Goal: Information Seeking & Learning: Learn about a topic

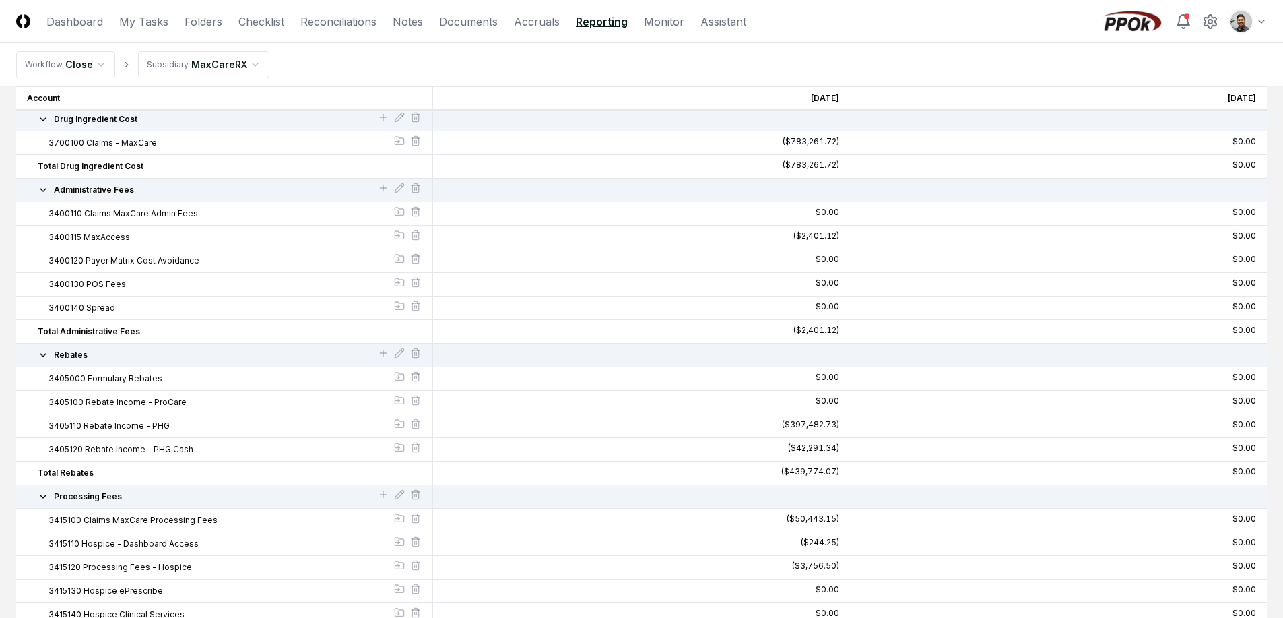
scroll to position [213, 0]
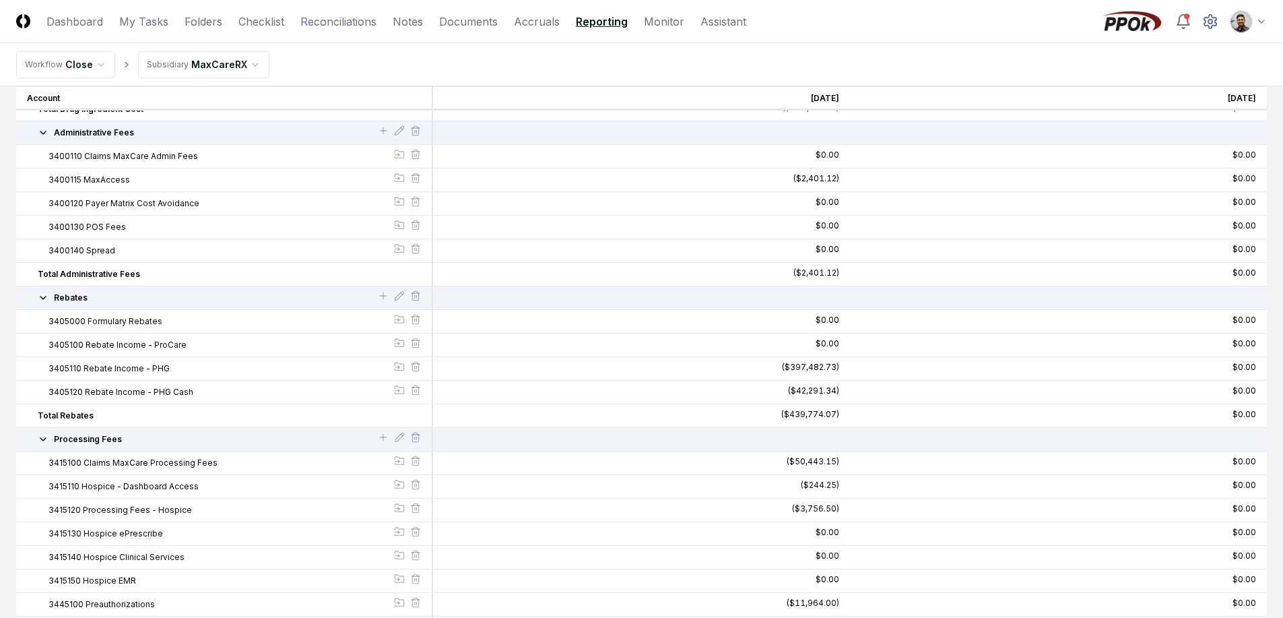
drag, startPoint x: 208, startPoint y: 461, endPoint x: 187, endPoint y: 462, distance: 21.6
click at [187, 462] on span "3415100 Claims MaxCare Processing Fees" at bounding box center [132, 463] width 169 height 12
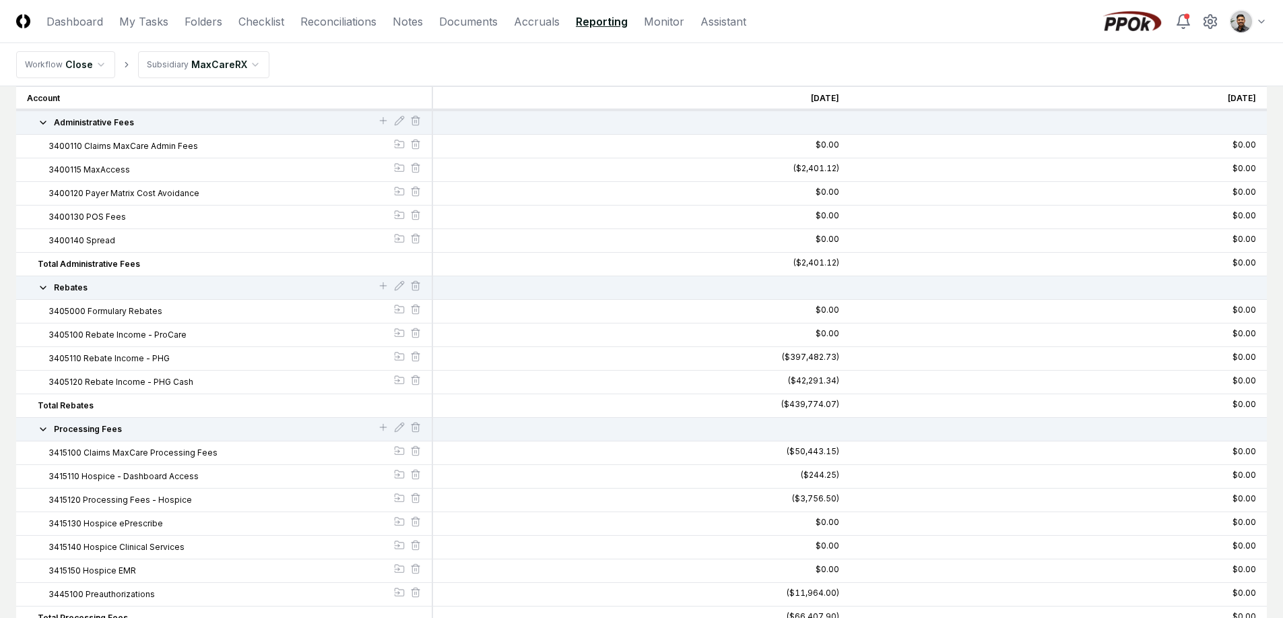
scroll to position [245, 0]
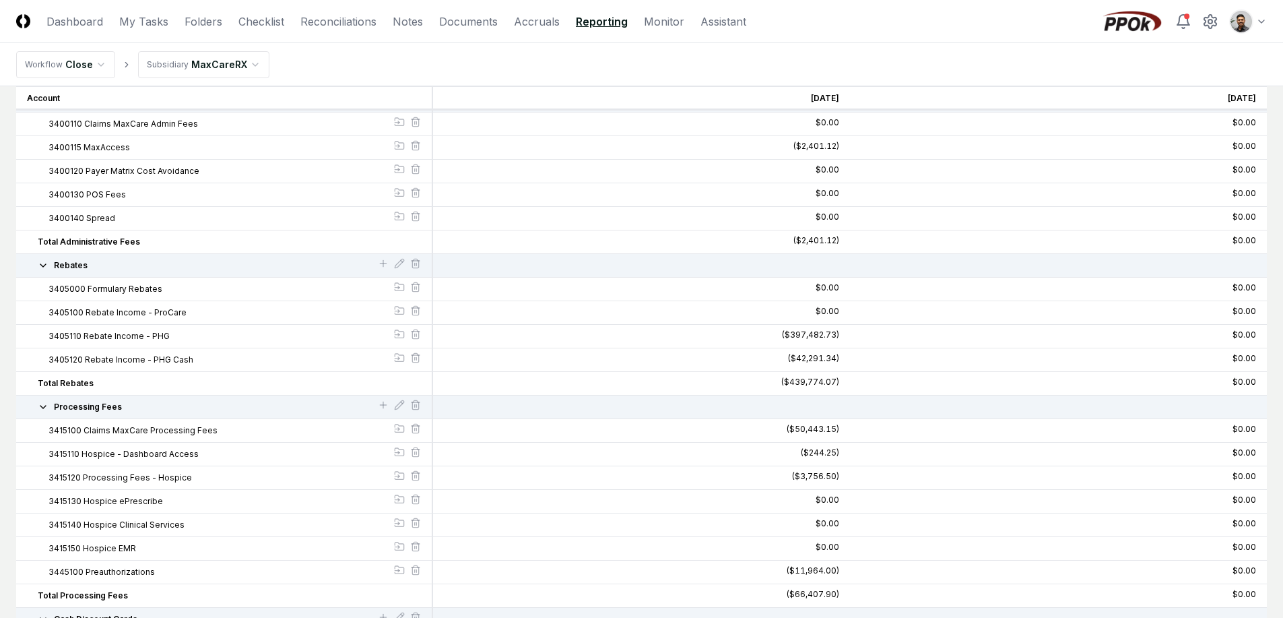
click at [71, 432] on span "3415100 Claims MaxCare Processing Fees" at bounding box center [132, 430] width 169 height 12
drag, startPoint x: 81, startPoint y: 432, endPoint x: 55, endPoint y: 429, distance: 25.7
click at [55, 429] on span "3415100 Claims MaxCare Processing Fees" at bounding box center [132, 430] width 169 height 12
drag, startPoint x: 38, startPoint y: 430, endPoint x: 79, endPoint y: 432, distance: 41.1
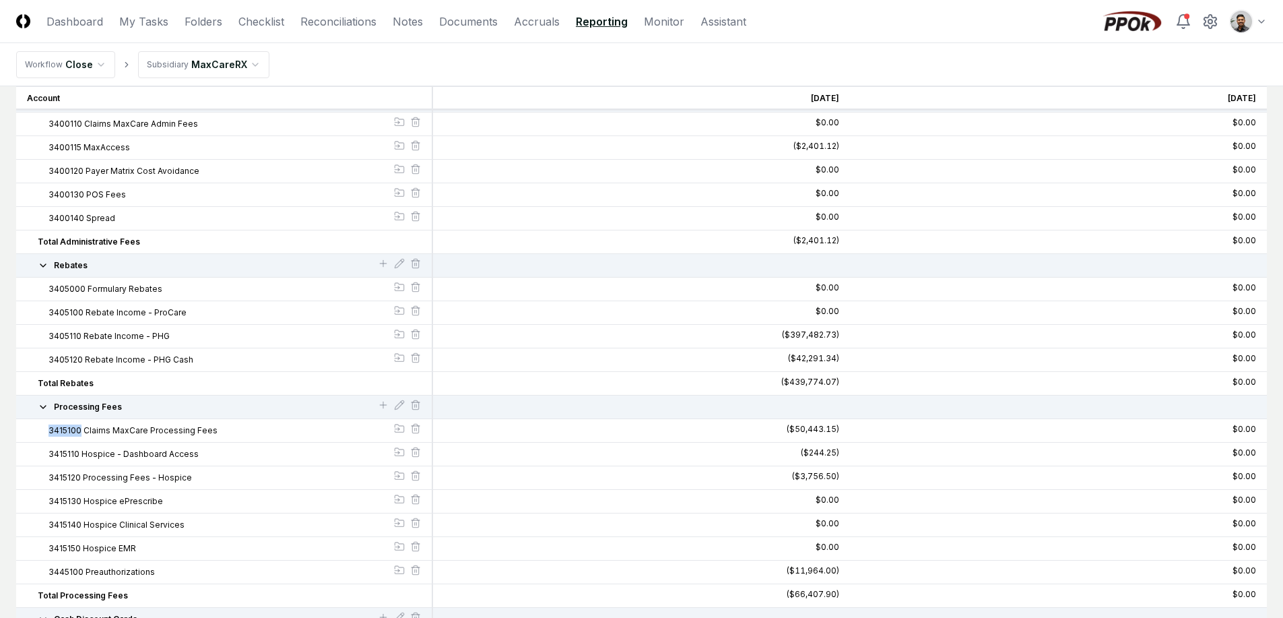
click at [79, 432] on div "3415100 Claims MaxCare Processing Fees" at bounding box center [224, 430] width 394 height 12
copy span "3415100"
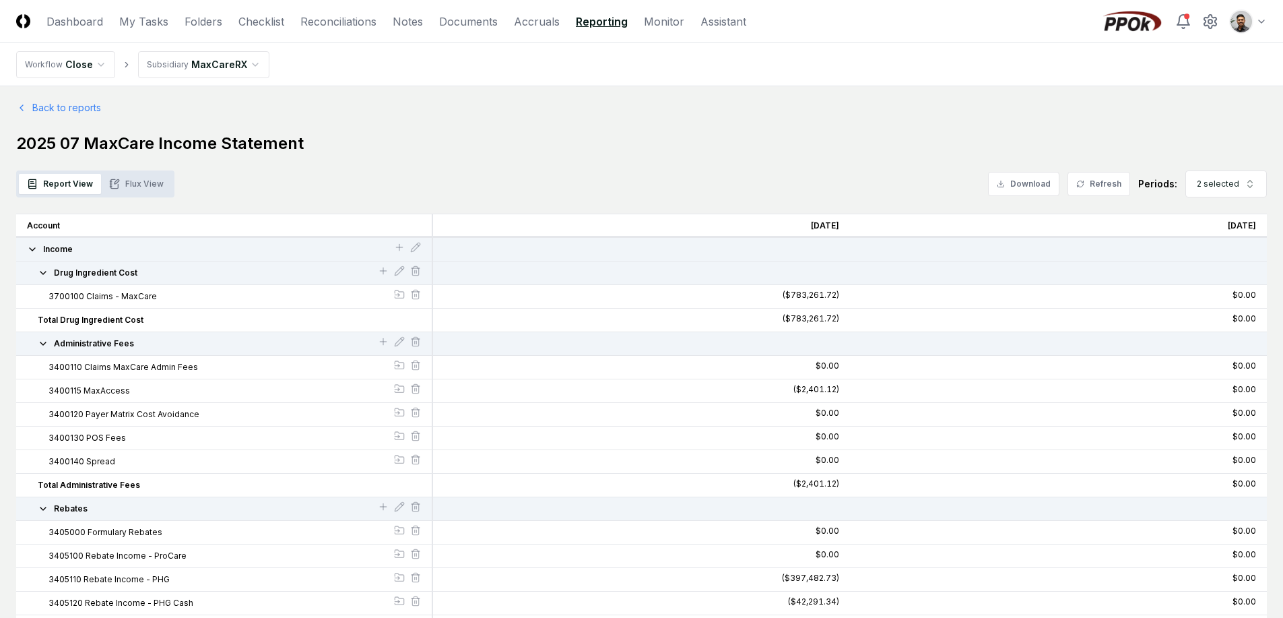
scroll to position [3, 0]
drag, startPoint x: 836, startPoint y: 302, endPoint x: 764, endPoint y: 297, distance: 72.9
click at [764, 297] on div "($783,261.72)" at bounding box center [641, 296] width 417 height 24
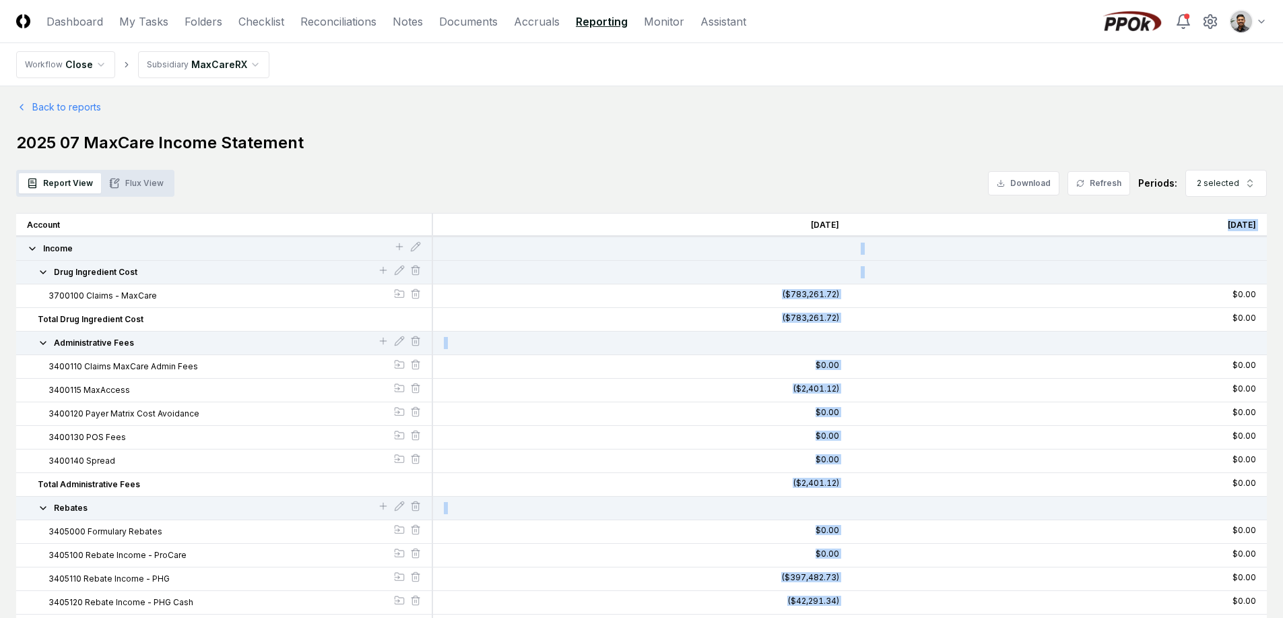
drag, startPoint x: 764, startPoint y: 295, endPoint x: 874, endPoint y: 295, distance: 109.8
click at [890, 292] on div "$0.00" at bounding box center [1058, 296] width 417 height 24
drag, startPoint x: 889, startPoint y: 292, endPoint x: 762, endPoint y: 297, distance: 126.7
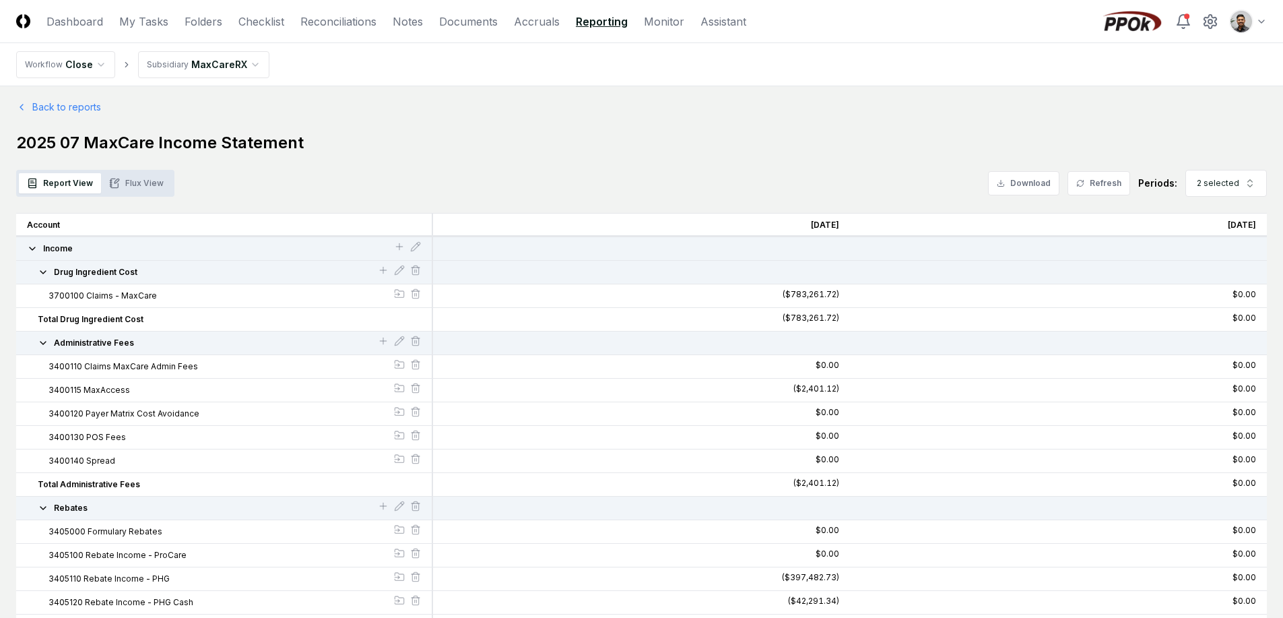
click at [762, 297] on div "($783,261.72)" at bounding box center [641, 296] width 417 height 24
drag, startPoint x: 774, startPoint y: 294, endPoint x: 869, endPoint y: 295, distance: 95.6
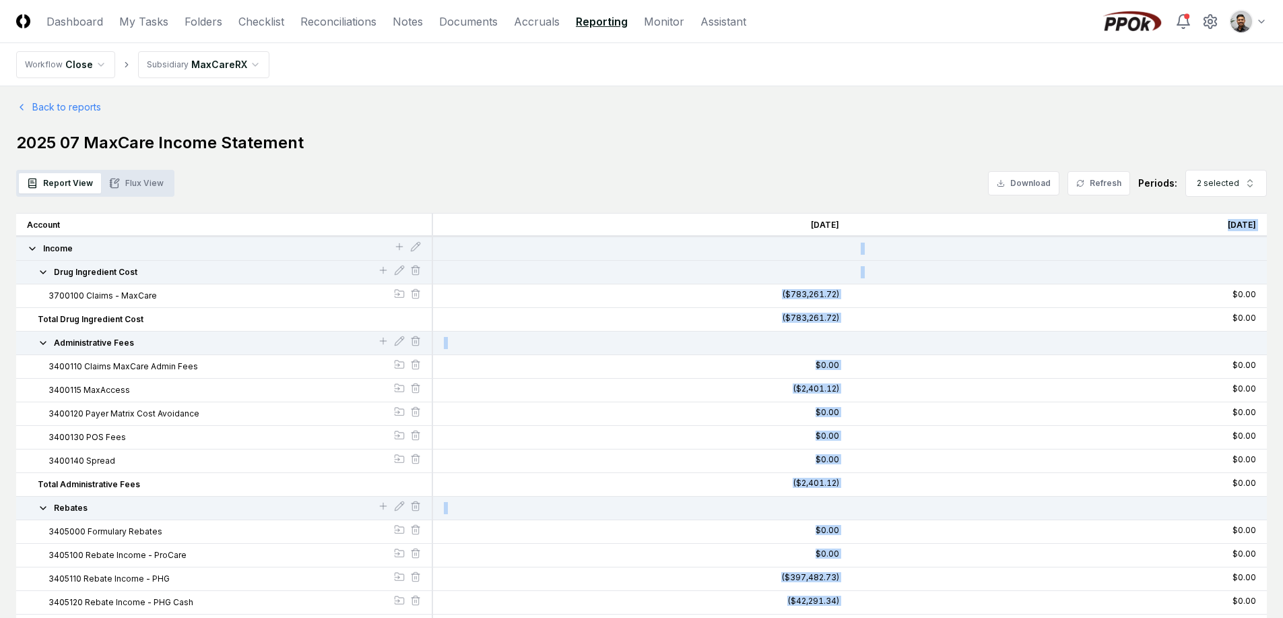
drag, startPoint x: 782, startPoint y: 295, endPoint x: 737, endPoint y: 300, distance: 46.1
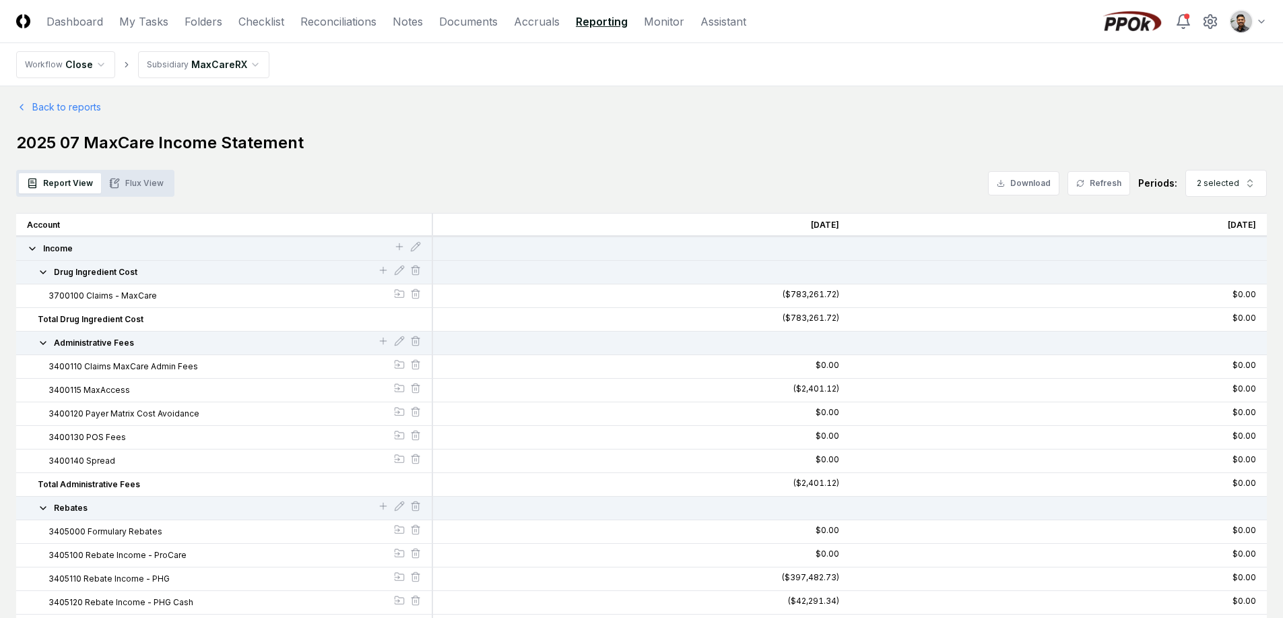
click at [729, 300] on div "($783,261.72)" at bounding box center [641, 296] width 417 height 24
drag, startPoint x: 526, startPoint y: 186, endPoint x: 472, endPoint y: 144, distance: 68.2
click at [472, 144] on h1 "2025 07 MaxCare Income Statement" at bounding box center [641, 143] width 1251 height 22
drag, startPoint x: 335, startPoint y: 143, endPoint x: 257, endPoint y: 145, distance: 78.8
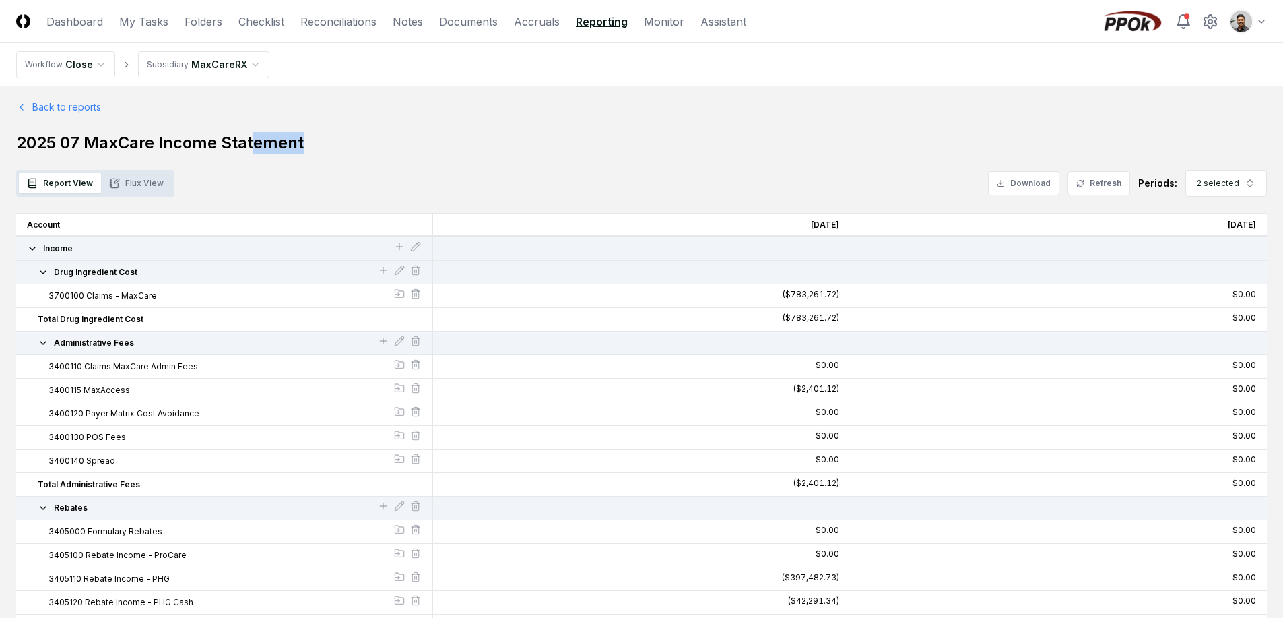
click at [257, 145] on h1 "2025 07 MaxCare Income Statement" at bounding box center [641, 143] width 1251 height 22
click at [81, 253] on button "Income" at bounding box center [210, 251] width 367 height 12
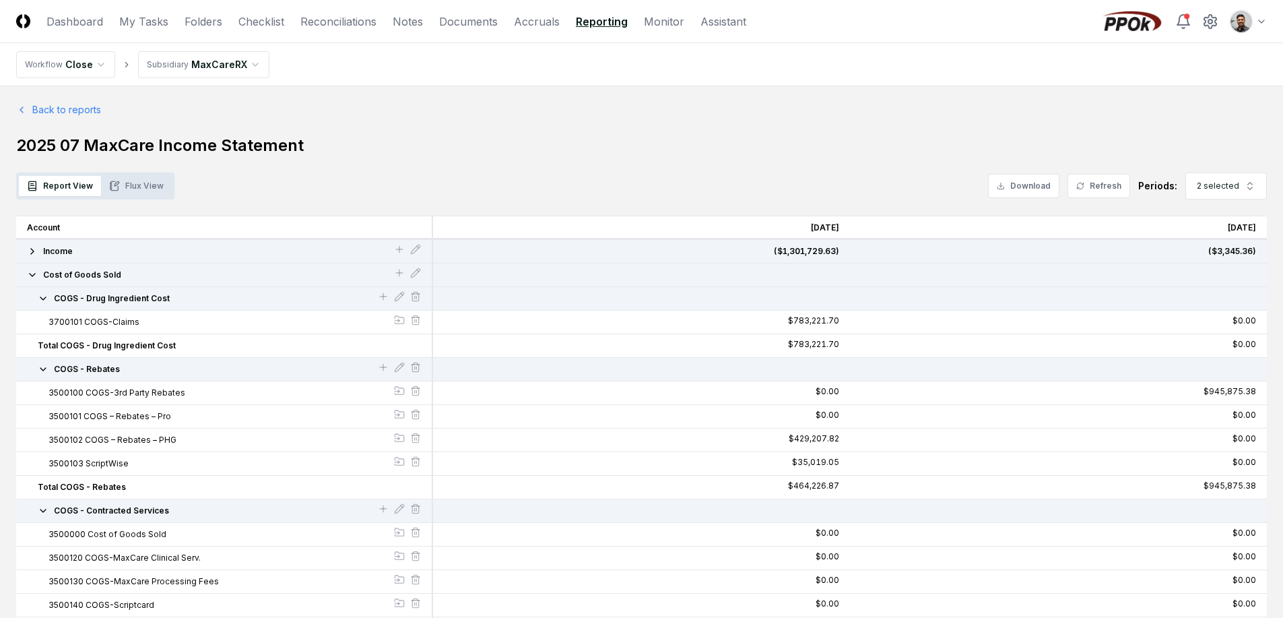
click at [84, 275] on span "Cost of Goods Sold" at bounding box center [82, 275] width 78 height 12
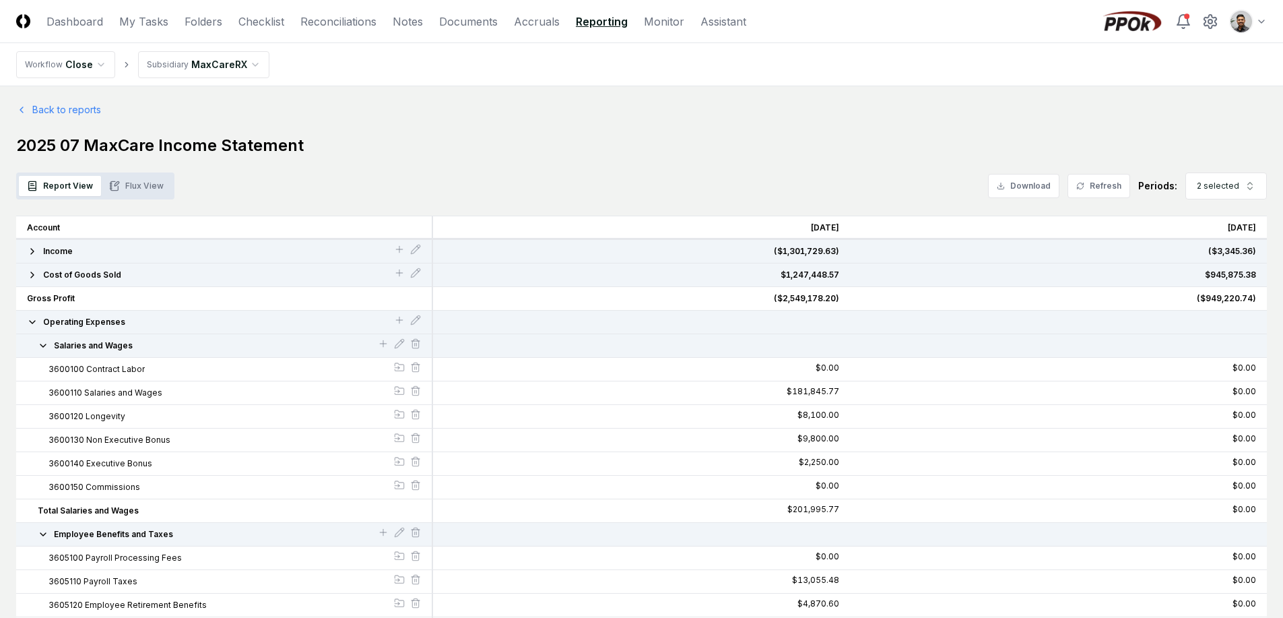
click at [81, 316] on span "Operating Expenses" at bounding box center [84, 322] width 82 height 12
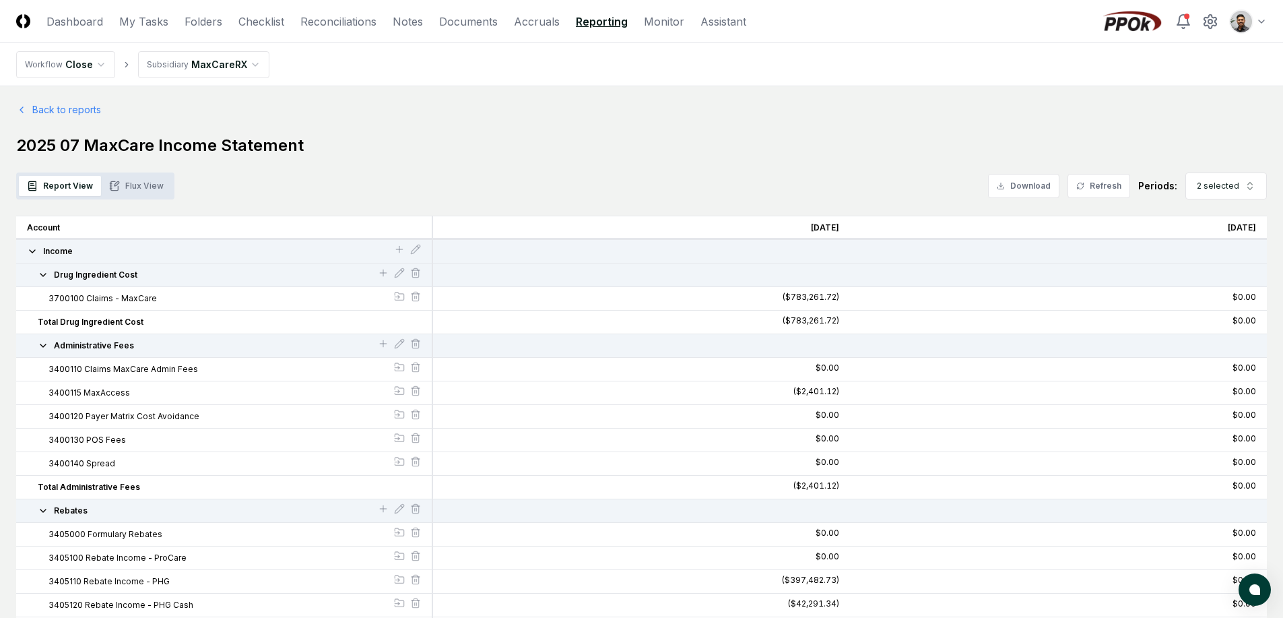
click at [158, 259] on div "Income" at bounding box center [224, 252] width 417 height 24
click at [149, 251] on button "Income" at bounding box center [210, 251] width 367 height 12
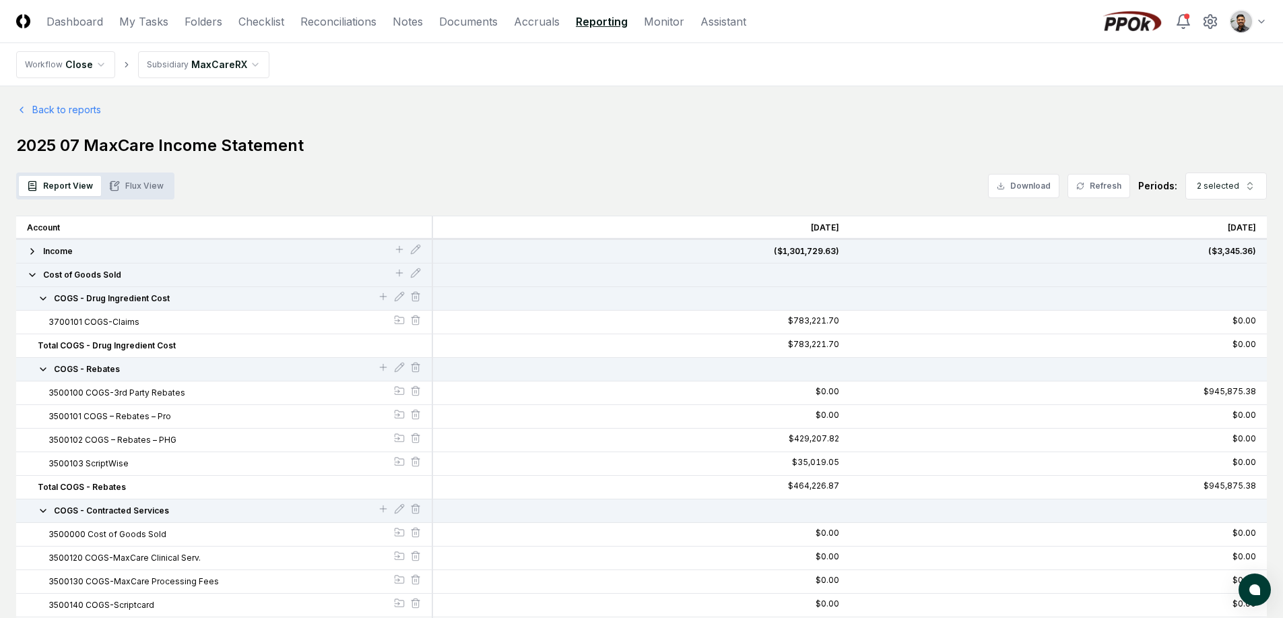
click at [149, 269] on button "Cost of Goods Sold" at bounding box center [210, 275] width 367 height 12
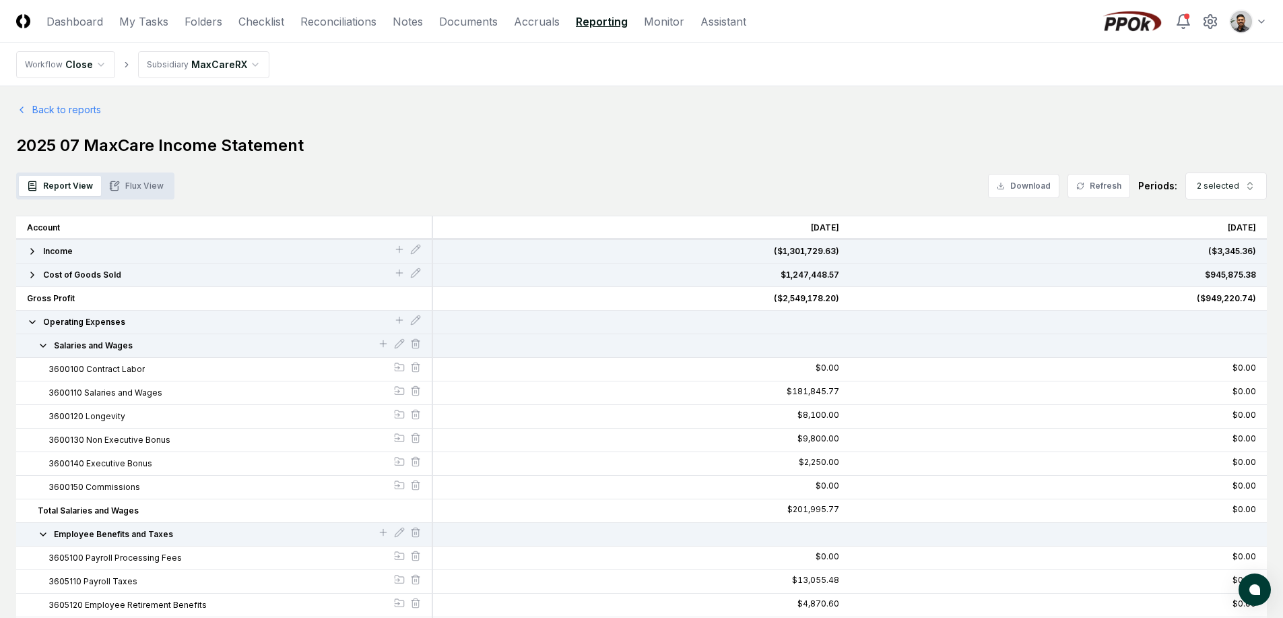
click at [142, 323] on button "Operating Expenses" at bounding box center [210, 322] width 367 height 12
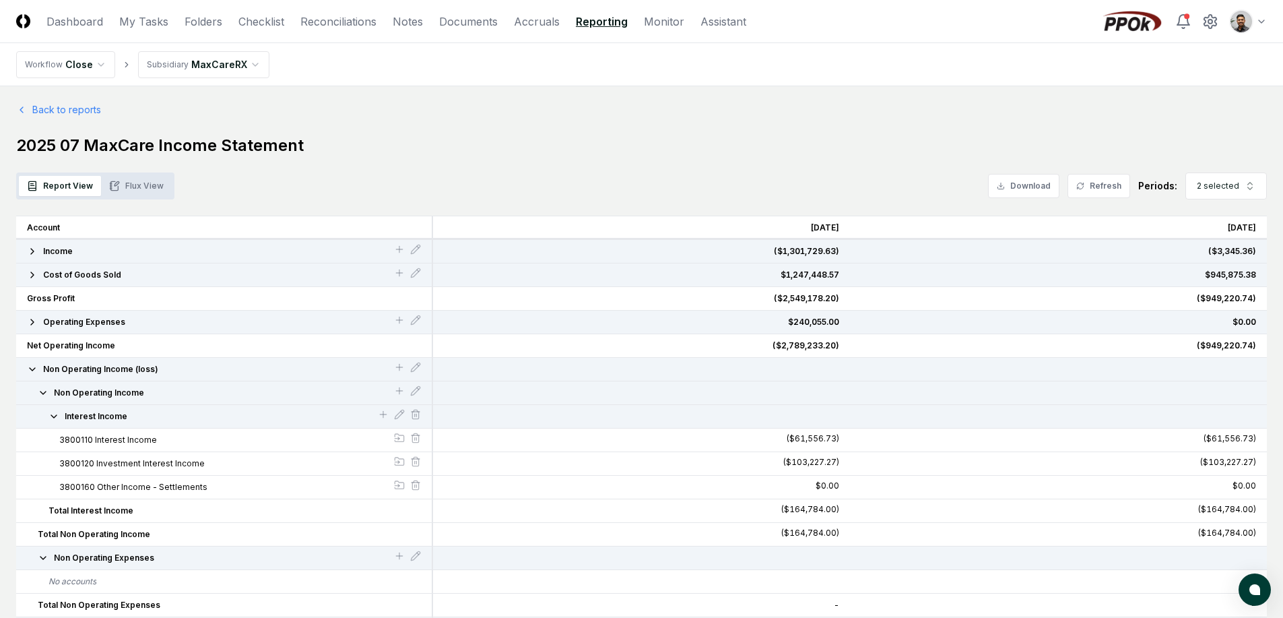
click at [113, 249] on button "Income" at bounding box center [210, 251] width 367 height 12
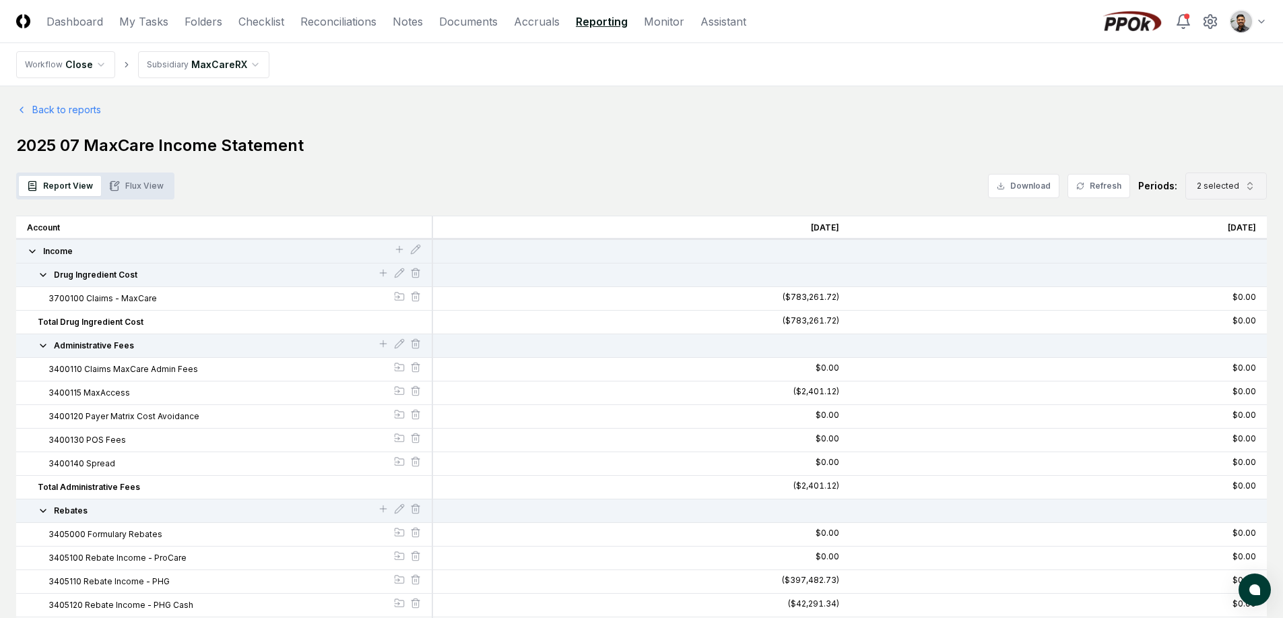
click at [1231, 191] on span "2 selected" at bounding box center [1218, 186] width 42 height 12
click at [1226, 322] on div "Jul 2025" at bounding box center [1215, 325] width 43 height 12
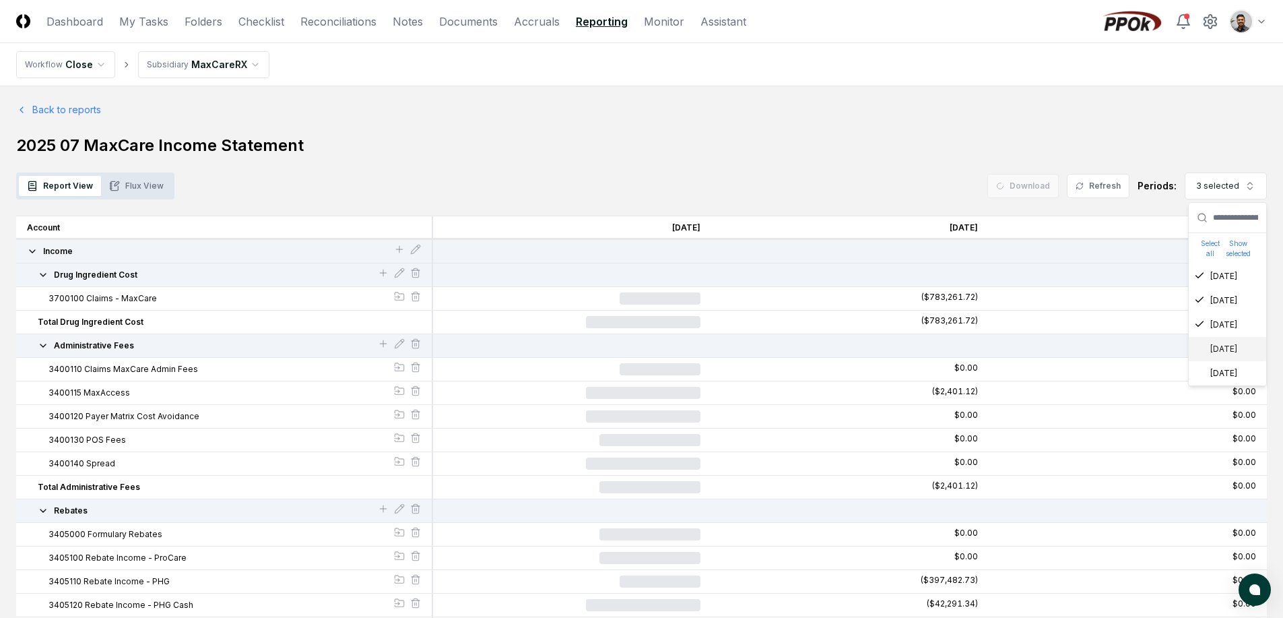
click at [1232, 351] on div "Jun 2025" at bounding box center [1215, 349] width 43 height 12
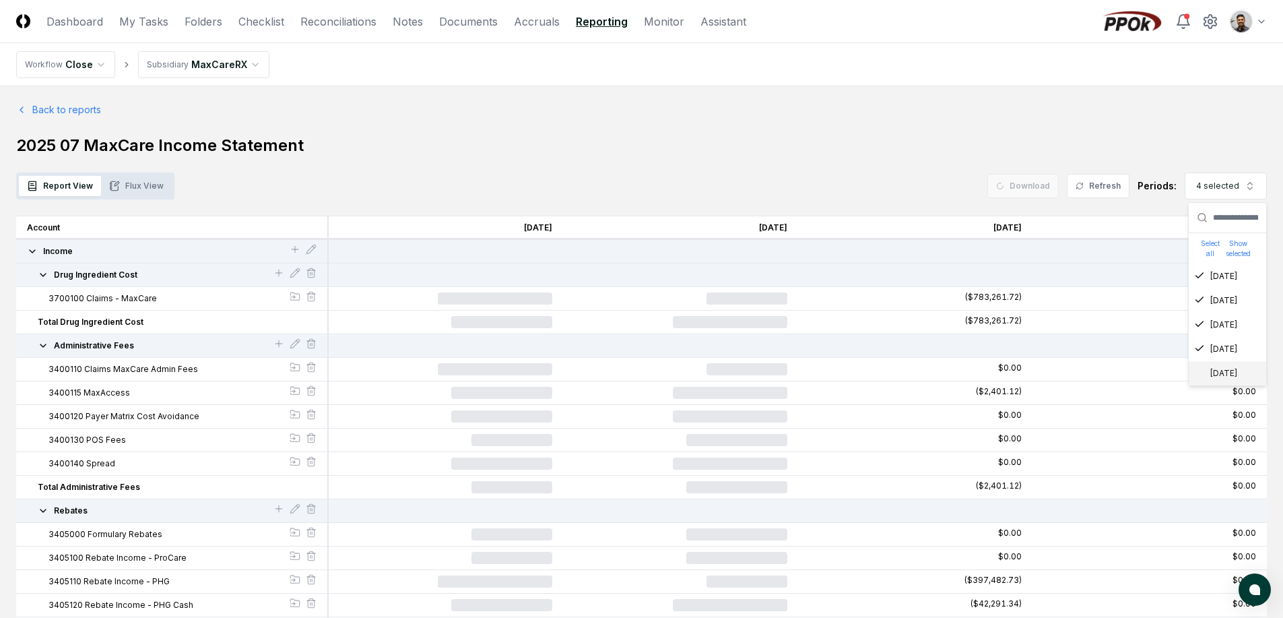
click at [1230, 377] on div "May 2025" at bounding box center [1215, 373] width 43 height 12
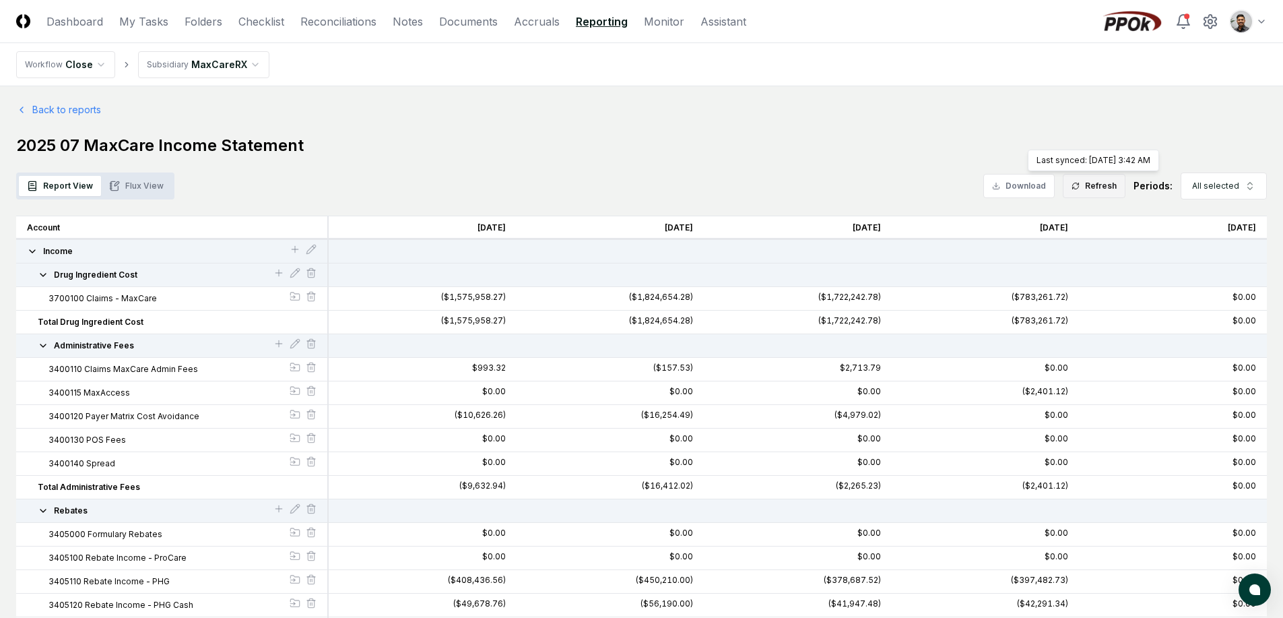
click at [1096, 187] on button "Refresh" at bounding box center [1094, 186] width 63 height 24
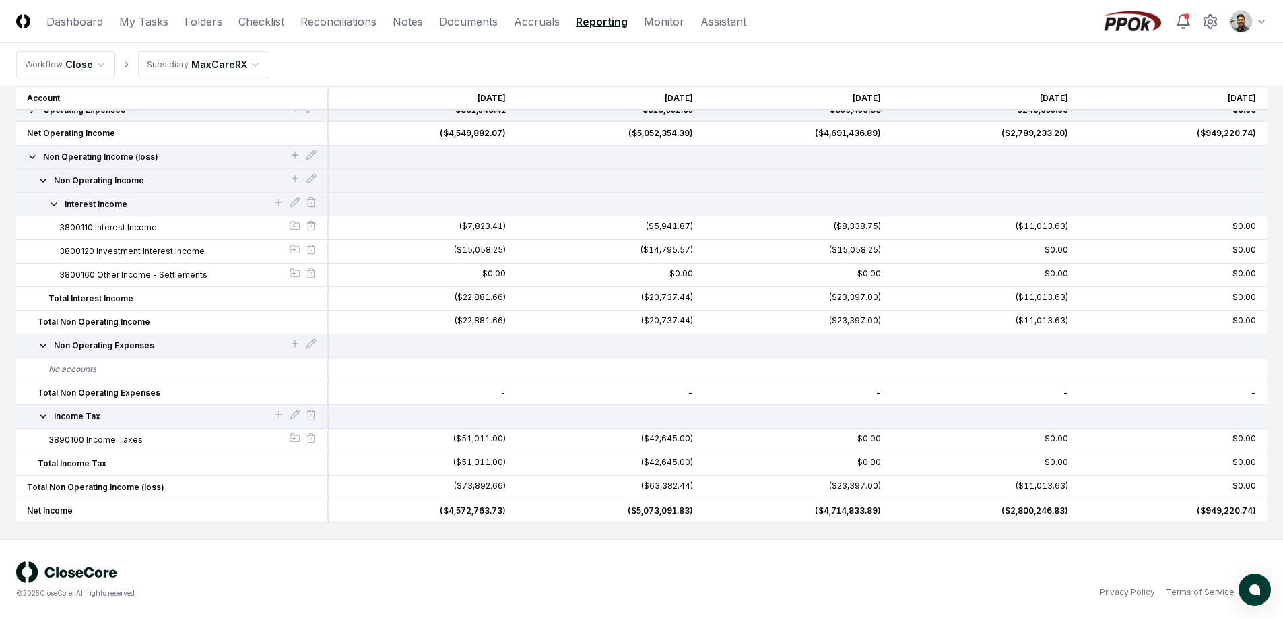
scroll to position [1275, 0]
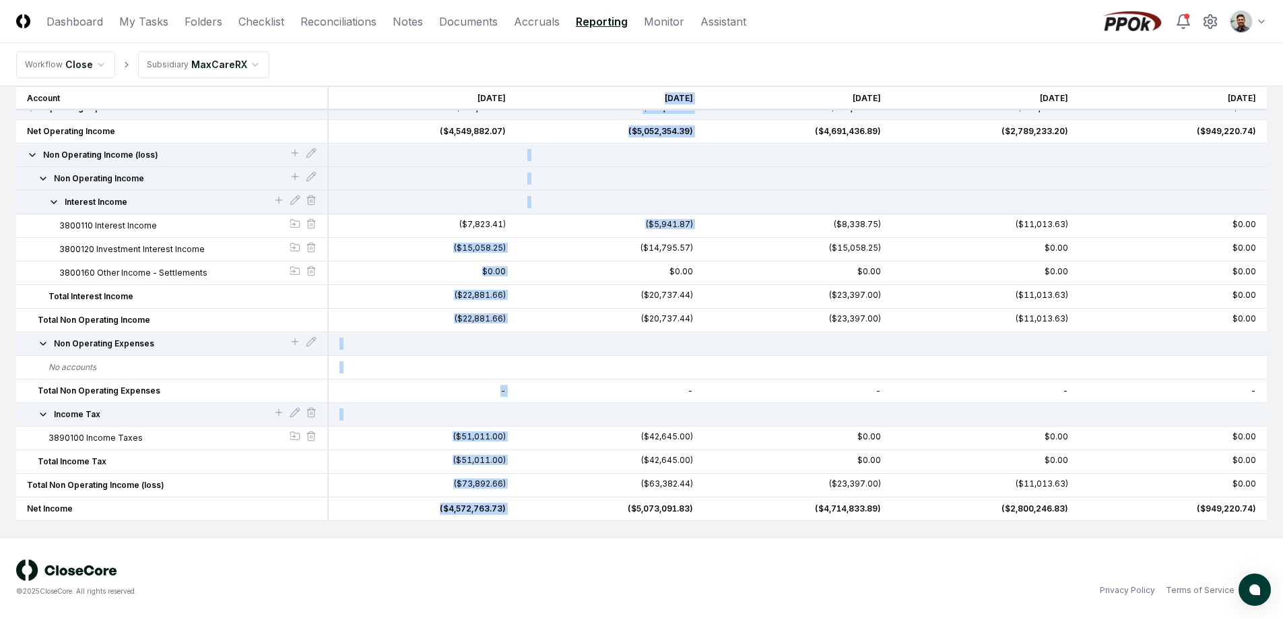
drag, startPoint x: 548, startPoint y: 249, endPoint x: 406, endPoint y: 246, distance: 142.1
click at [382, 285] on div "($22,881.66)" at bounding box center [423, 297] width 188 height 24
drag, startPoint x: 407, startPoint y: 277, endPoint x: 564, endPoint y: 276, distance: 157.6
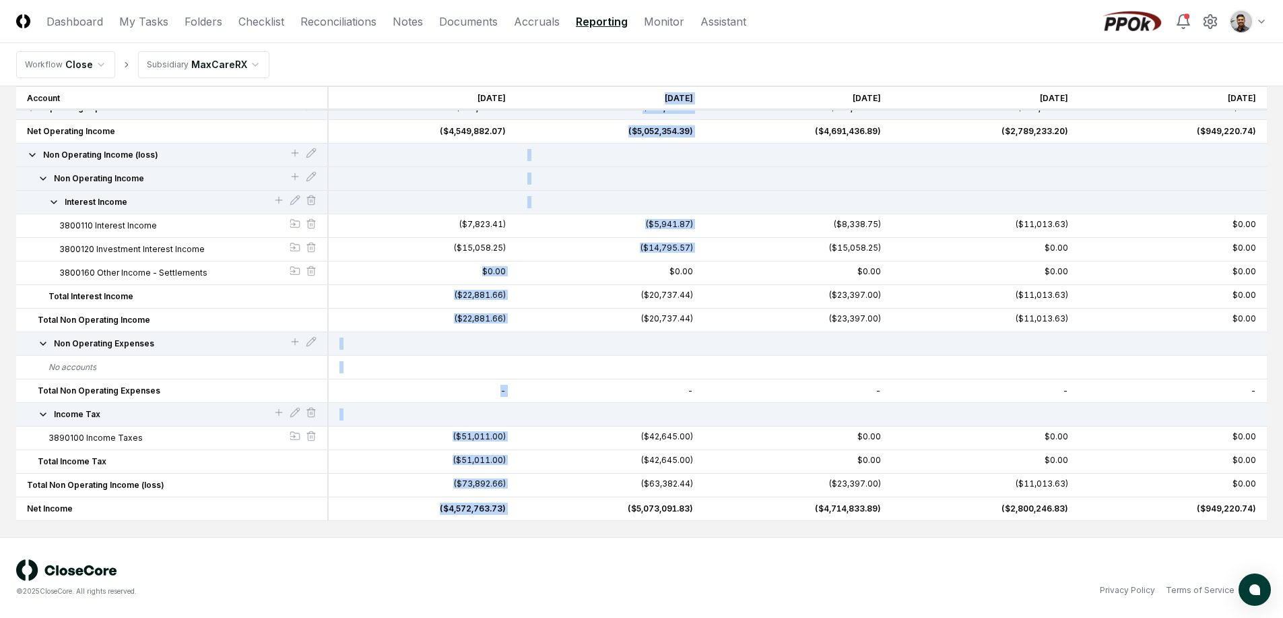
click at [564, 276] on div "$0.00" at bounding box center [610, 273] width 188 height 24
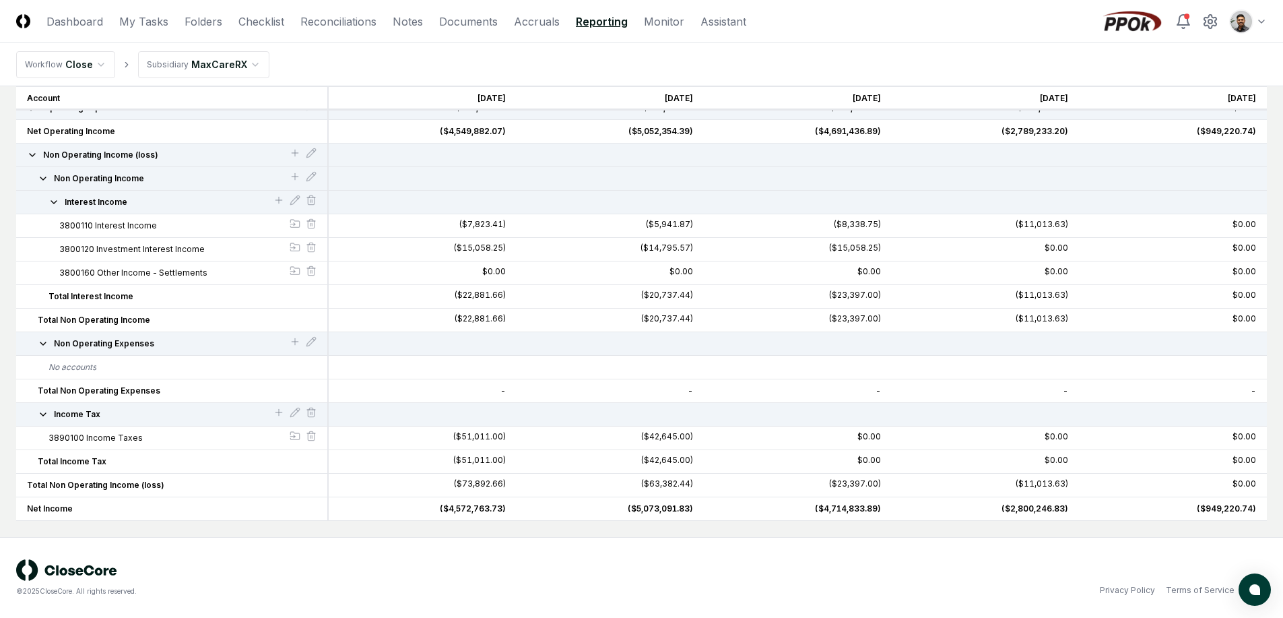
drag, startPoint x: 230, startPoint y: 277, endPoint x: 218, endPoint y: 242, distance: 37.1
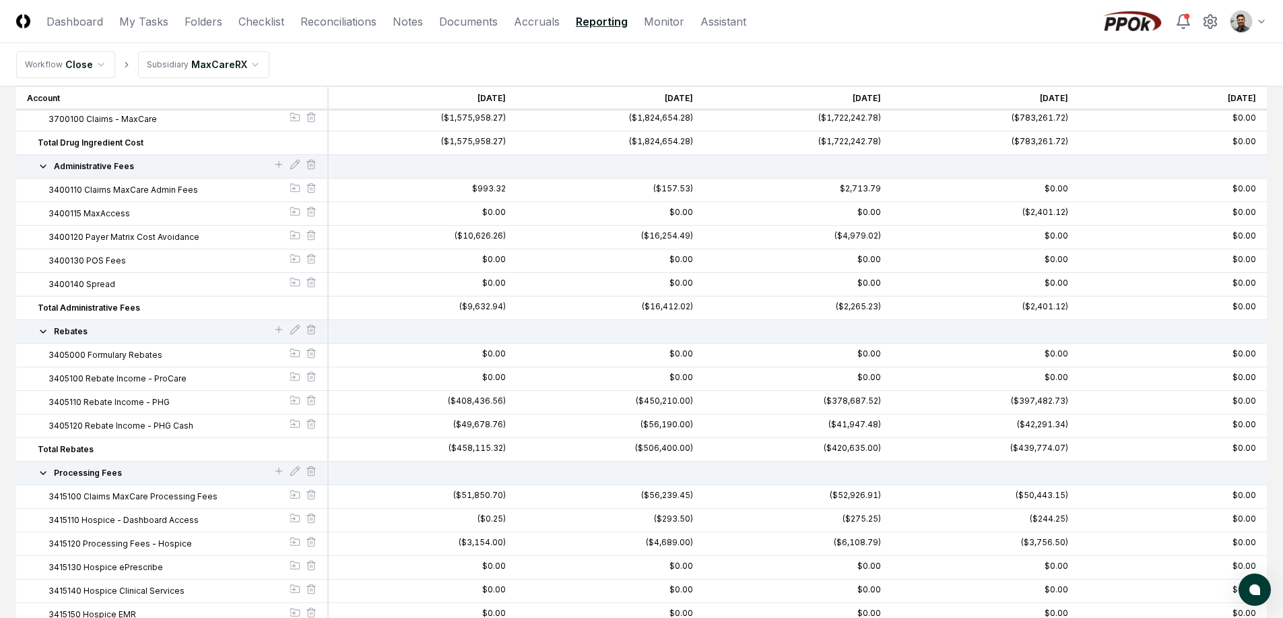
scroll to position [0, 0]
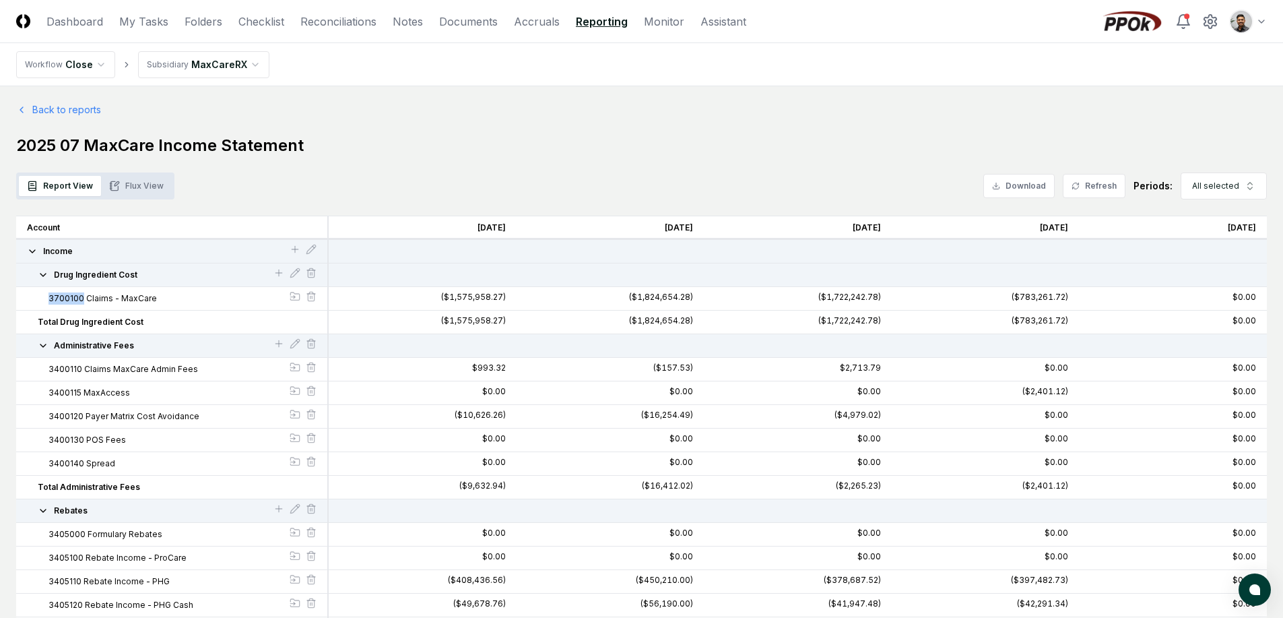
drag, startPoint x: 41, startPoint y: 300, endPoint x: 80, endPoint y: 297, distance: 39.2
click at [80, 297] on div "3700100 Claims - MaxCare" at bounding box center [172, 298] width 290 height 12
copy span "3700100"
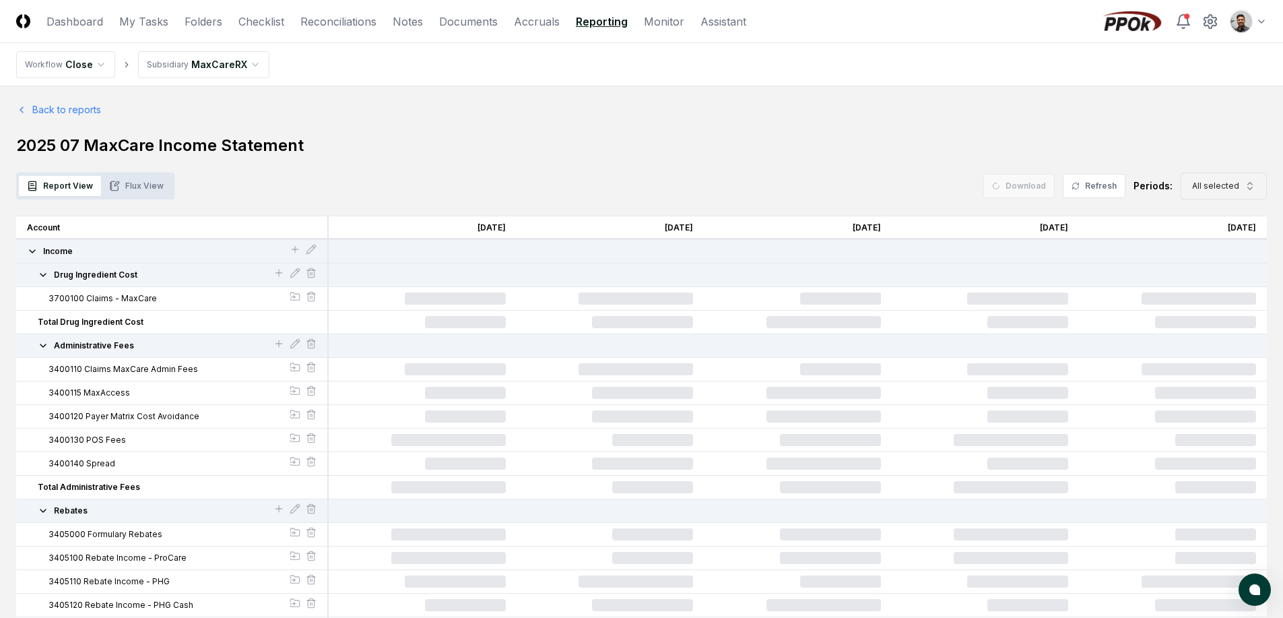
click at [1220, 189] on span "All selected" at bounding box center [1215, 186] width 47 height 12
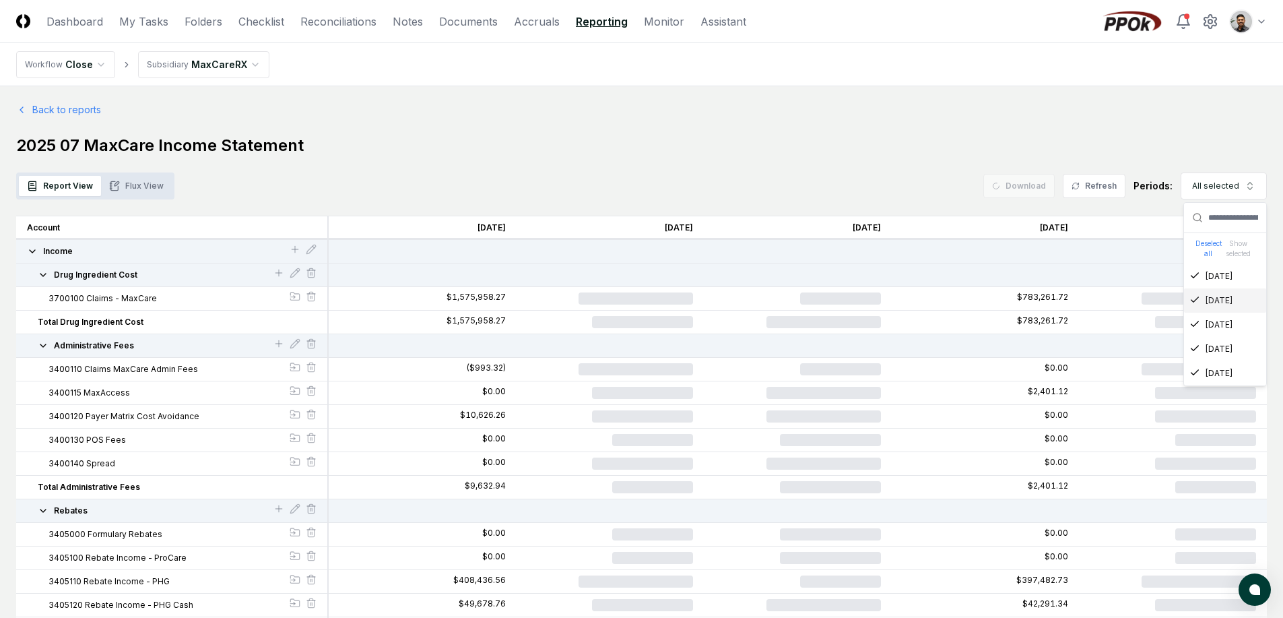
click at [1228, 279] on div "[DATE]" at bounding box center [1210, 276] width 43 height 12
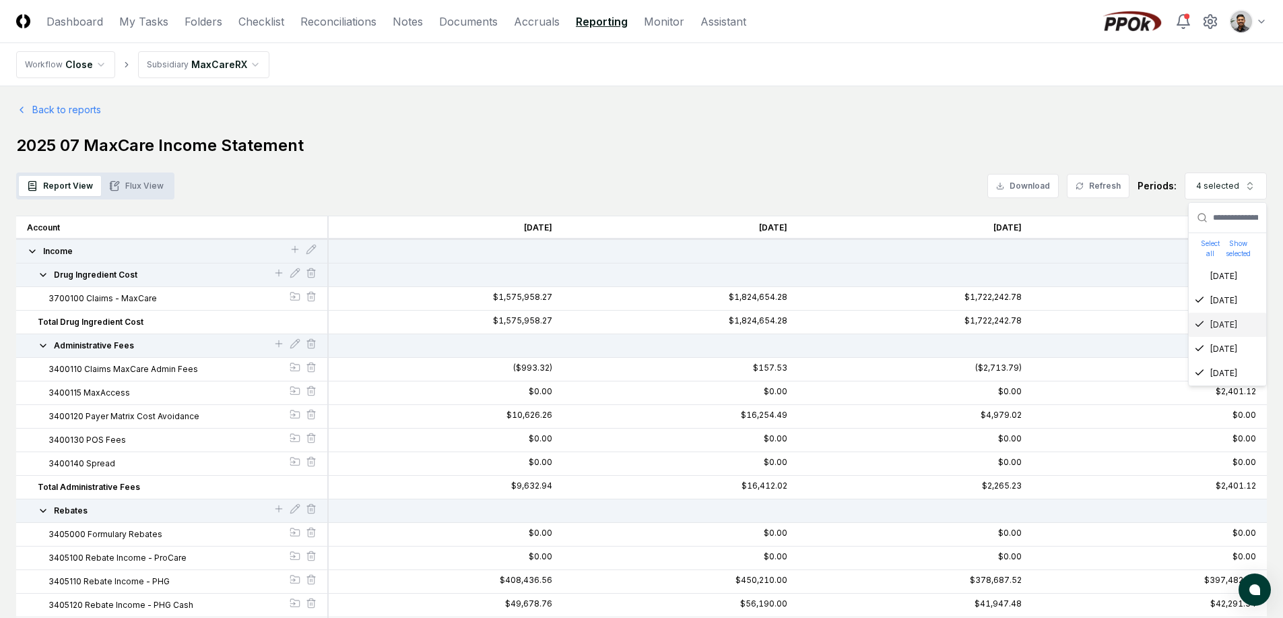
click at [1226, 330] on div "Jul 2025" at bounding box center [1215, 325] width 43 height 12
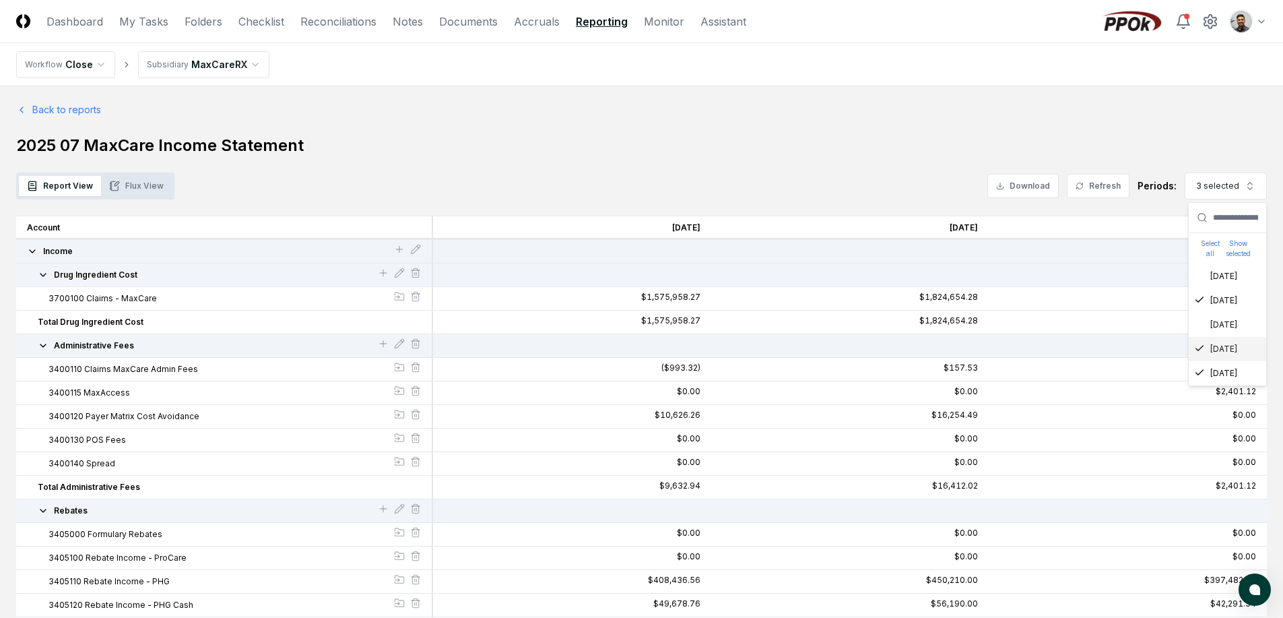
click at [1228, 349] on div "Jun 2025" at bounding box center [1215, 349] width 43 height 12
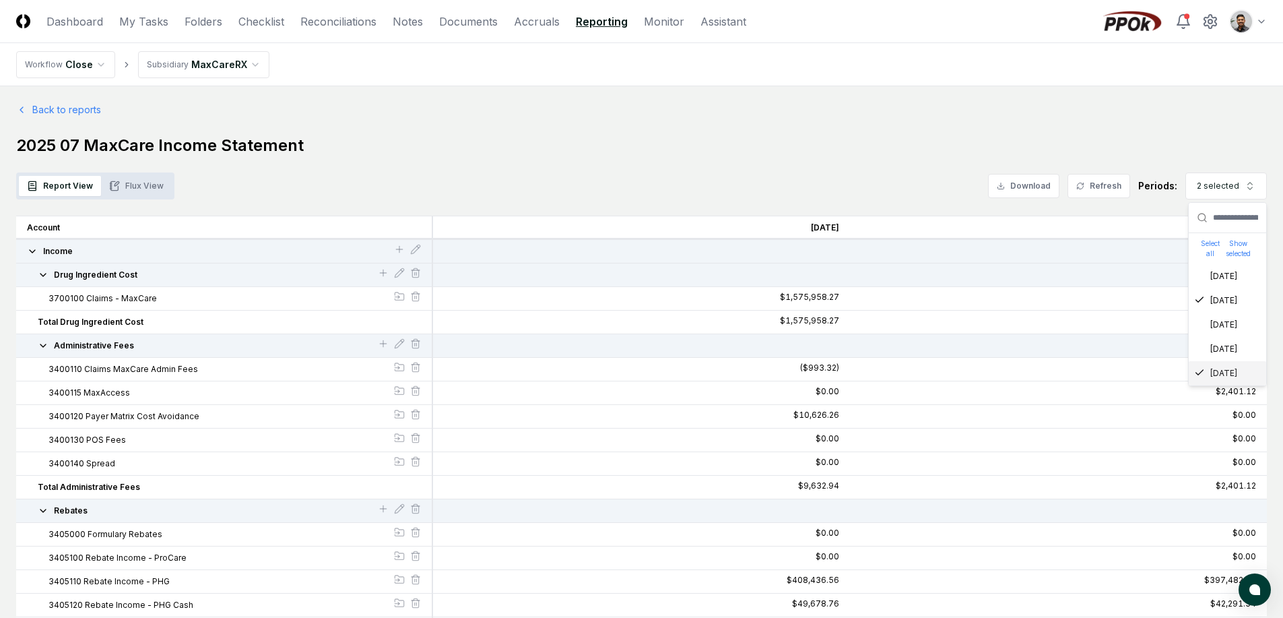
click at [1228, 374] on div "May 2025" at bounding box center [1215, 373] width 43 height 12
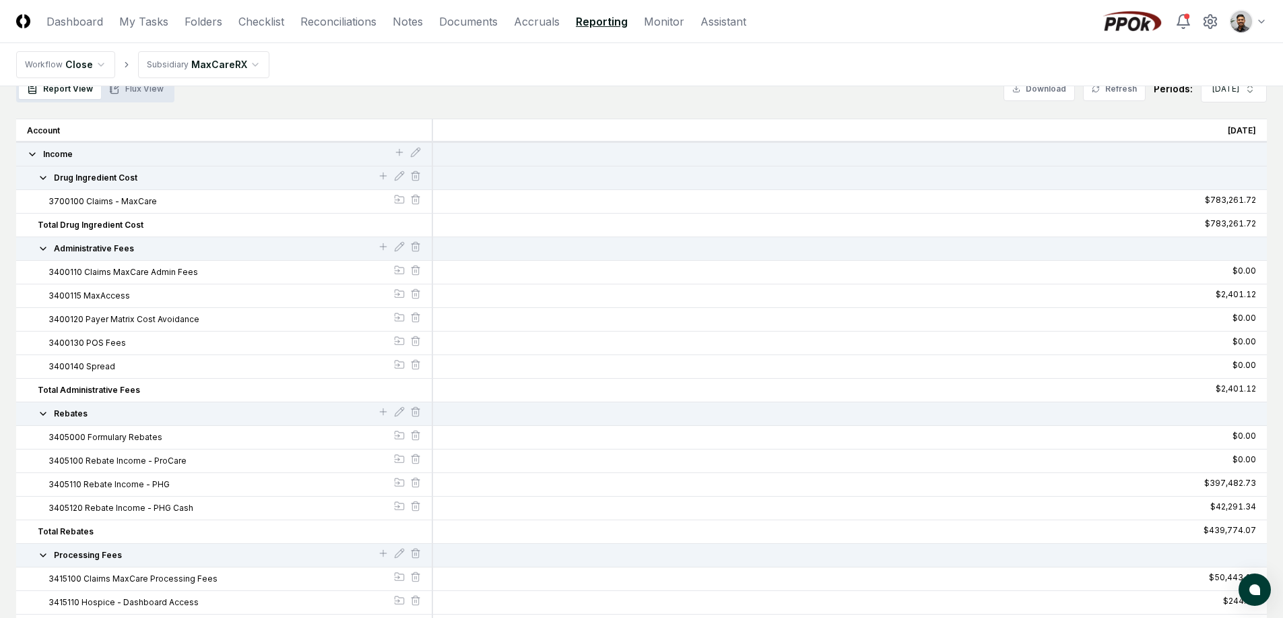
scroll to position [74, 0]
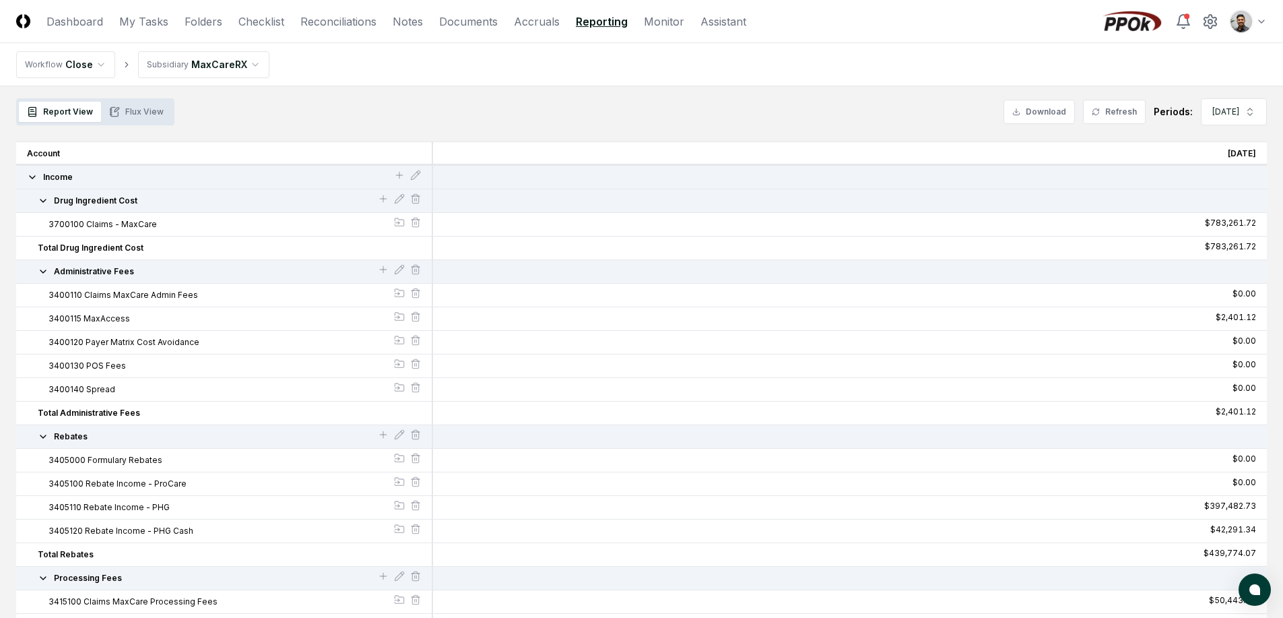
click at [164, 197] on button "Drug Ingredient Cost" at bounding box center [208, 201] width 340 height 12
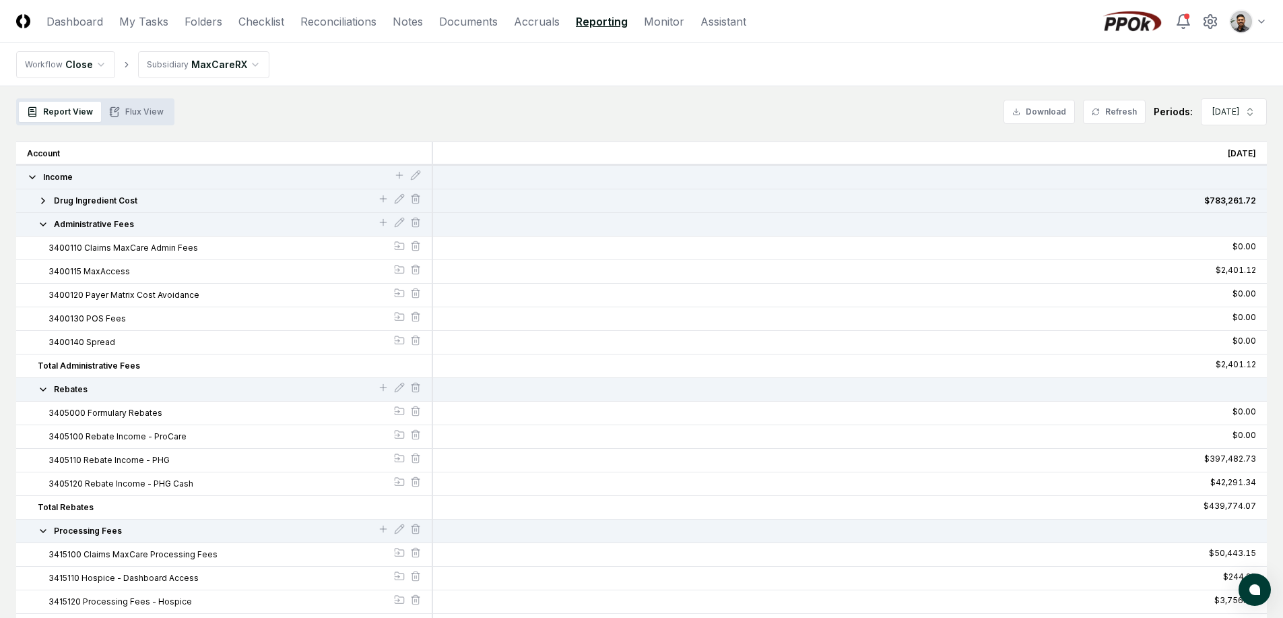
click at [163, 199] on button "Drug Ingredient Cost" at bounding box center [208, 201] width 340 height 12
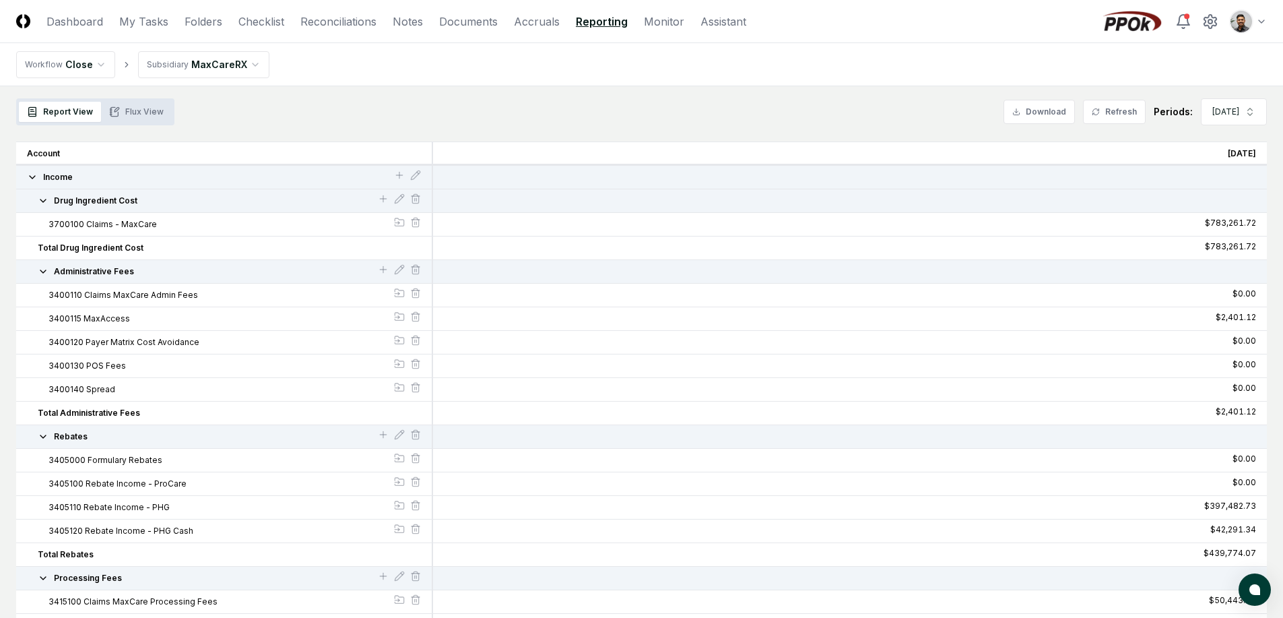
click at [163, 199] on button "Drug Ingredient Cost" at bounding box center [208, 201] width 340 height 12
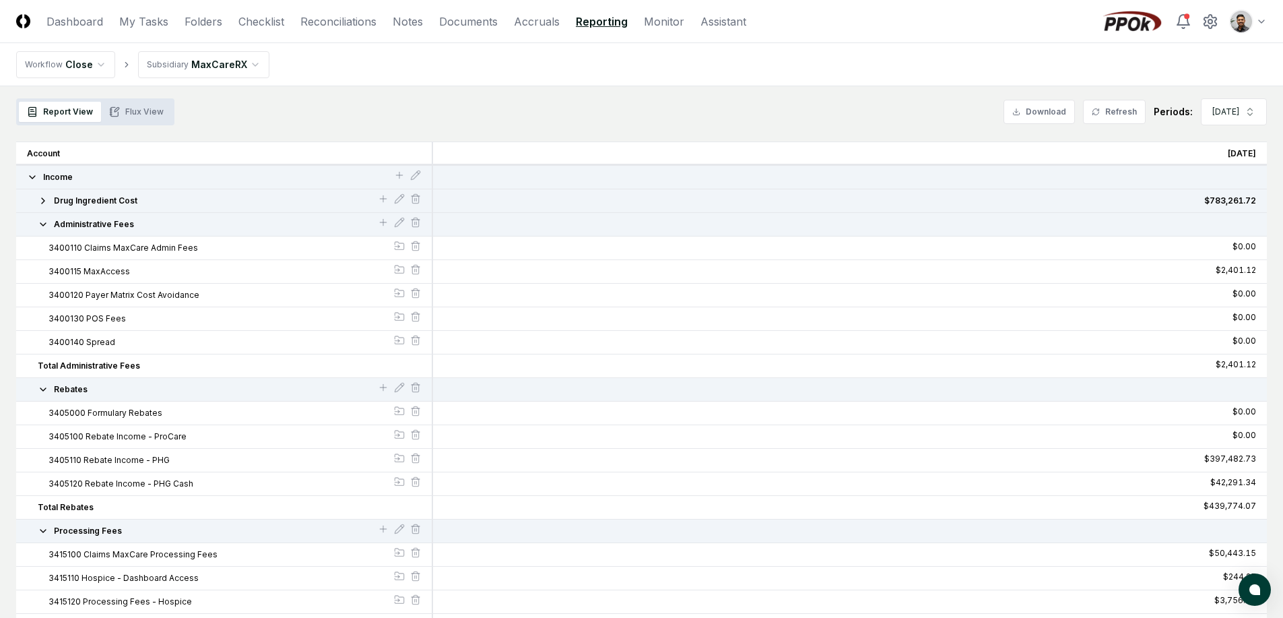
click at [163, 199] on button "Drug Ingredient Cost" at bounding box center [208, 201] width 340 height 12
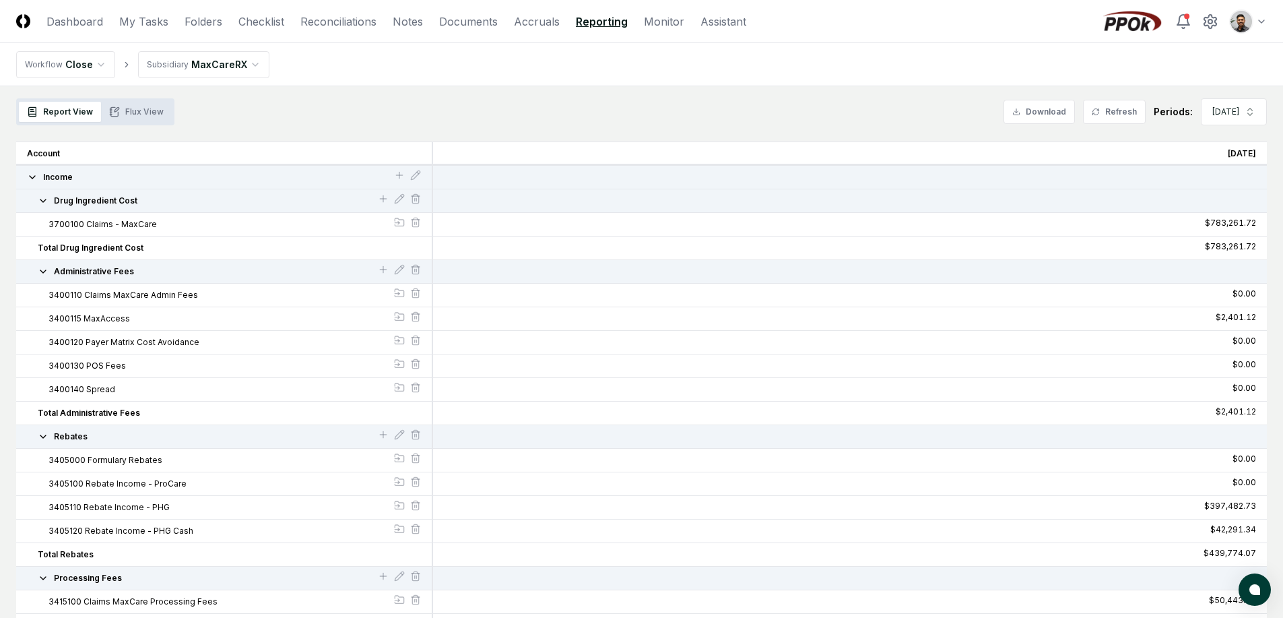
click at [163, 199] on button "Drug Ingredient Cost" at bounding box center [208, 201] width 340 height 12
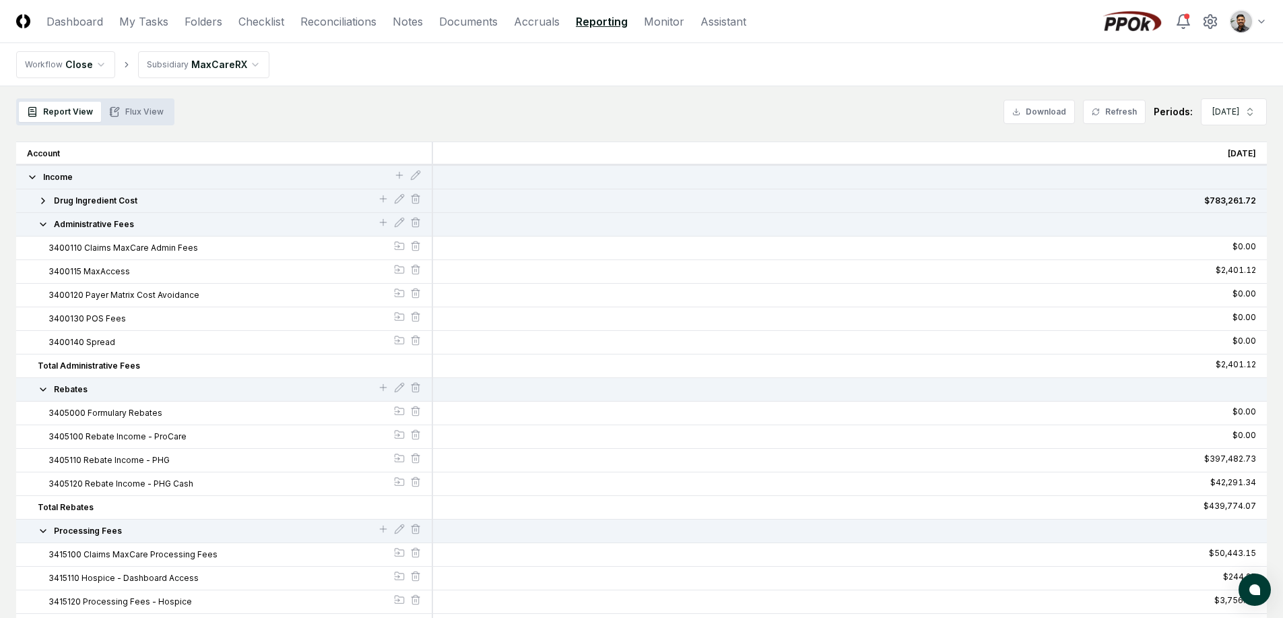
click at [152, 228] on button "Administrative Fees" at bounding box center [208, 224] width 340 height 12
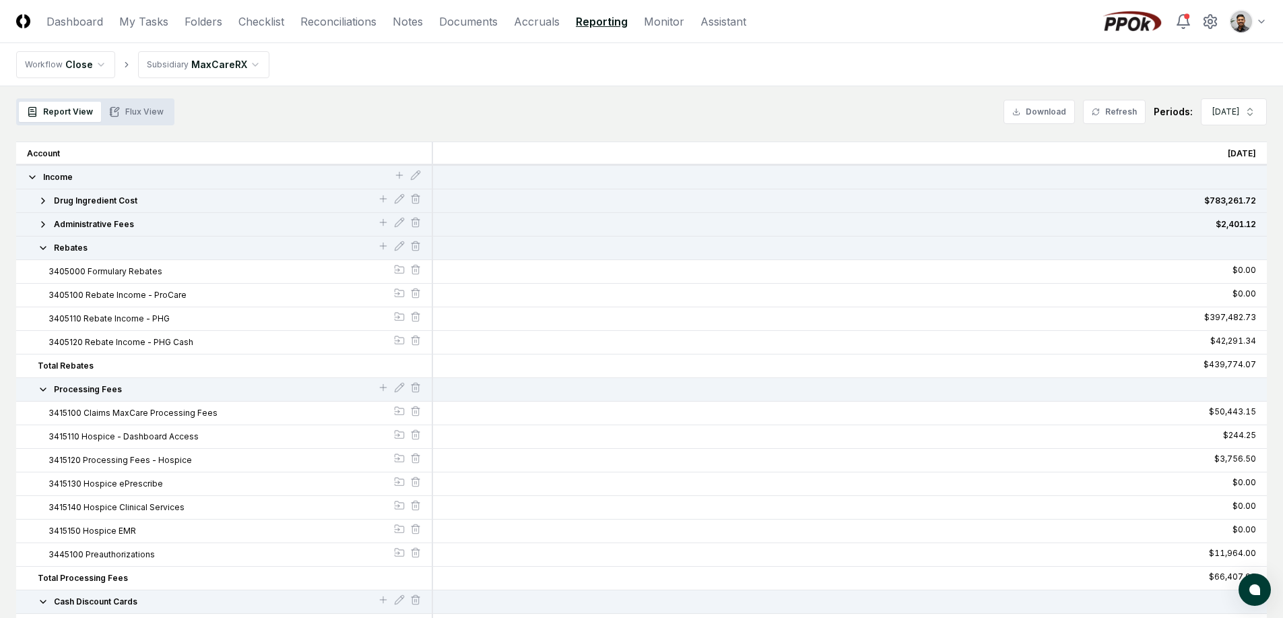
click at [150, 243] on button "Rebates" at bounding box center [208, 248] width 340 height 12
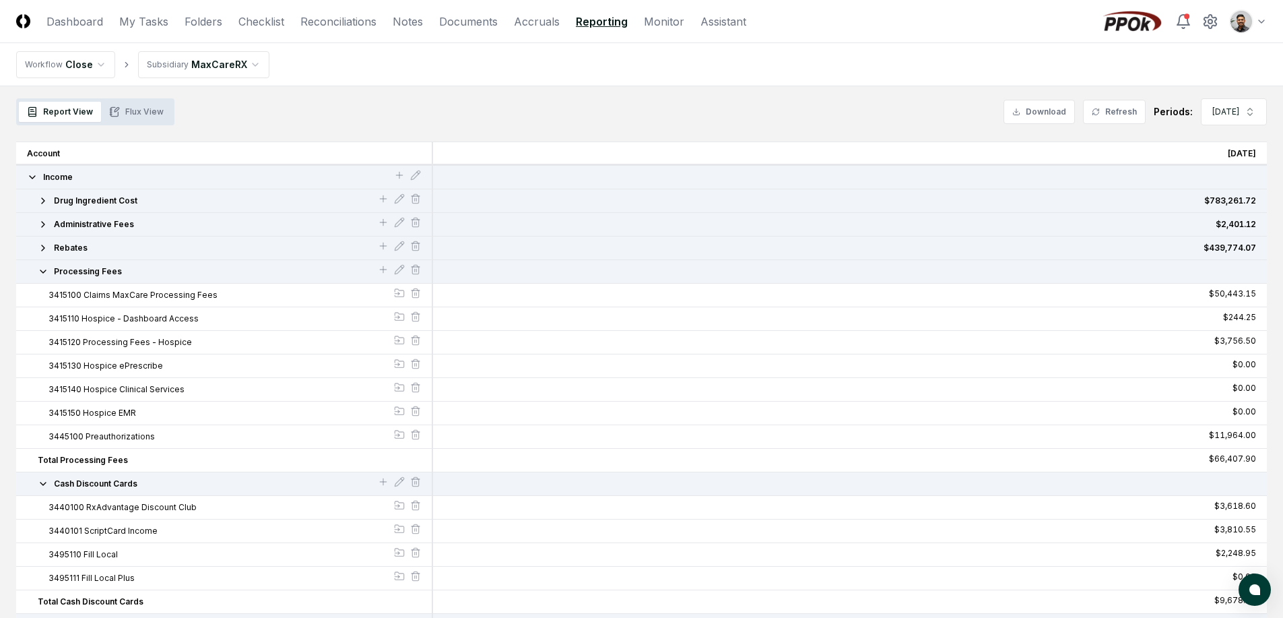
click at [144, 273] on button "Processing Fees" at bounding box center [208, 271] width 340 height 12
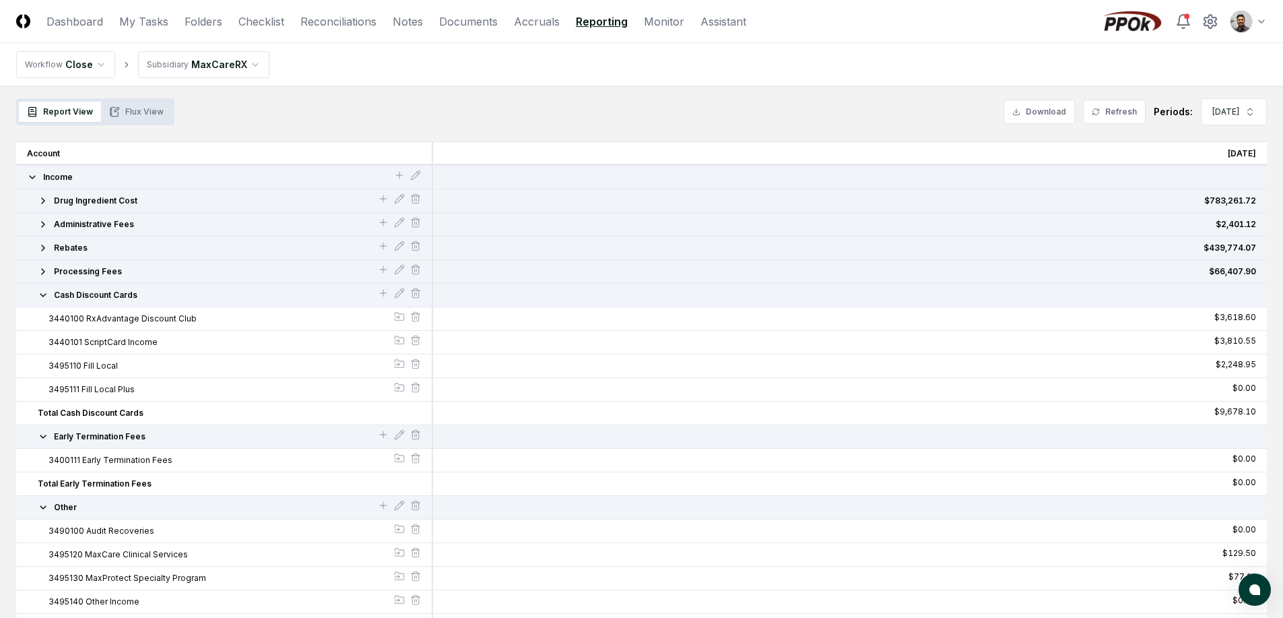
click at [144, 273] on button "Processing Fees" at bounding box center [208, 271] width 340 height 12
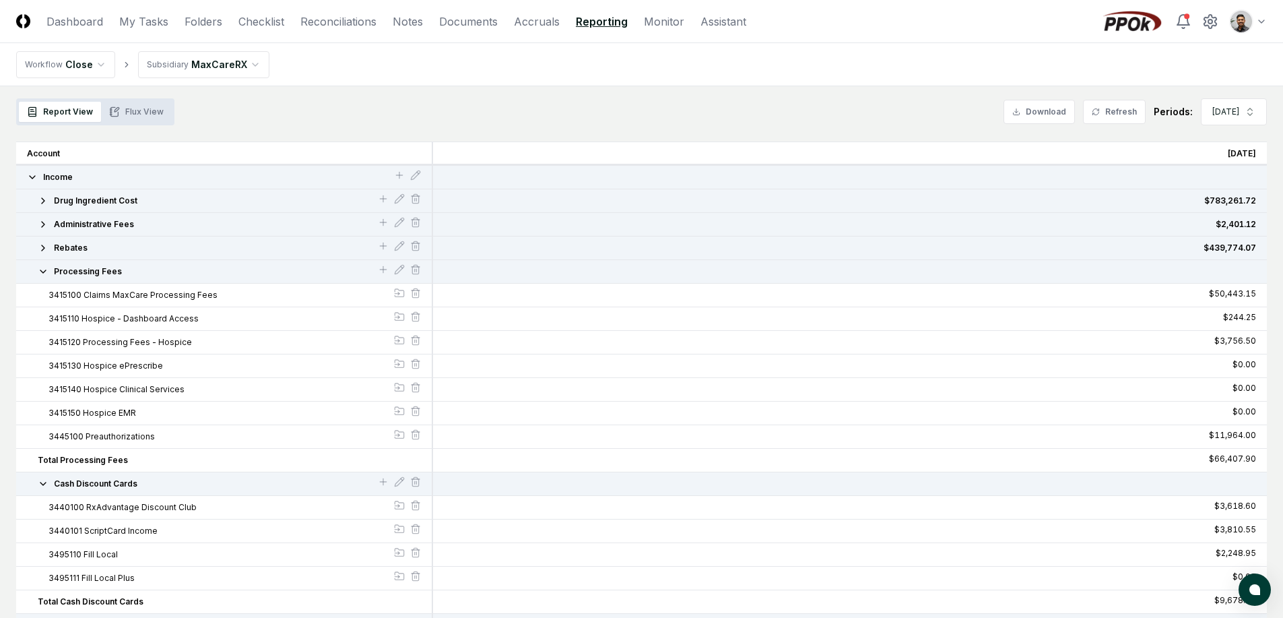
click at [142, 256] on div "Rebates" at bounding box center [224, 248] width 417 height 24
click at [142, 251] on button "Rebates" at bounding box center [208, 248] width 340 height 12
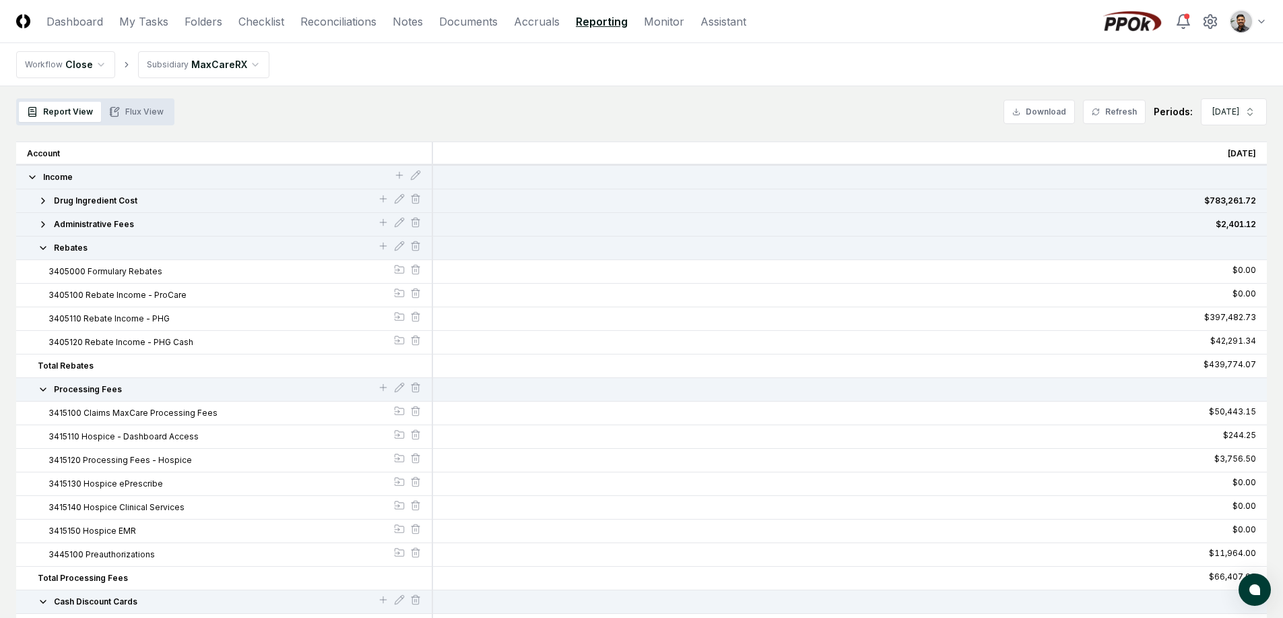
click at [143, 224] on button "Administrative Fees" at bounding box center [208, 224] width 340 height 12
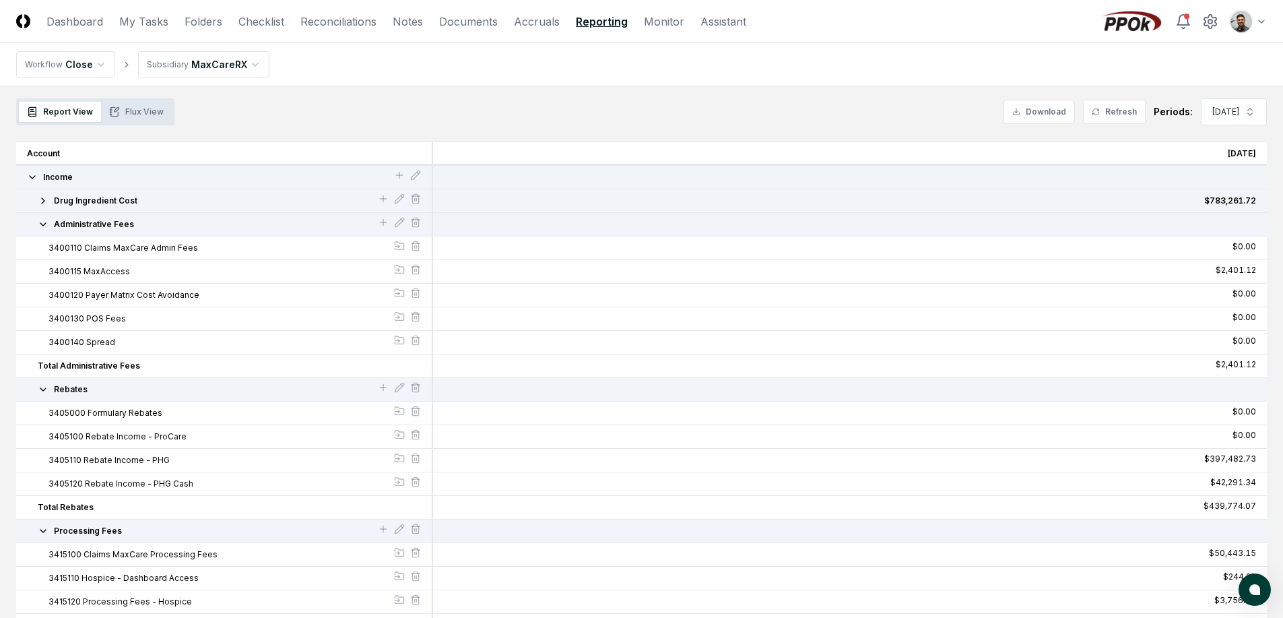
click at [144, 201] on button "Drug Ingredient Cost" at bounding box center [208, 201] width 340 height 12
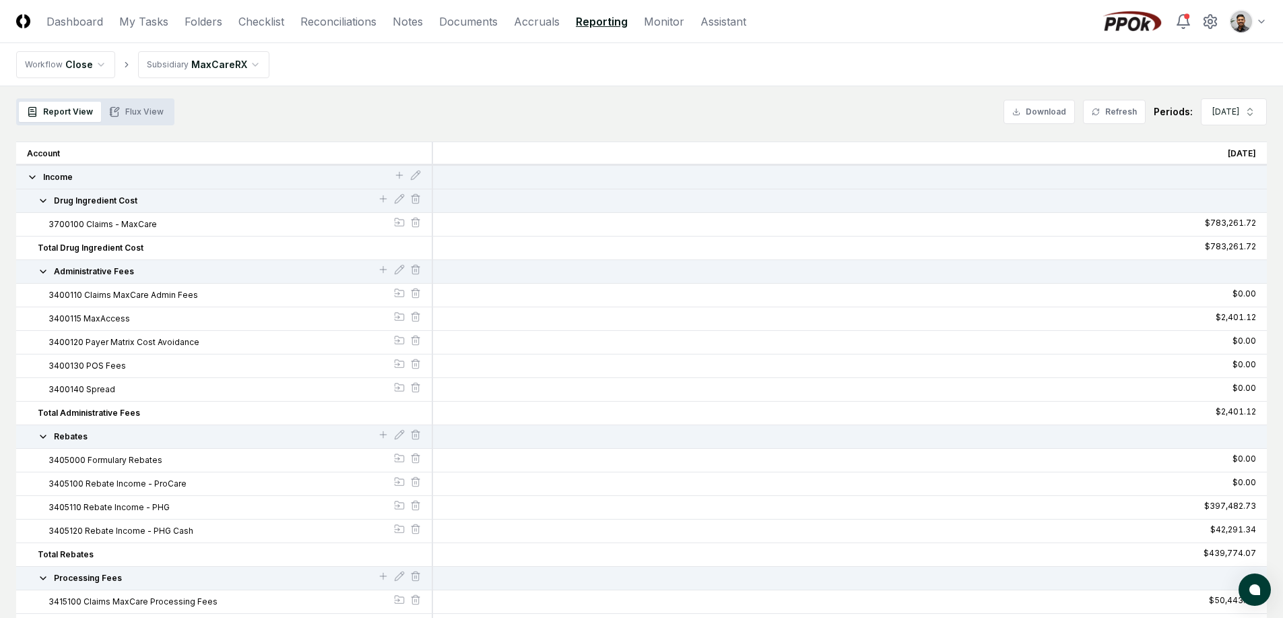
drag, startPoint x: 154, startPoint y: 224, endPoint x: 44, endPoint y: 219, distance: 109.9
click at [46, 219] on div "3700100 Claims - MaxCare" at bounding box center [224, 224] width 394 height 12
drag, startPoint x: 42, startPoint y: 220, endPoint x: 169, endPoint y: 228, distance: 126.9
click at [169, 228] on div "3700100 Claims - MaxCare" at bounding box center [224, 224] width 394 height 12
click at [169, 228] on button "3700100 Claims - MaxCare" at bounding box center [220, 224] width 345 height 12
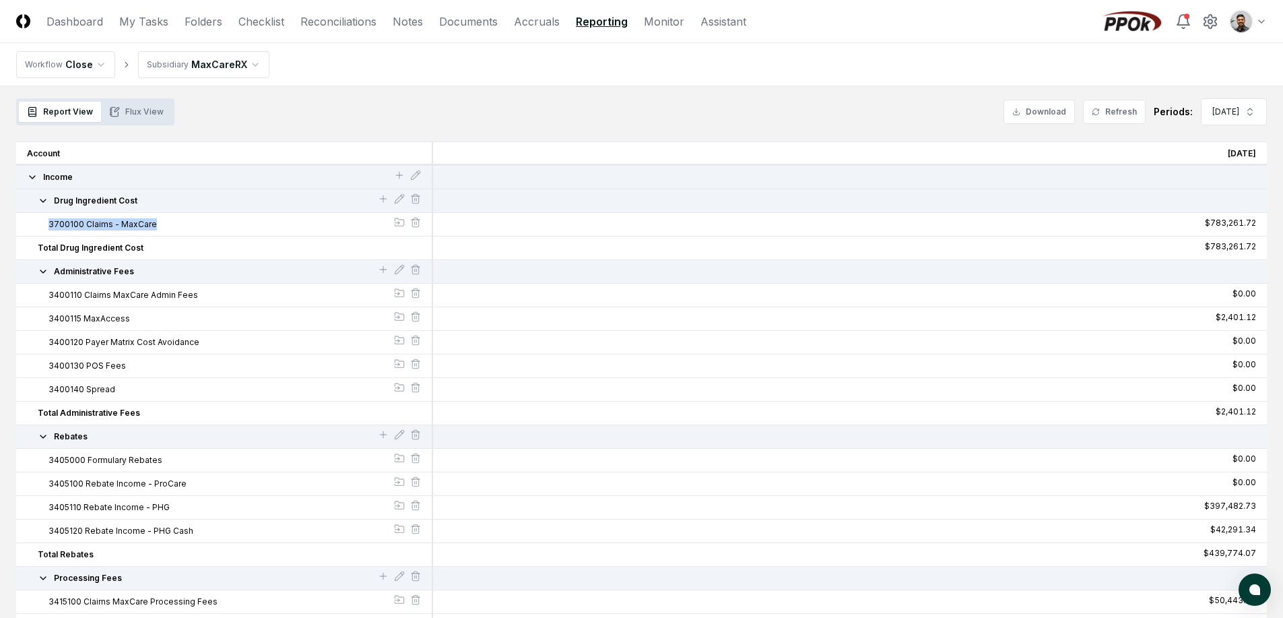
click at [99, 220] on span "3700100 Claims - MaxCare" at bounding box center [102, 224] width 108 height 12
click at [114, 206] on span "Drug Ingredient Cost" at bounding box center [96, 201] width 84 height 12
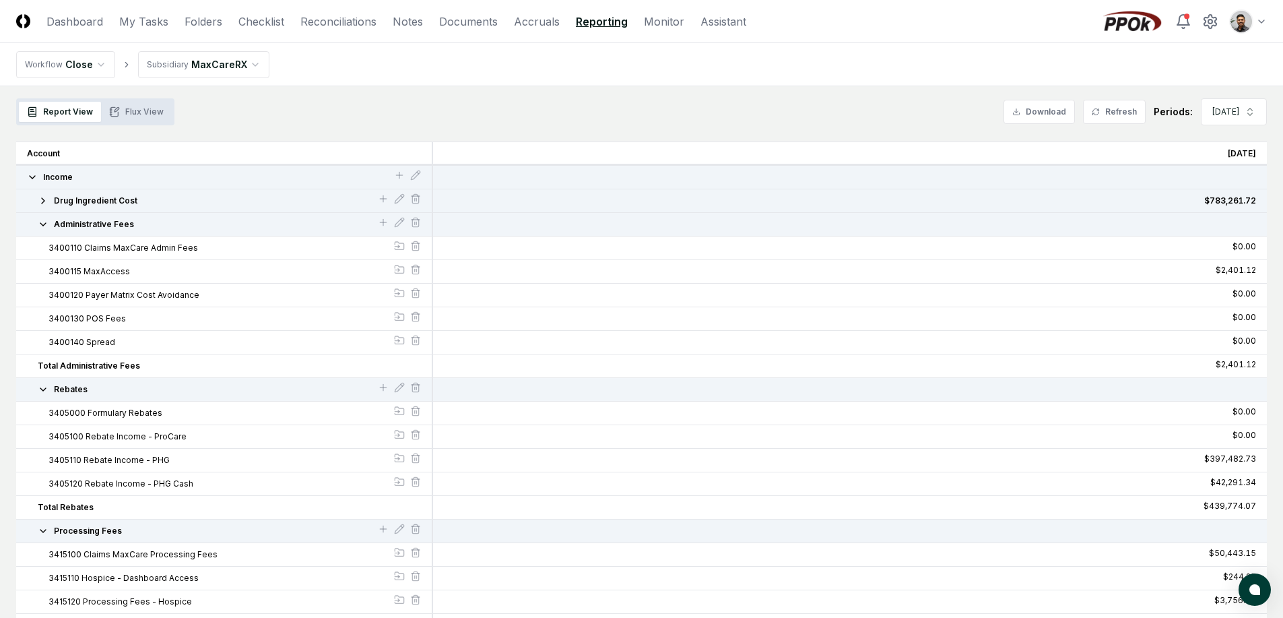
click at [114, 220] on span "Administrative Fees" at bounding box center [94, 224] width 80 height 12
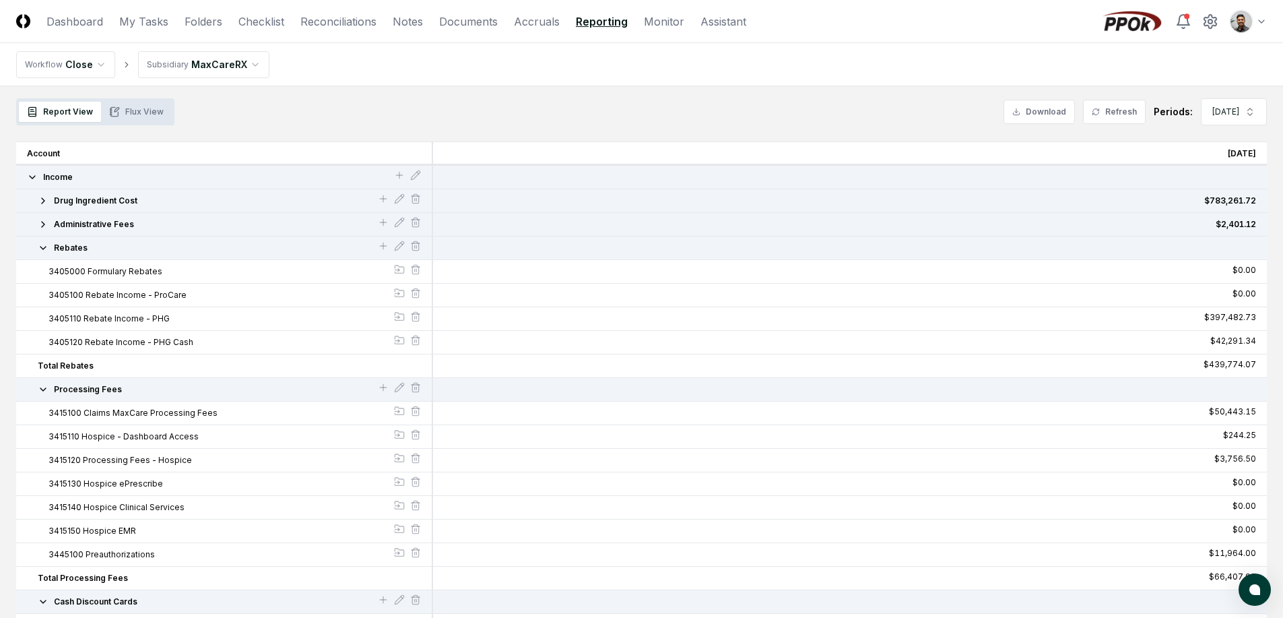
click at [106, 245] on button "Rebates" at bounding box center [208, 248] width 340 height 12
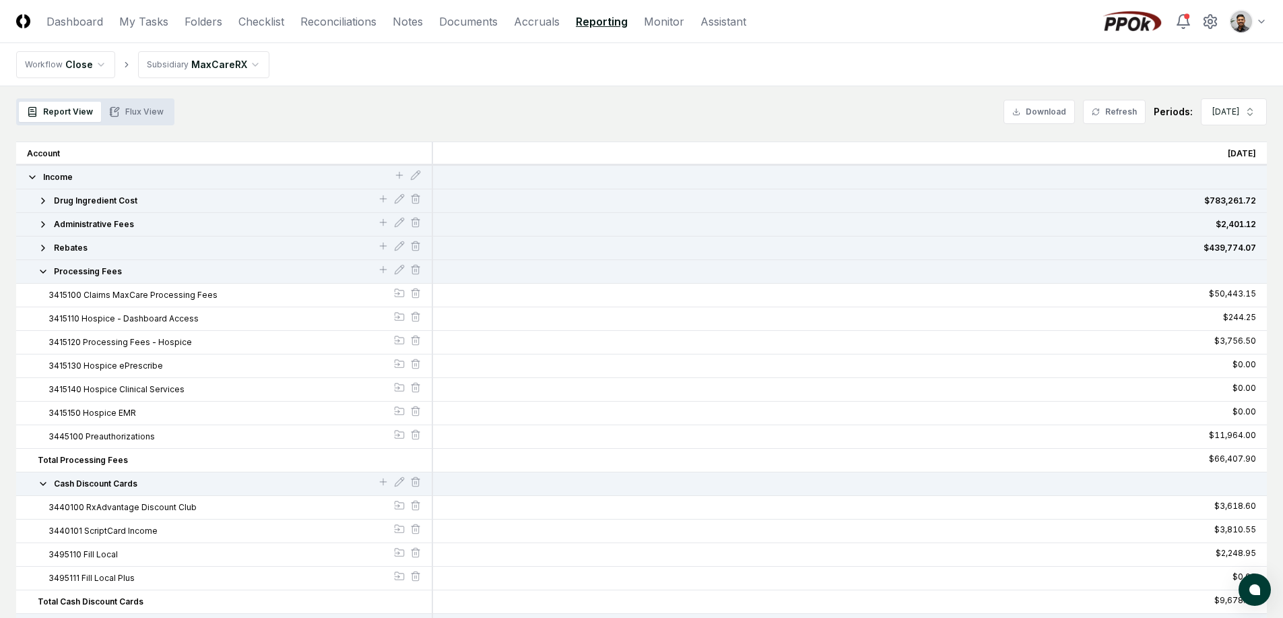
click at [104, 263] on div "Processing Fees" at bounding box center [224, 272] width 417 height 24
click at [101, 273] on span "Processing Fees" at bounding box center [88, 271] width 68 height 12
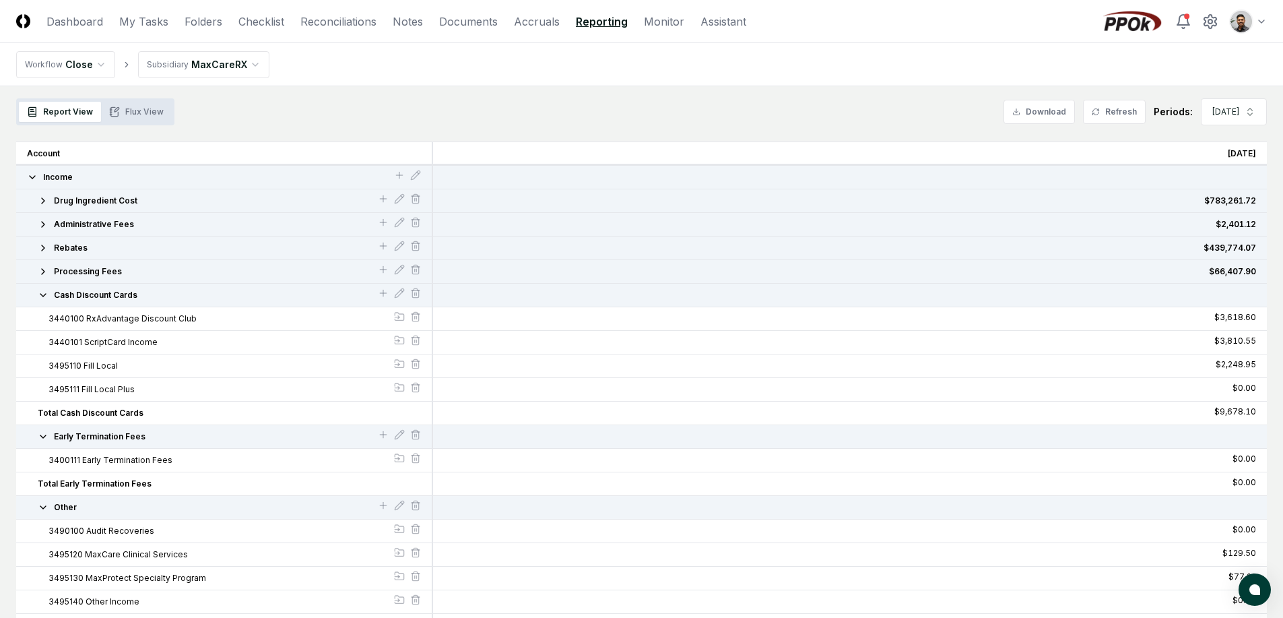
click at [108, 290] on span "Cash Discount Cards" at bounding box center [96, 295] width 84 height 12
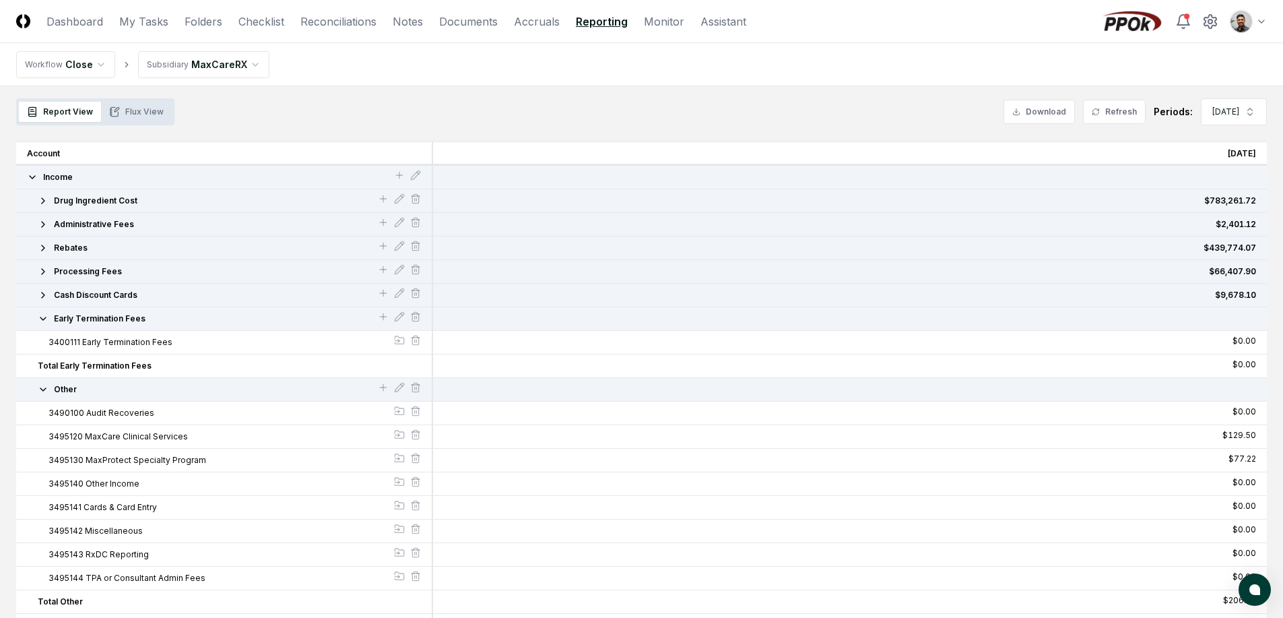
click at [104, 322] on span "Early Termination Fees" at bounding box center [100, 318] width 92 height 12
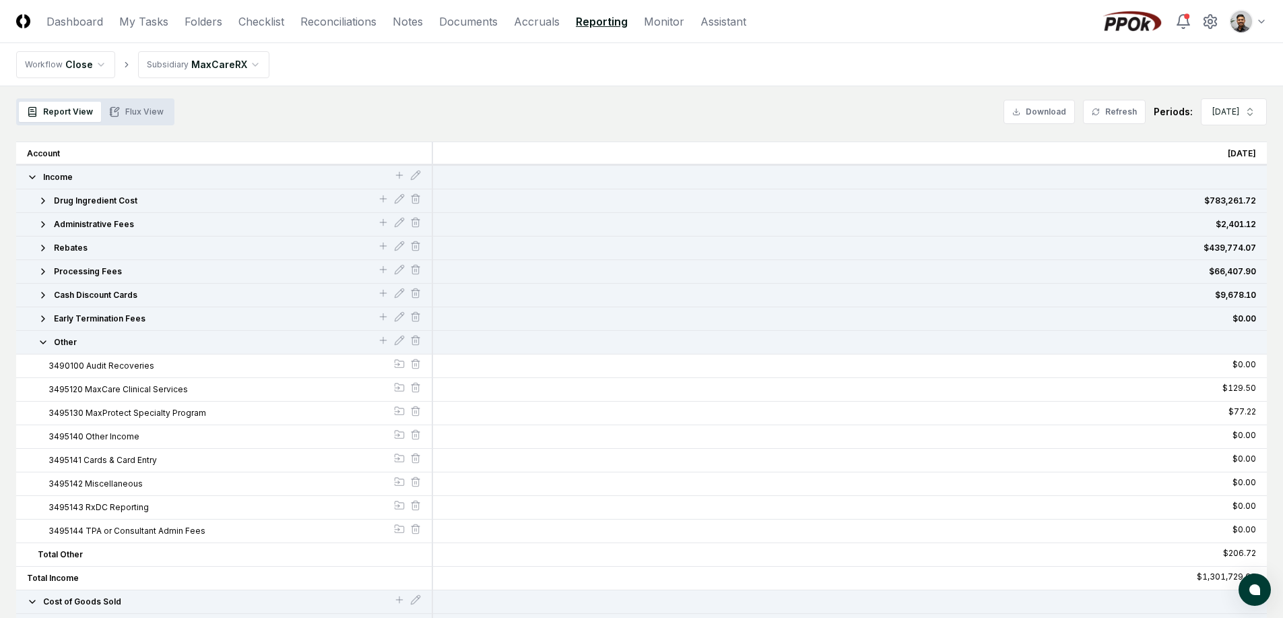
click at [59, 176] on span "Income" at bounding box center [58, 177] width 30 height 12
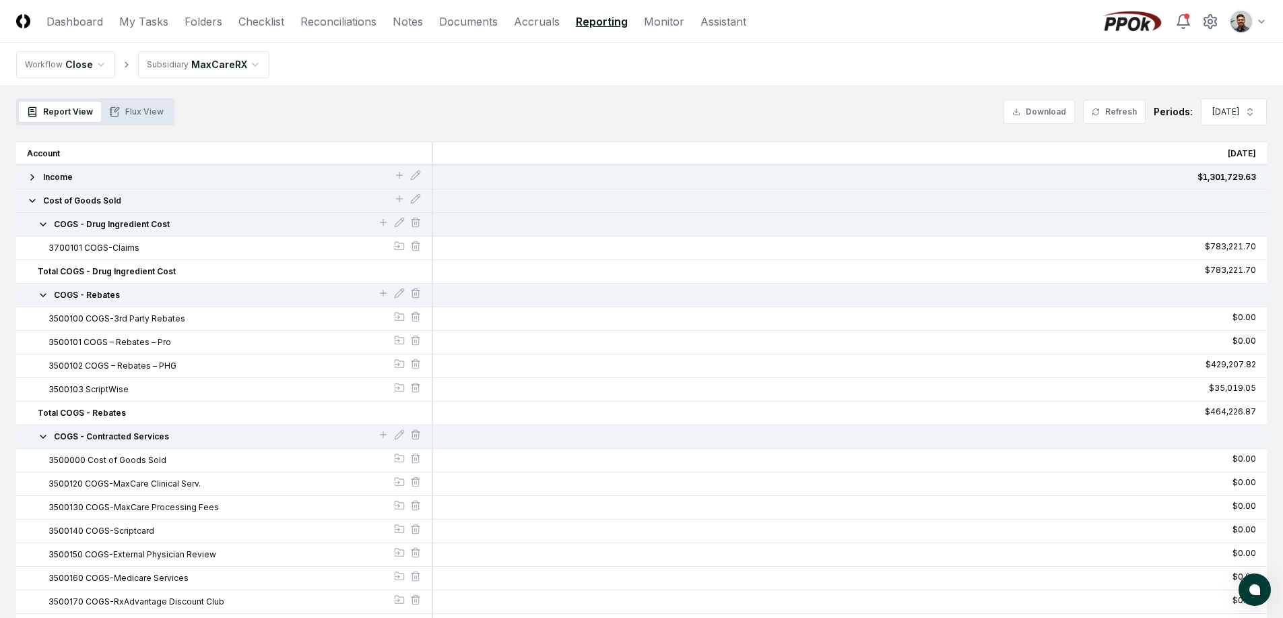
click at [77, 196] on span "Cost of Goods Sold" at bounding box center [82, 201] width 78 height 12
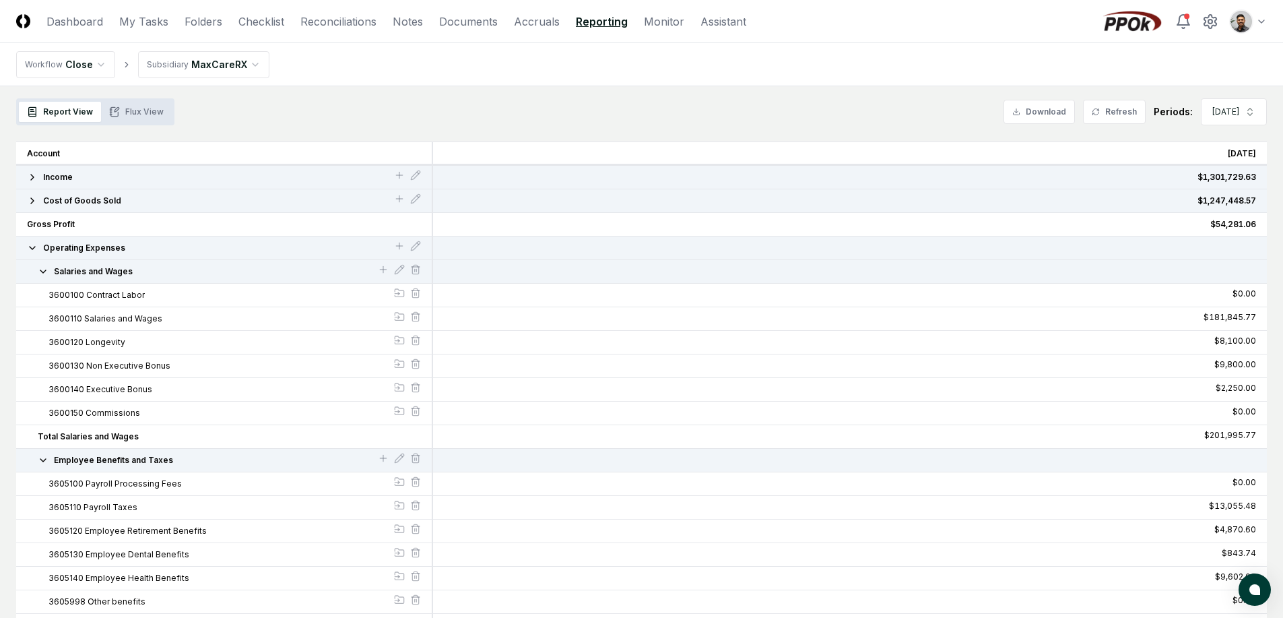
click at [81, 248] on span "Operating Expenses" at bounding box center [84, 248] width 82 height 12
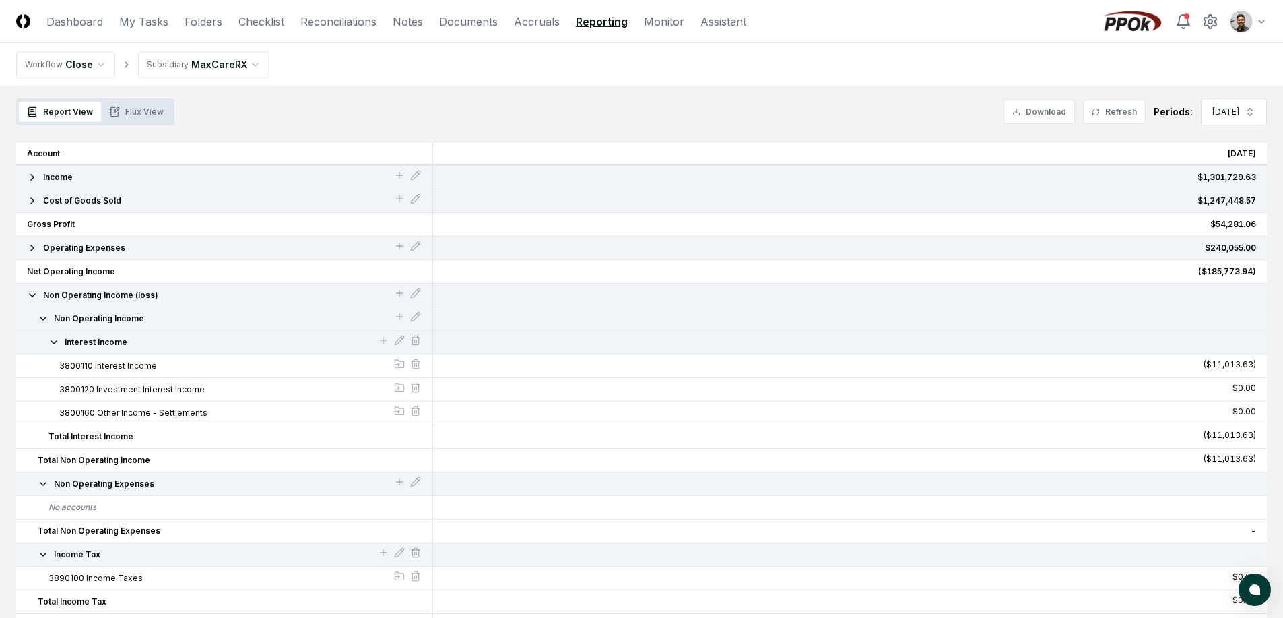
click at [81, 291] on span "Non Operating Income (loss)" at bounding box center [100, 295] width 115 height 12
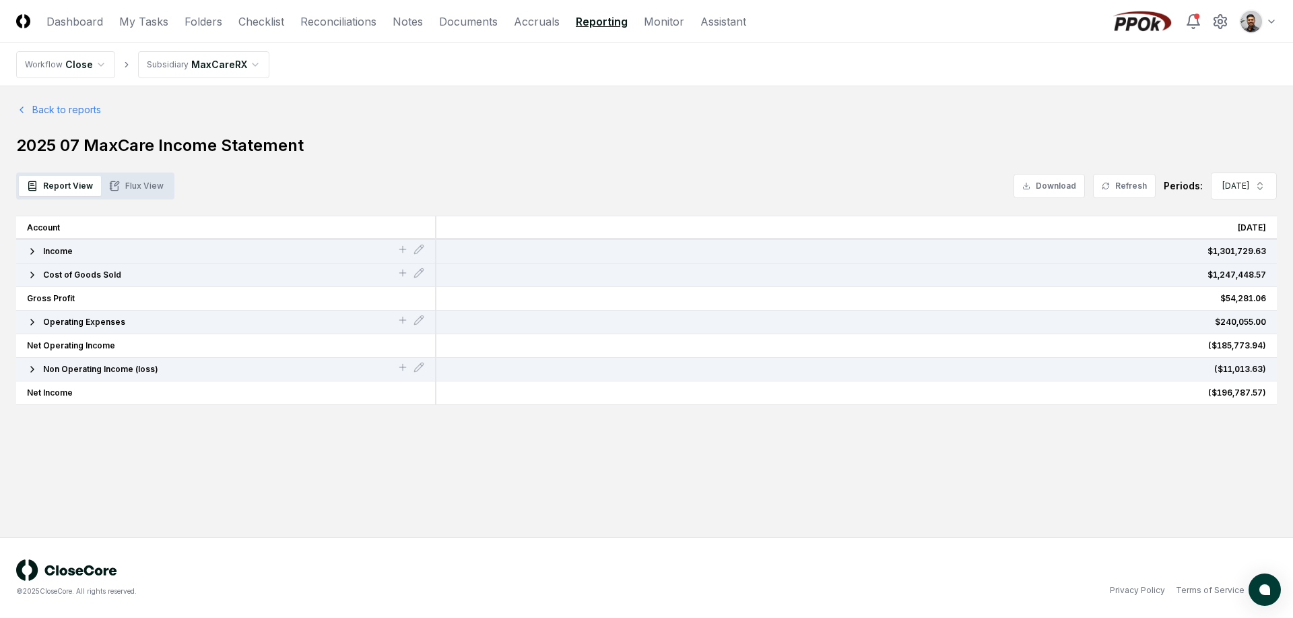
drag, startPoint x: 117, startPoint y: 344, endPoint x: 95, endPoint y: 343, distance: 22.2
click at [95, 343] on button "Net Operating Income" at bounding box center [225, 345] width 397 height 12
drag, startPoint x: 100, startPoint y: 343, endPoint x: 78, endPoint y: 342, distance: 22.3
click at [78, 342] on span "Net Operating Income" at bounding box center [71, 345] width 88 height 12
drag, startPoint x: 79, startPoint y: 343, endPoint x: 109, endPoint y: 344, distance: 30.3
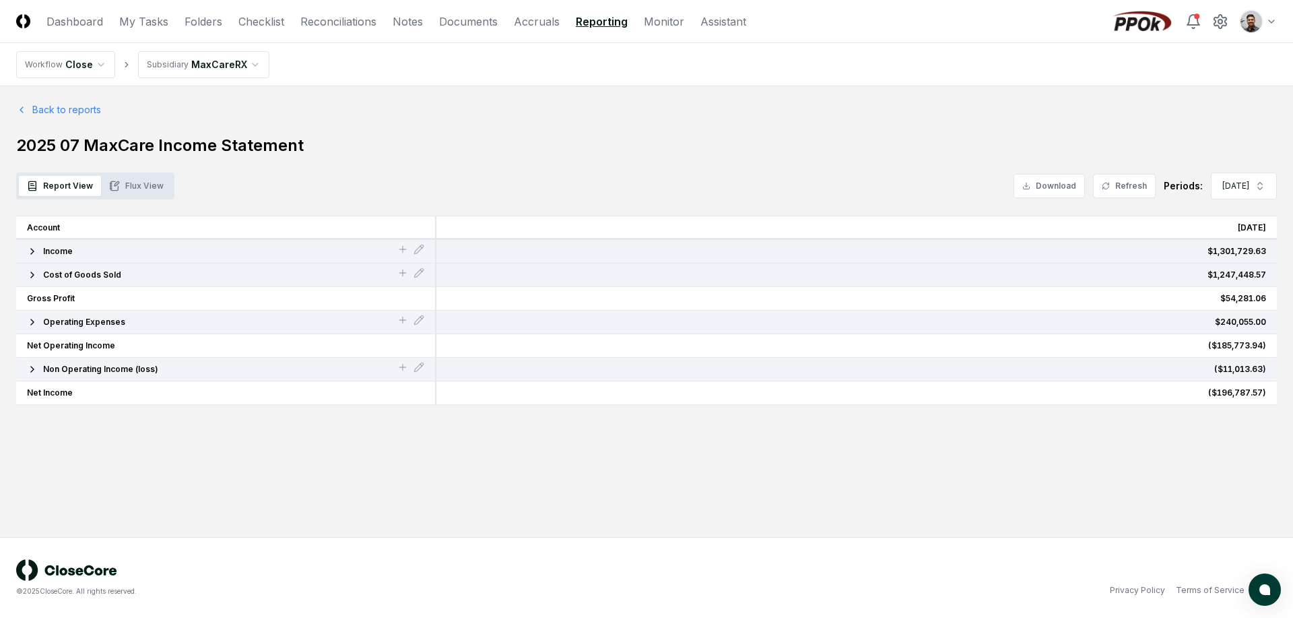
click at [109, 344] on span "Net Operating Income" at bounding box center [71, 345] width 88 height 12
click at [180, 341] on button "Net Operating Income" at bounding box center [225, 345] width 397 height 12
click at [162, 345] on button "Net Operating Income" at bounding box center [225, 345] width 397 height 12
drag, startPoint x: 114, startPoint y: 343, endPoint x: 84, endPoint y: 343, distance: 30.3
click at [84, 343] on button "Net Operating Income" at bounding box center [225, 345] width 397 height 12
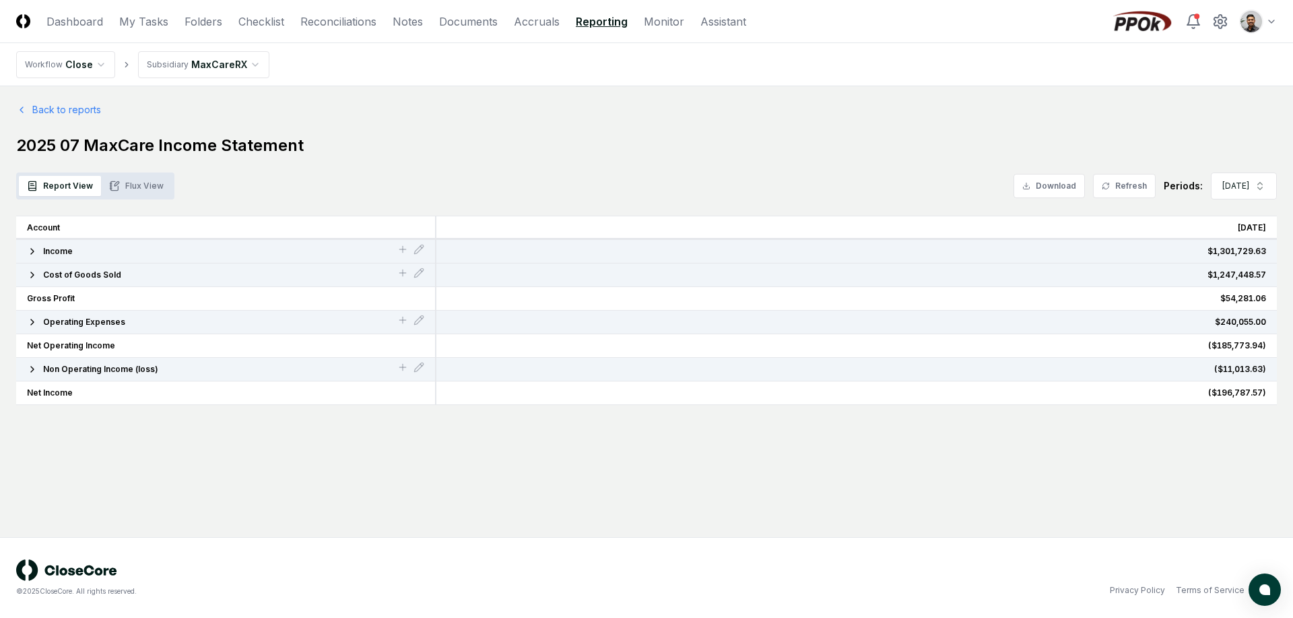
drag, startPoint x: 84, startPoint y: 343, endPoint x: 107, endPoint y: 342, distance: 23.6
click at [106, 342] on span "Net Operating Income" at bounding box center [71, 345] width 88 height 12
click at [107, 341] on span "Net Operating Income" at bounding box center [71, 345] width 88 height 12
click at [107, 370] on span "Non Operating Income (loss)" at bounding box center [100, 369] width 115 height 12
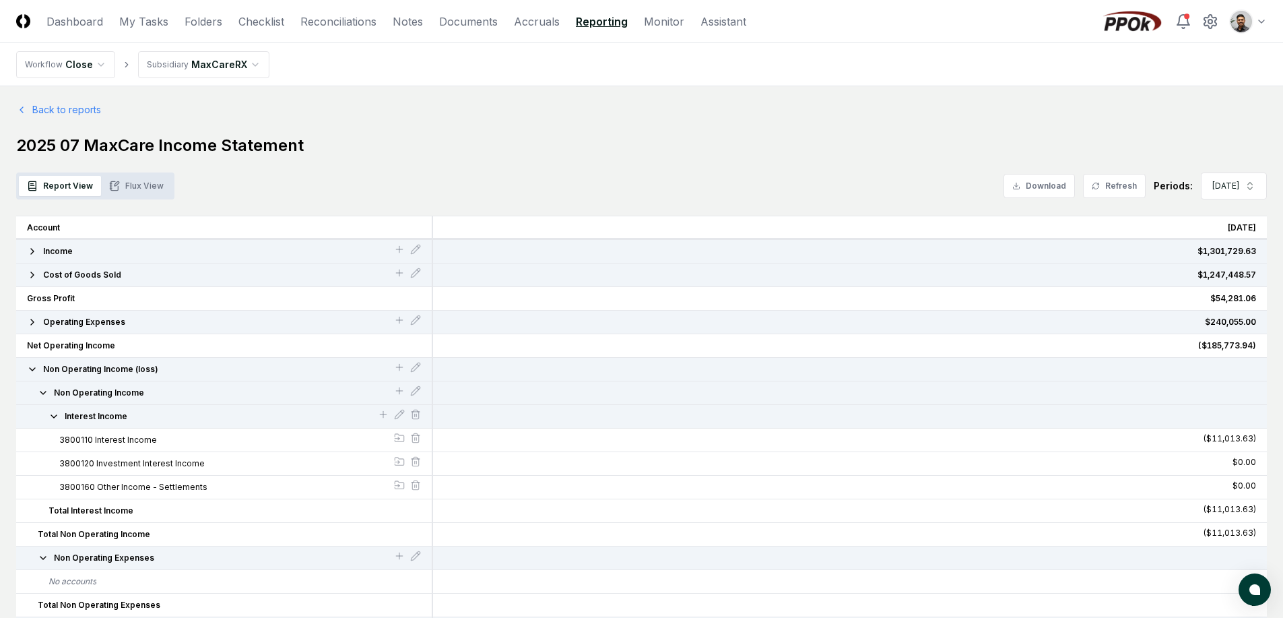
click at [105, 401] on div "Non Operating Income" at bounding box center [224, 393] width 417 height 24
click at [106, 396] on span "Non Operating Income" at bounding box center [99, 393] width 90 height 12
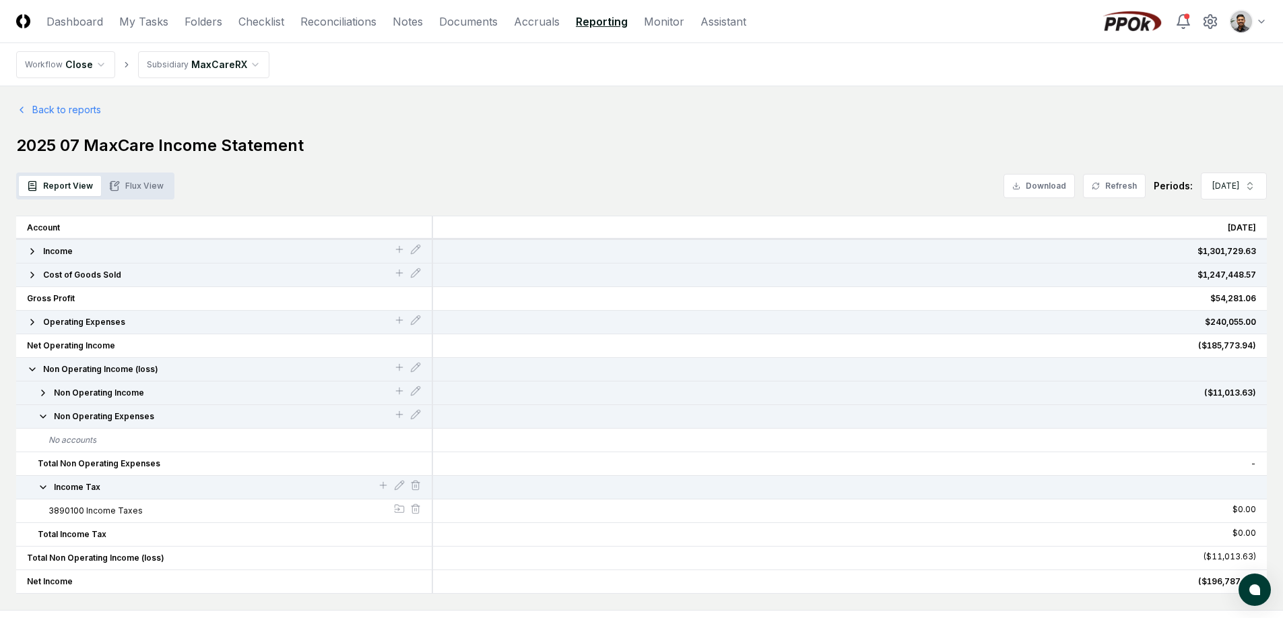
click at [108, 411] on span "Non Operating Expenses" at bounding box center [104, 416] width 100 height 12
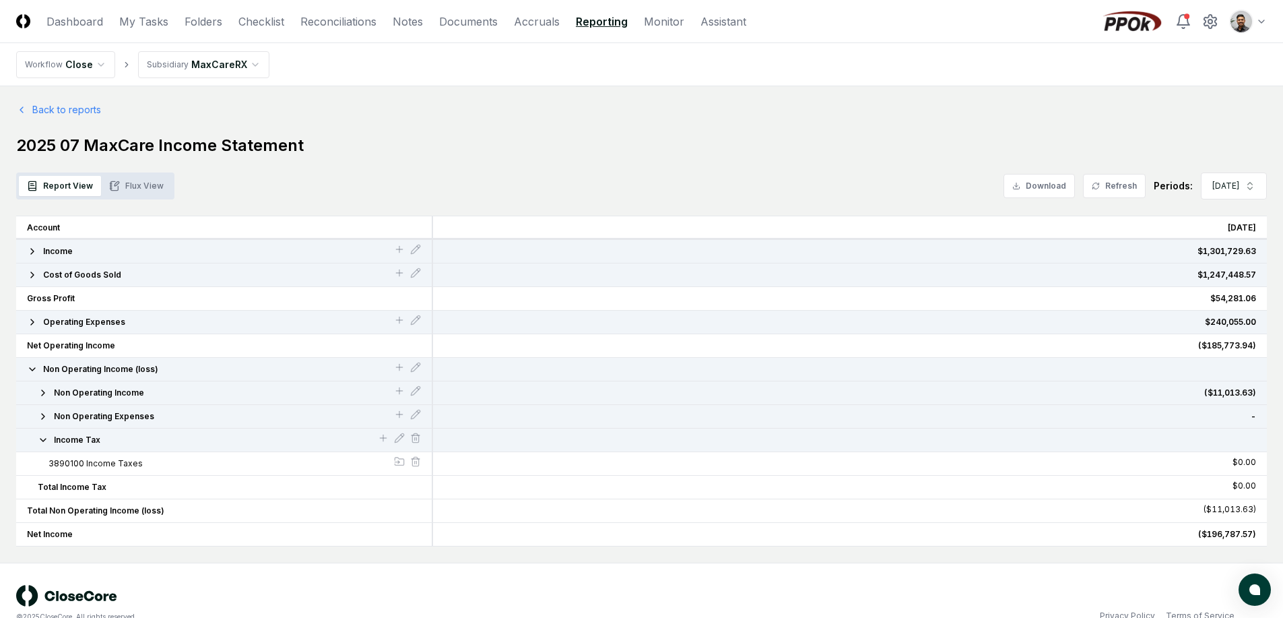
click at [115, 415] on span "Non Operating Expenses" at bounding box center [104, 416] width 100 height 12
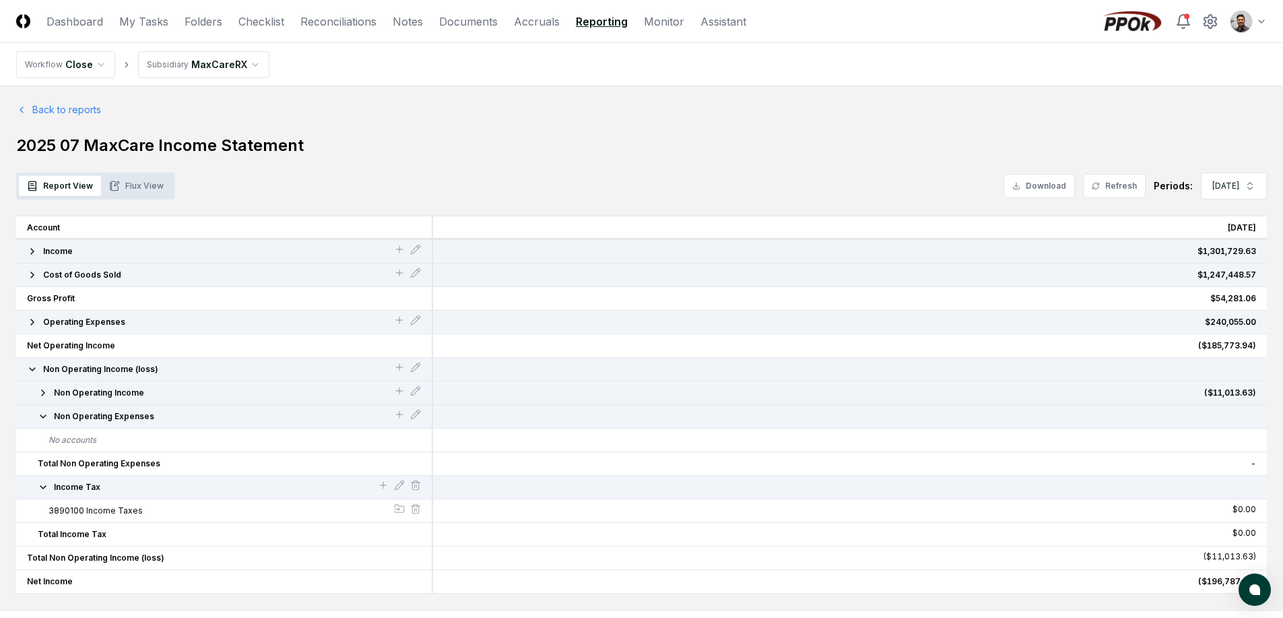
click at [115, 416] on span "Non Operating Expenses" at bounding box center [104, 416] width 100 height 12
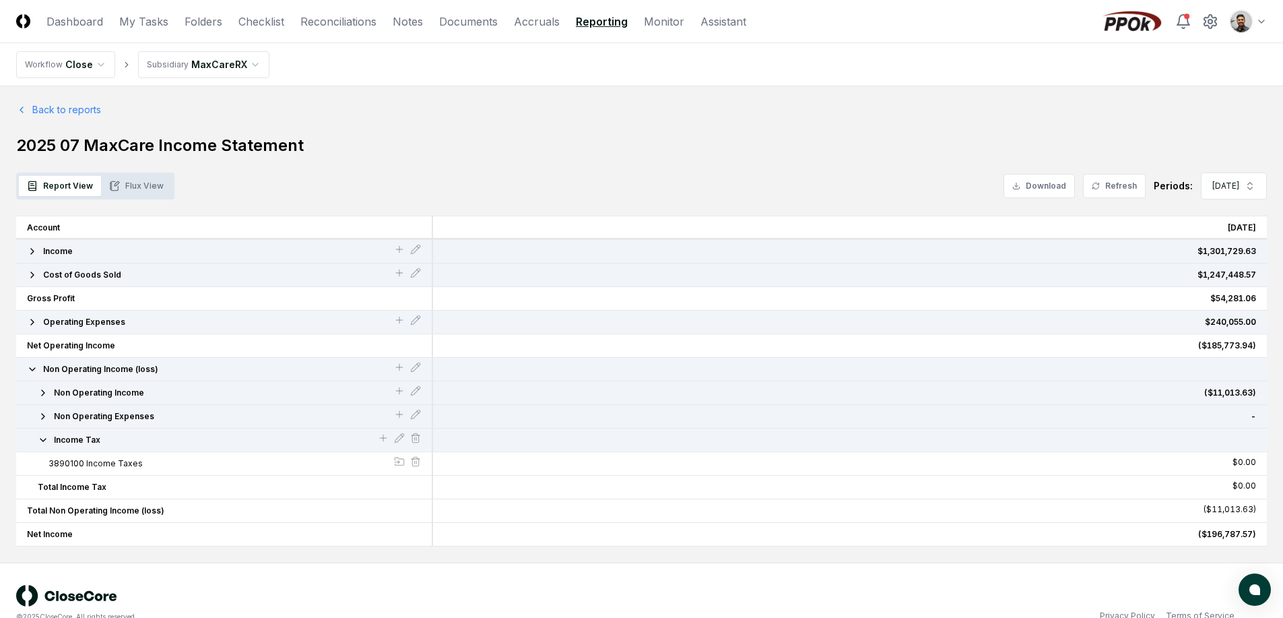
click at [119, 418] on span "Non Operating Expenses" at bounding box center [104, 416] width 100 height 12
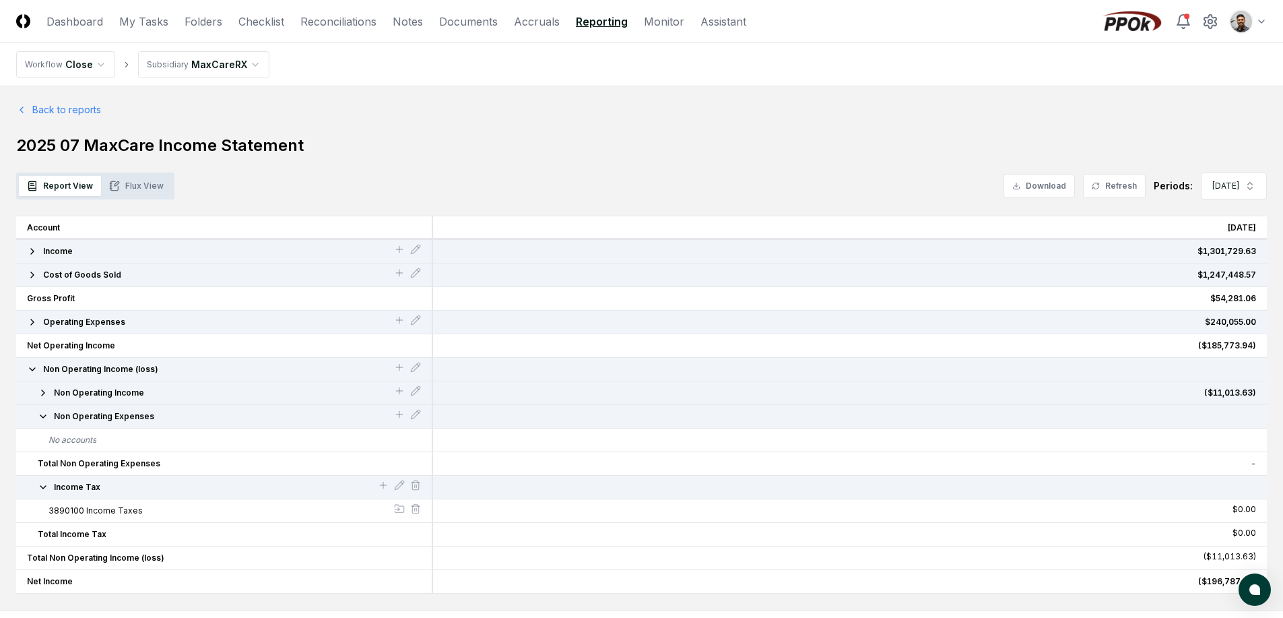
click at [119, 418] on span "Non Operating Expenses" at bounding box center [104, 416] width 100 height 12
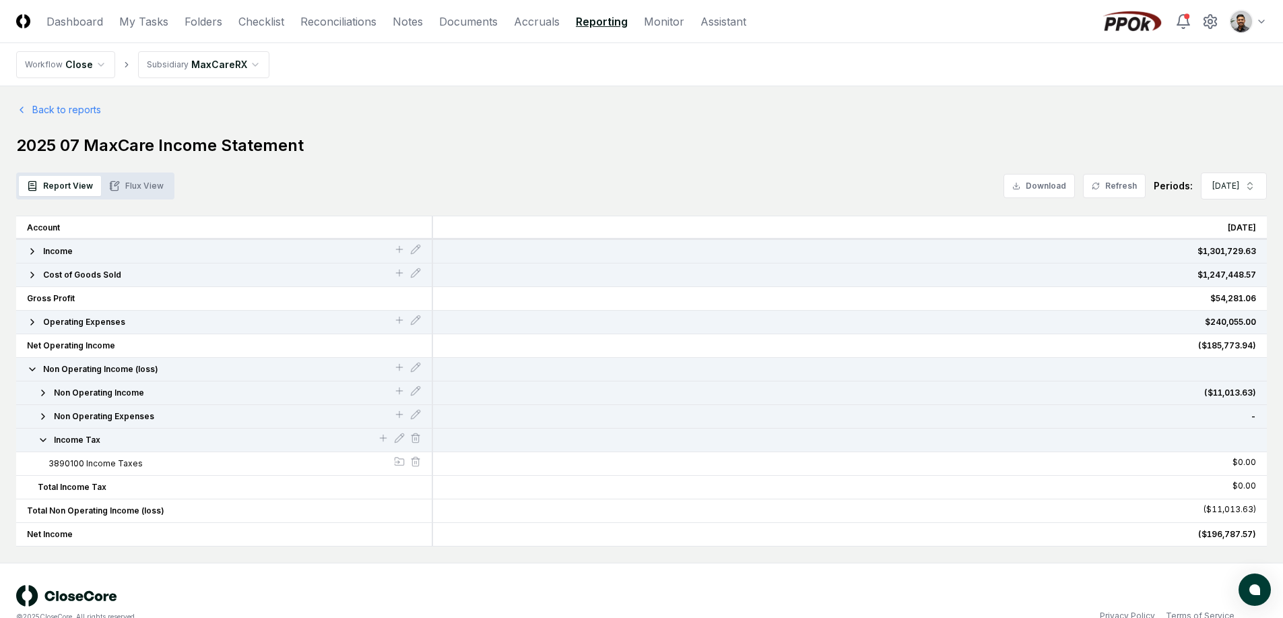
click at [129, 397] on span "Non Operating Income" at bounding box center [99, 393] width 90 height 12
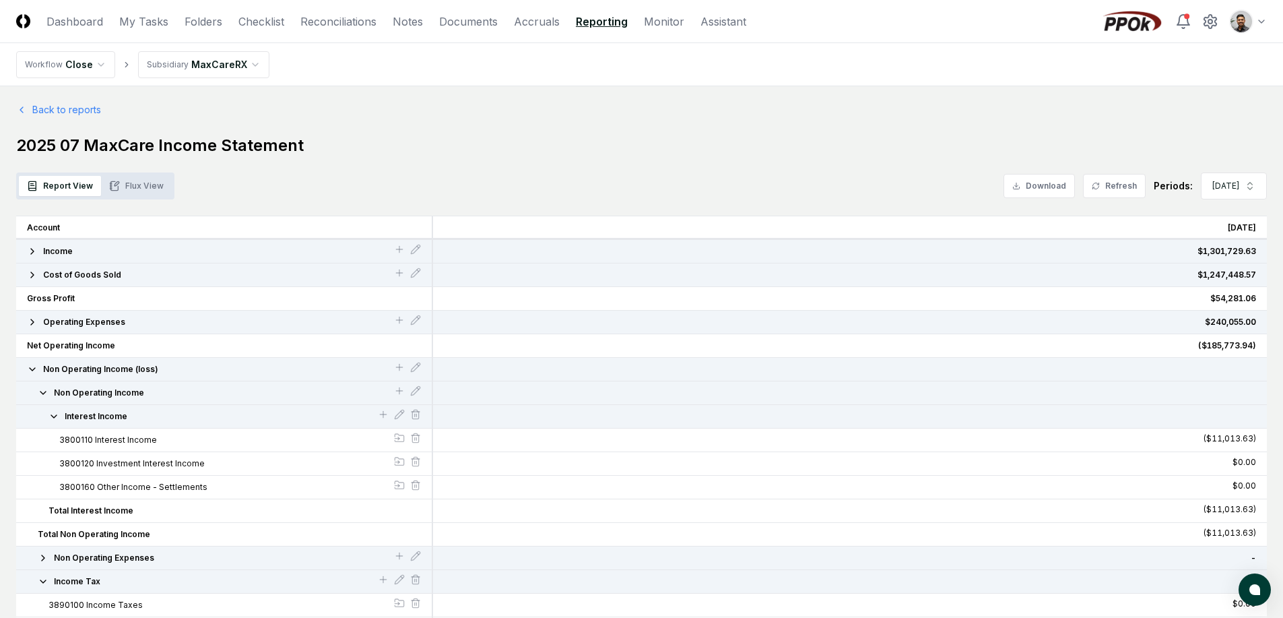
click at [129, 397] on span "Non Operating Income" at bounding box center [99, 393] width 90 height 12
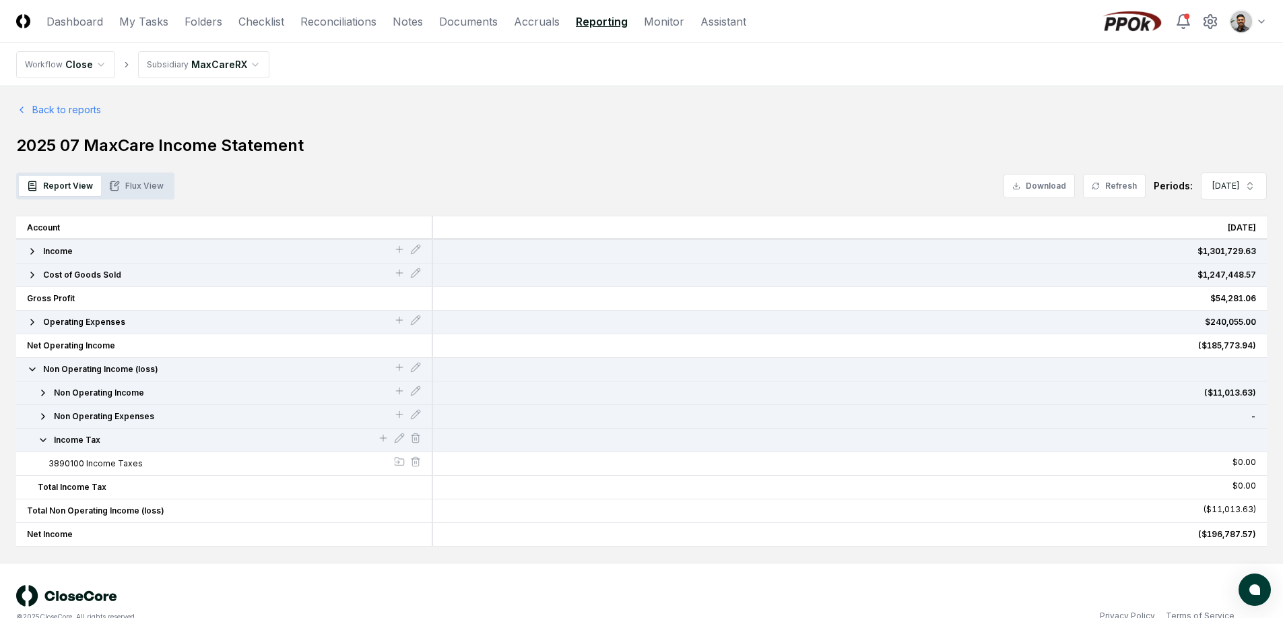
click at [129, 397] on span "Non Operating Income" at bounding box center [99, 393] width 90 height 12
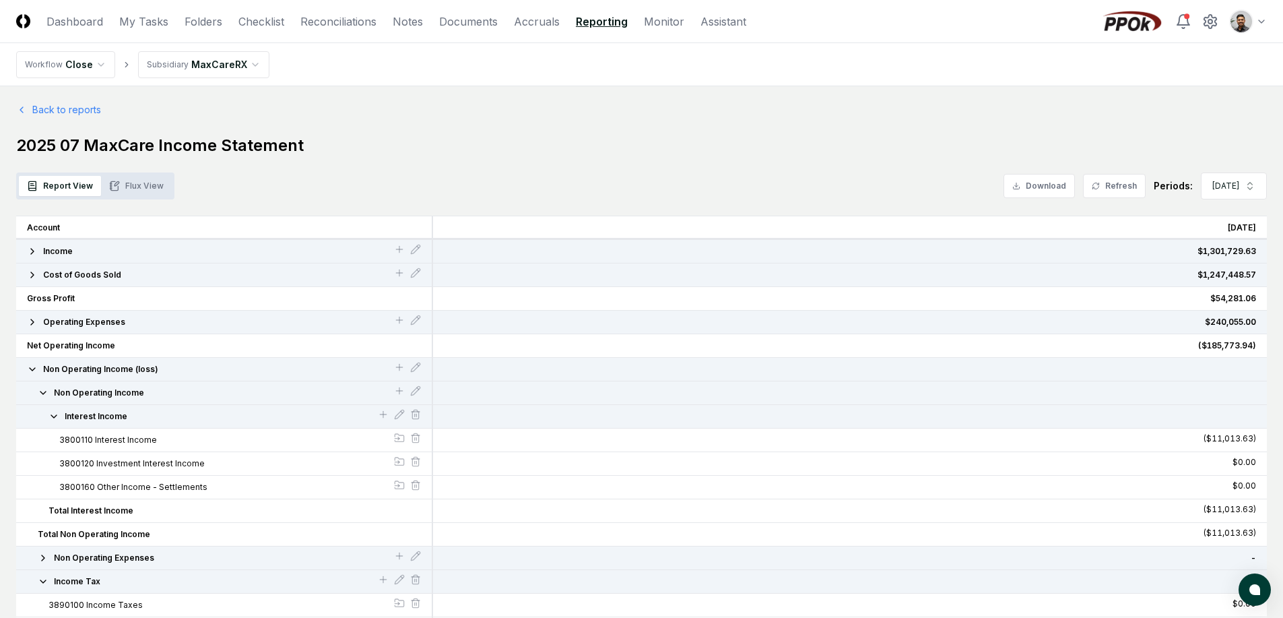
click at [127, 414] on button "Interest Income" at bounding box center [212, 416] width 329 height 12
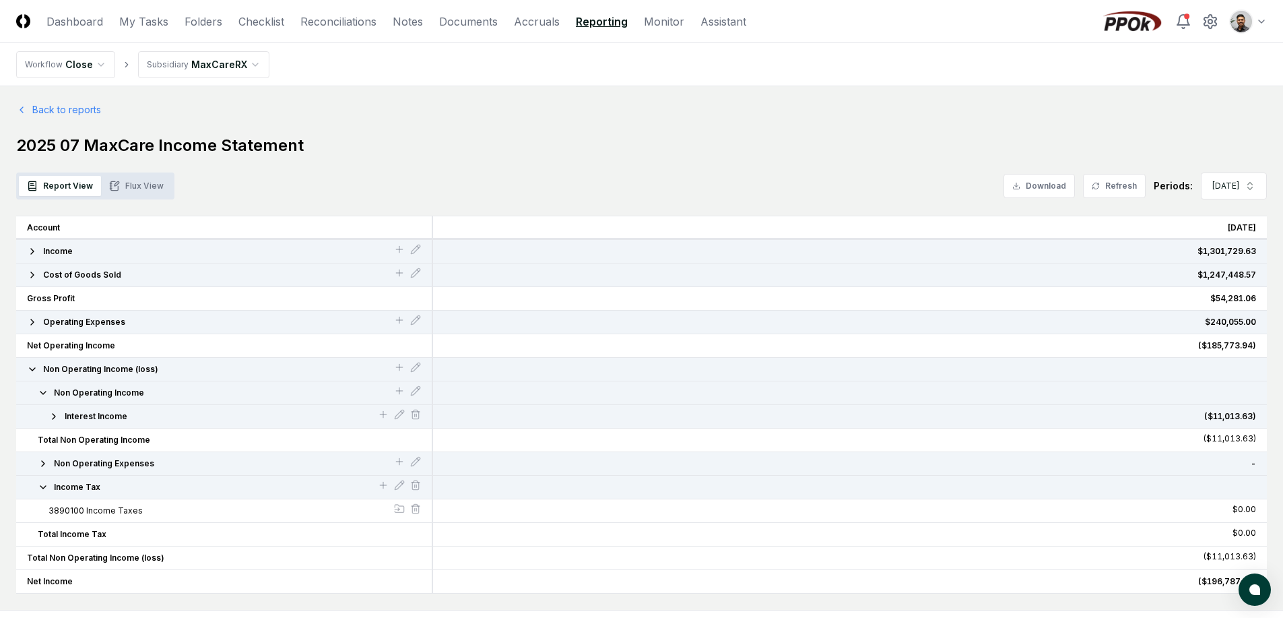
click at [120, 461] on span "Non Operating Expenses" at bounding box center [104, 463] width 100 height 12
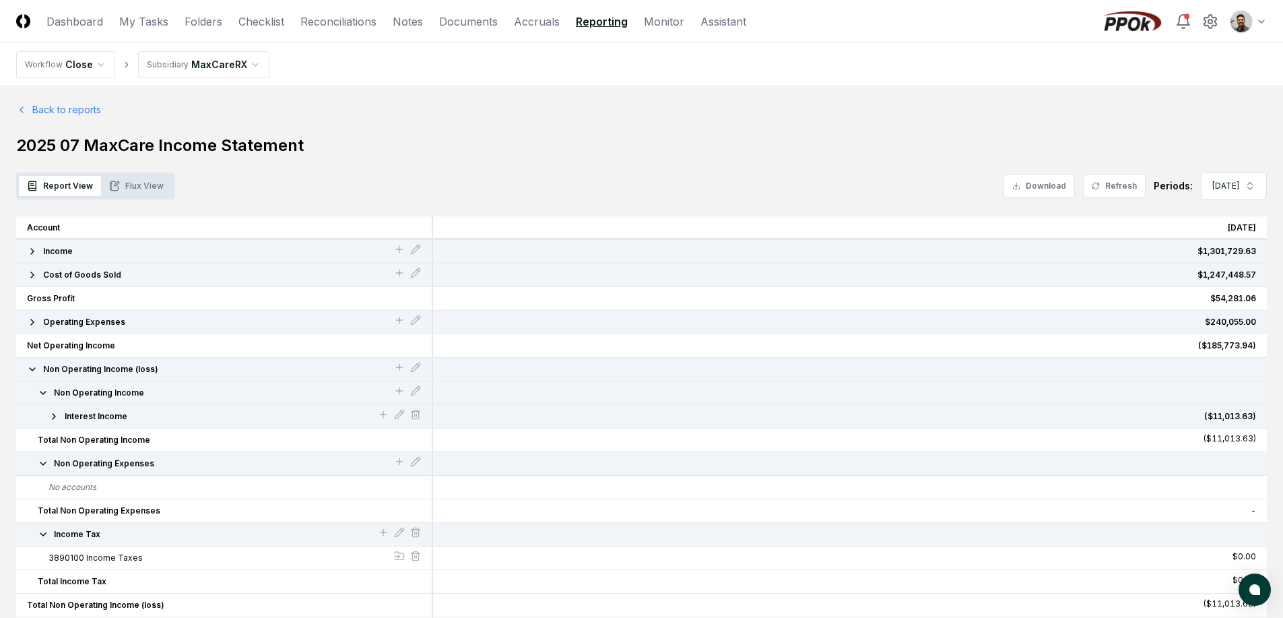
click at [120, 461] on span "Non Operating Expenses" at bounding box center [104, 463] width 100 height 12
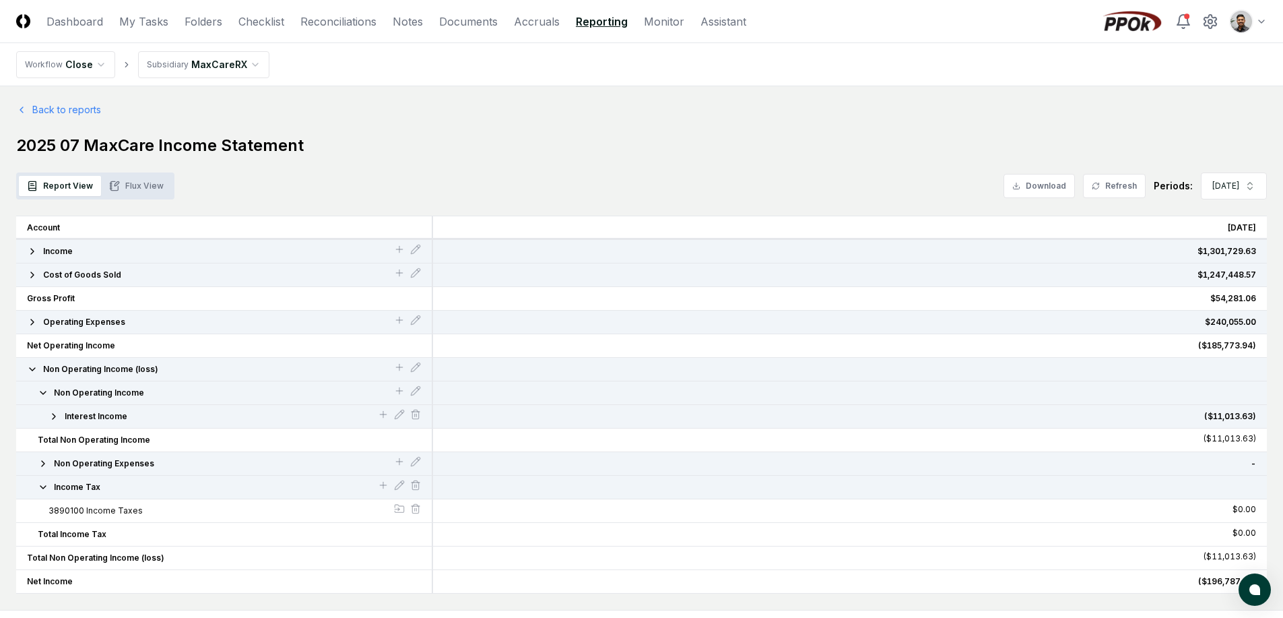
click at [103, 488] on button "Income Tax" at bounding box center [208, 487] width 340 height 12
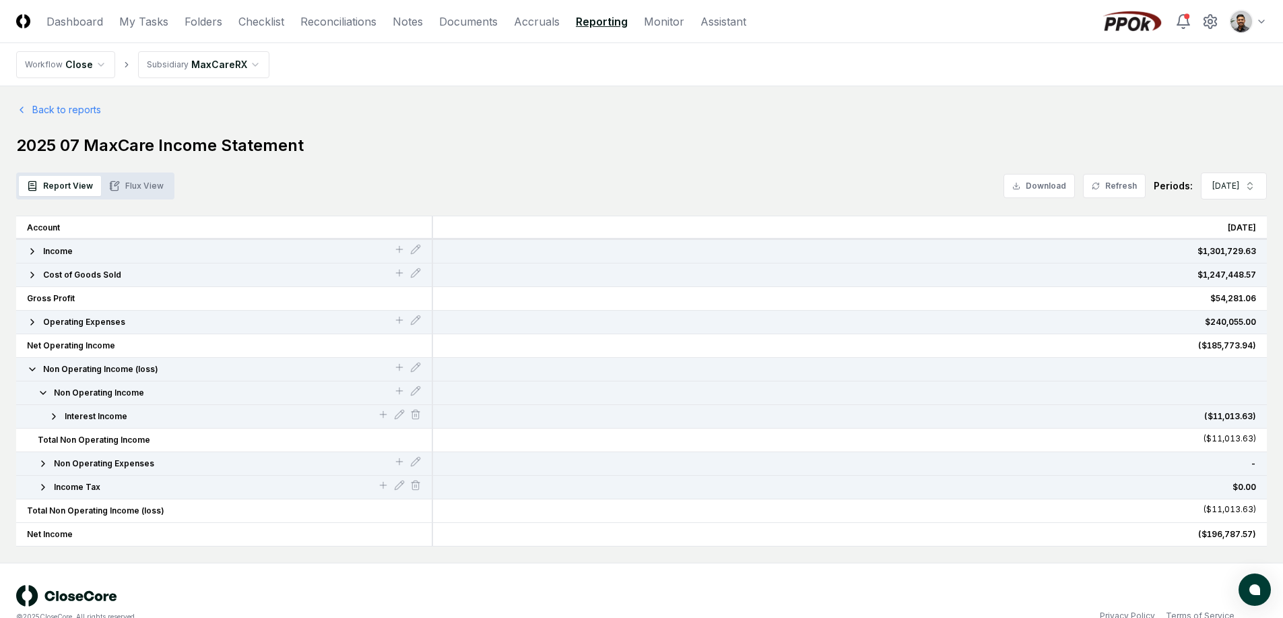
click at [103, 488] on button "Income Tax" at bounding box center [208, 487] width 340 height 12
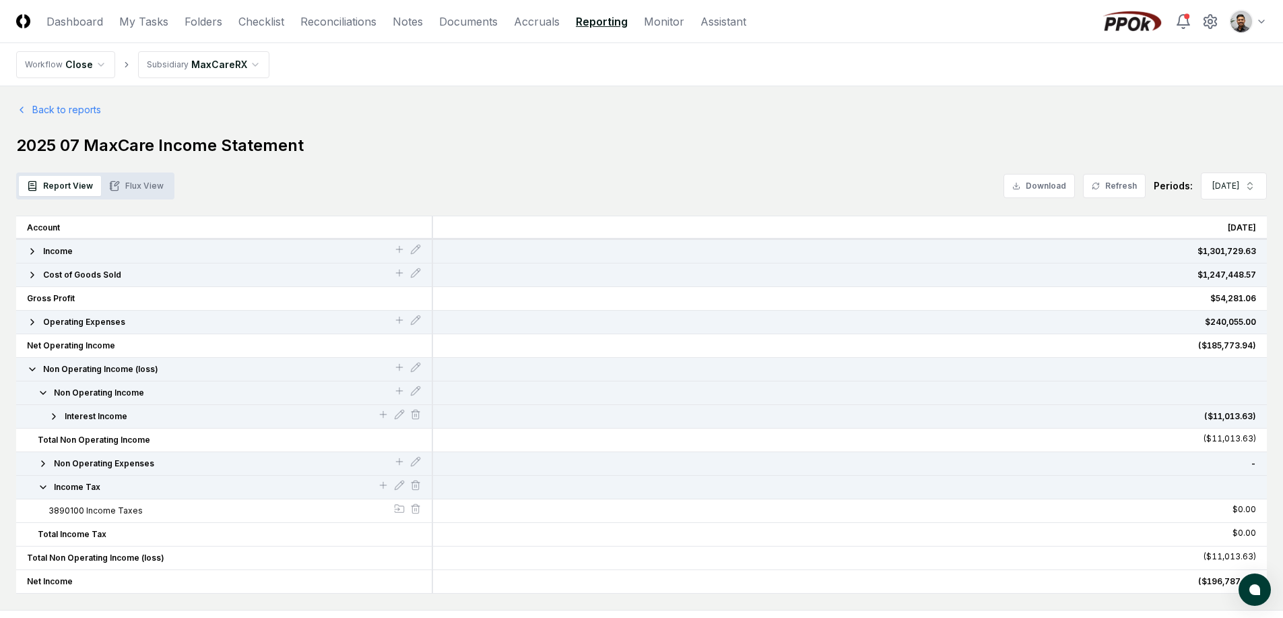
click at [103, 487] on button "Income Tax" at bounding box center [208, 487] width 340 height 12
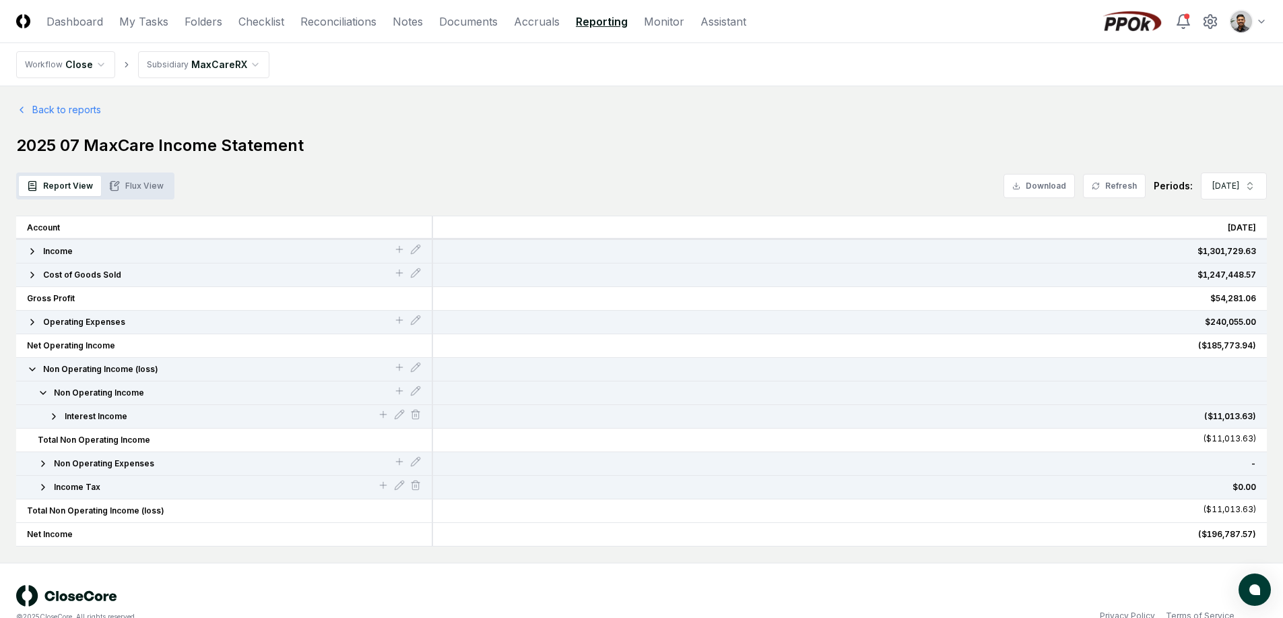
click at [116, 416] on span "Interest Income" at bounding box center [96, 416] width 63 height 12
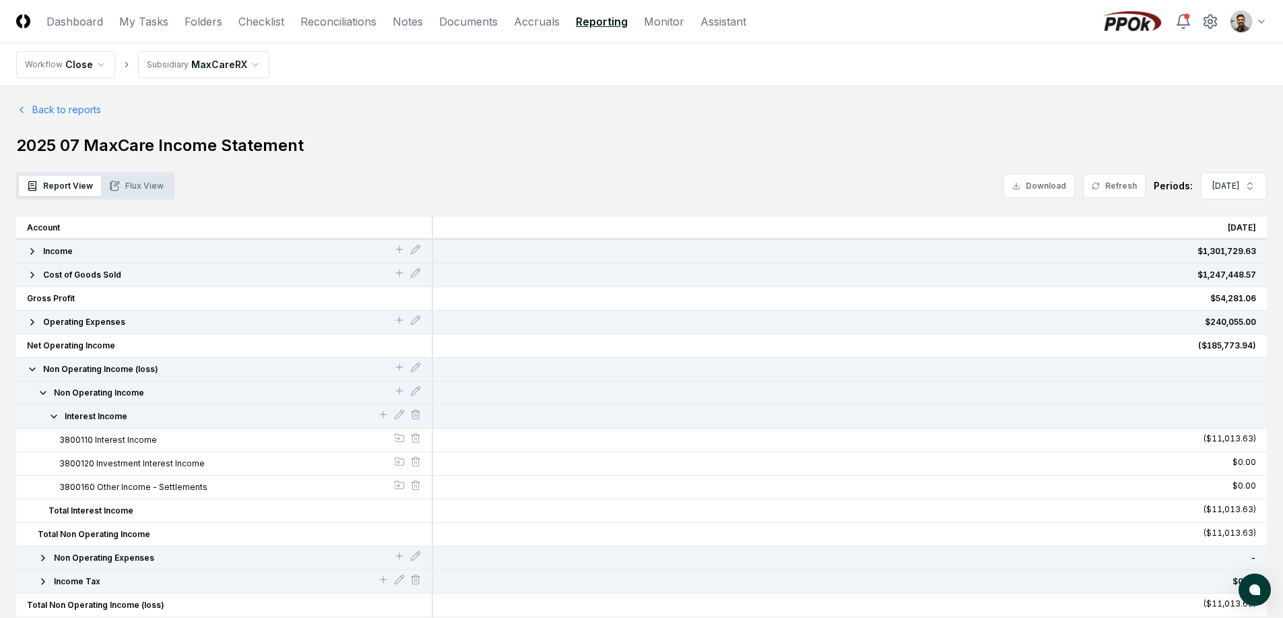
click at [116, 416] on span "Interest Income" at bounding box center [96, 416] width 63 height 12
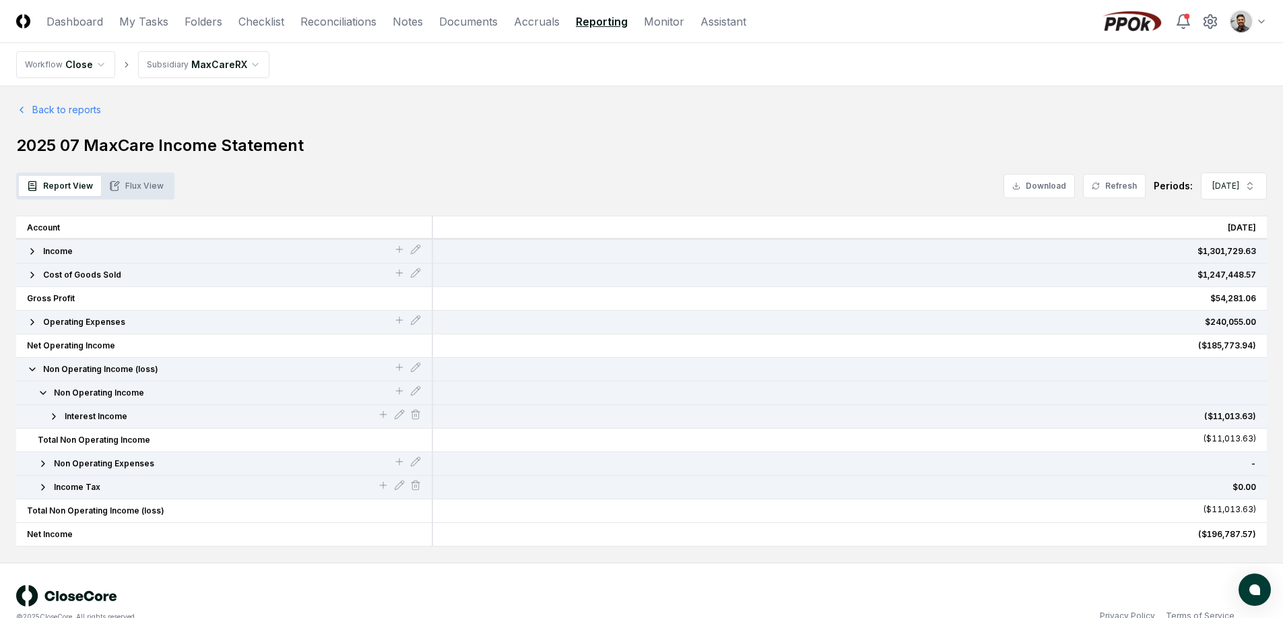
click at [122, 324] on button "Operating Expenses" at bounding box center [210, 322] width 367 height 12
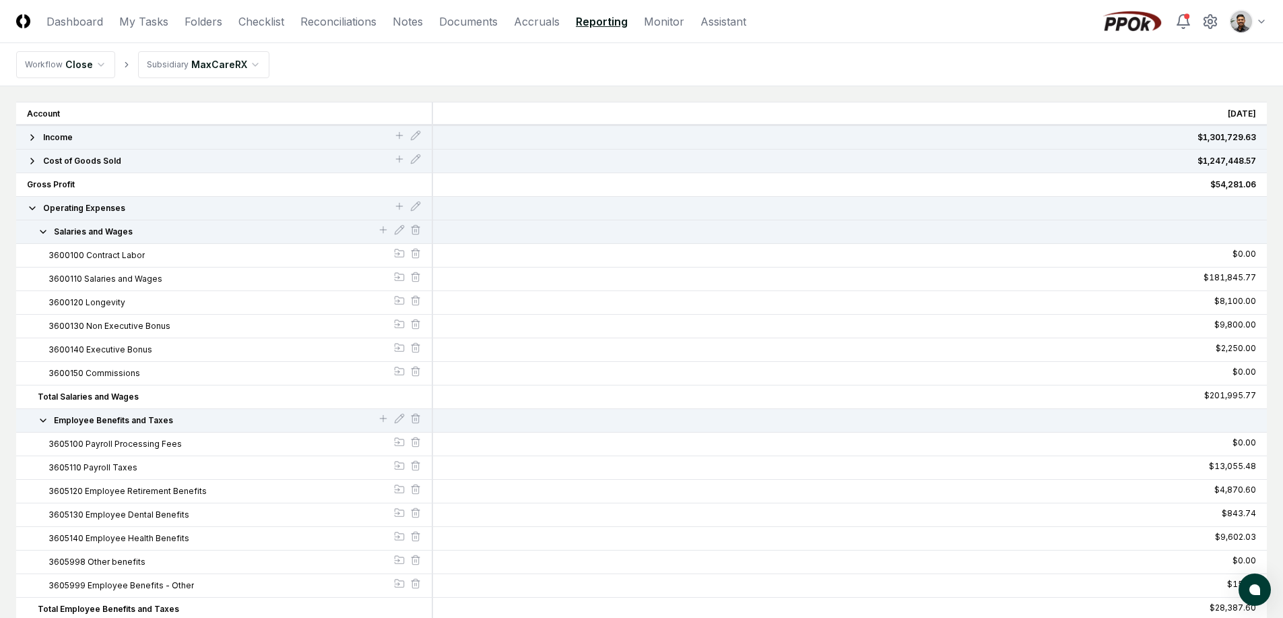
scroll to position [114, 0]
click at [104, 228] on span "Salaries and Wages" at bounding box center [93, 231] width 79 height 12
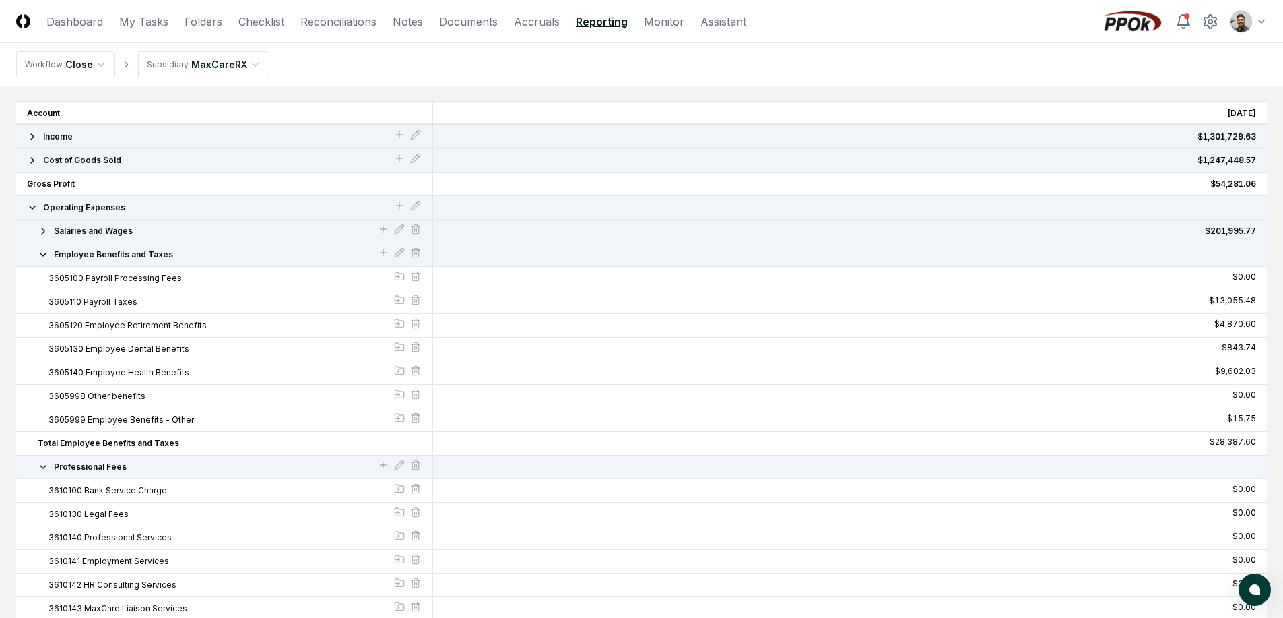
click at [123, 254] on span "Employee Benefits and Taxes" at bounding box center [113, 254] width 119 height 12
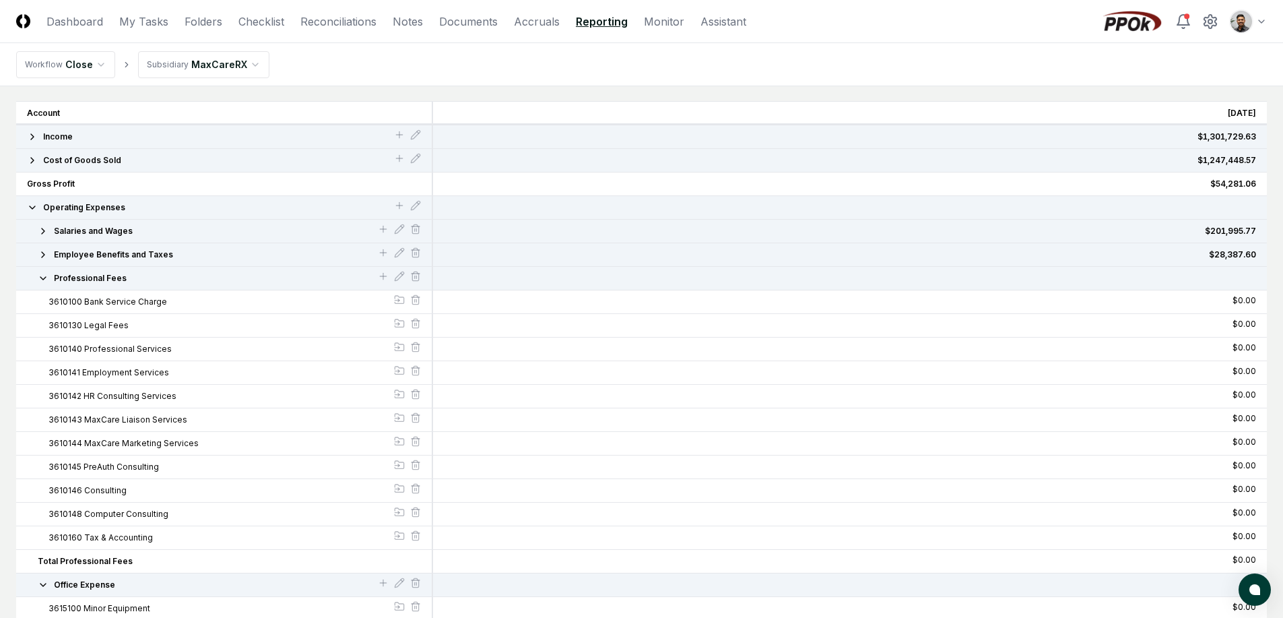
click at [119, 277] on span "Professional Fees" at bounding box center [90, 278] width 73 height 12
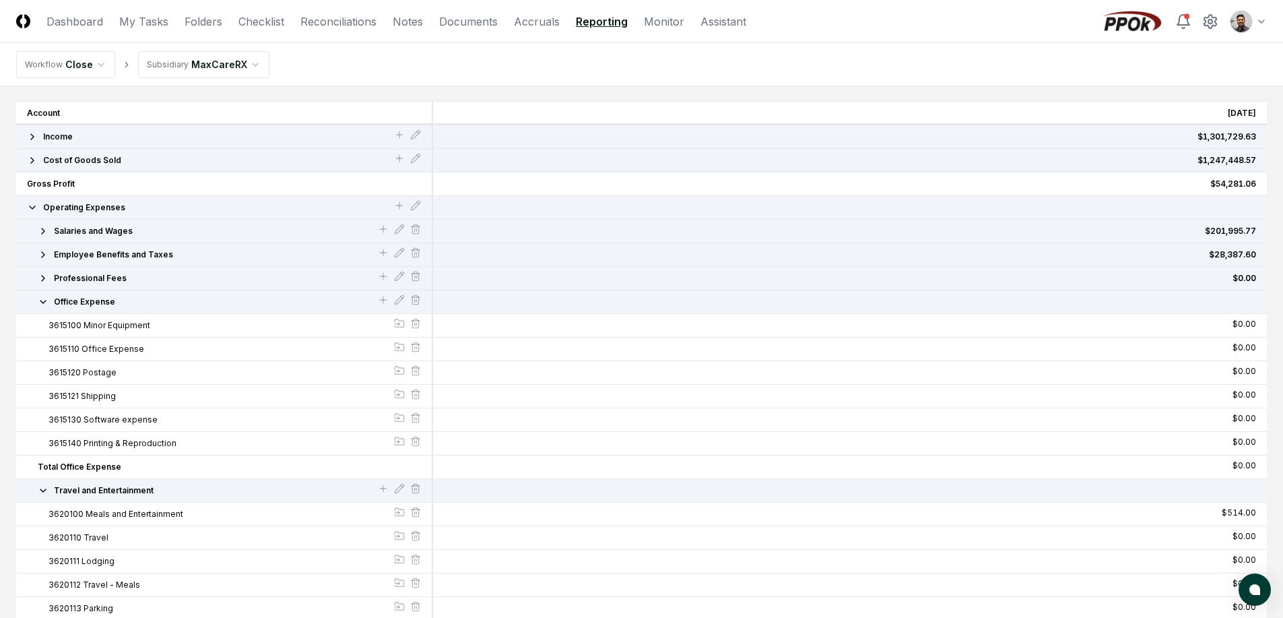
click at [123, 303] on button "Office Expense" at bounding box center [208, 302] width 340 height 12
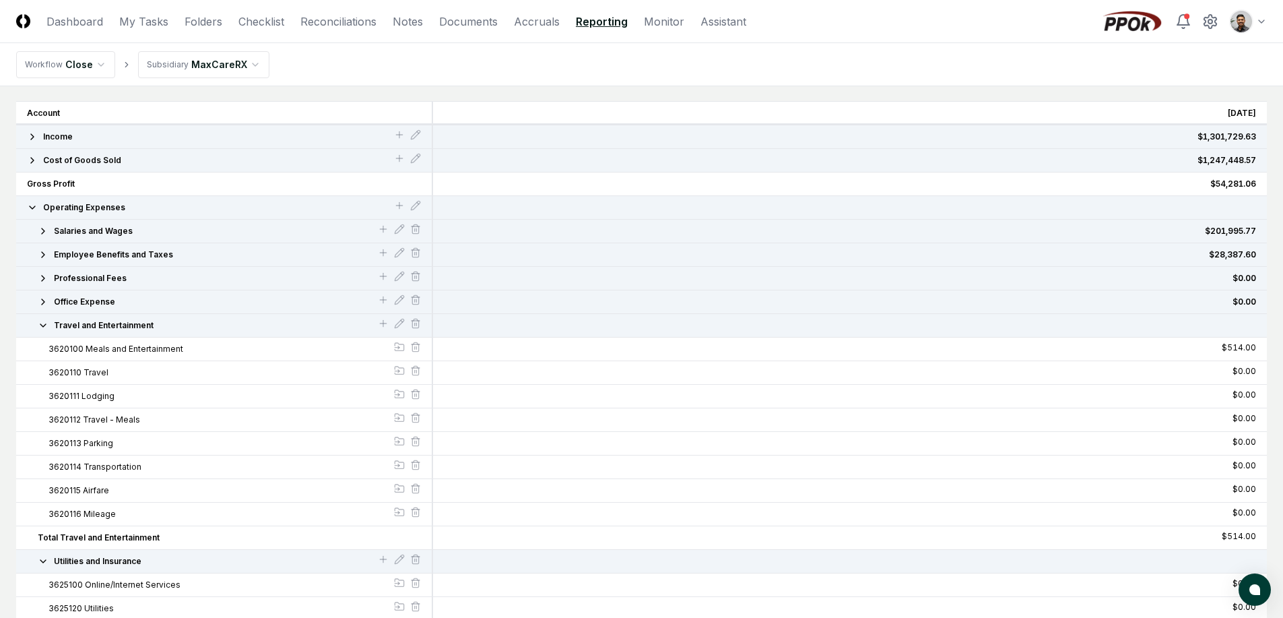
click at [117, 330] on span "Travel and Entertainment" at bounding box center [104, 325] width 100 height 12
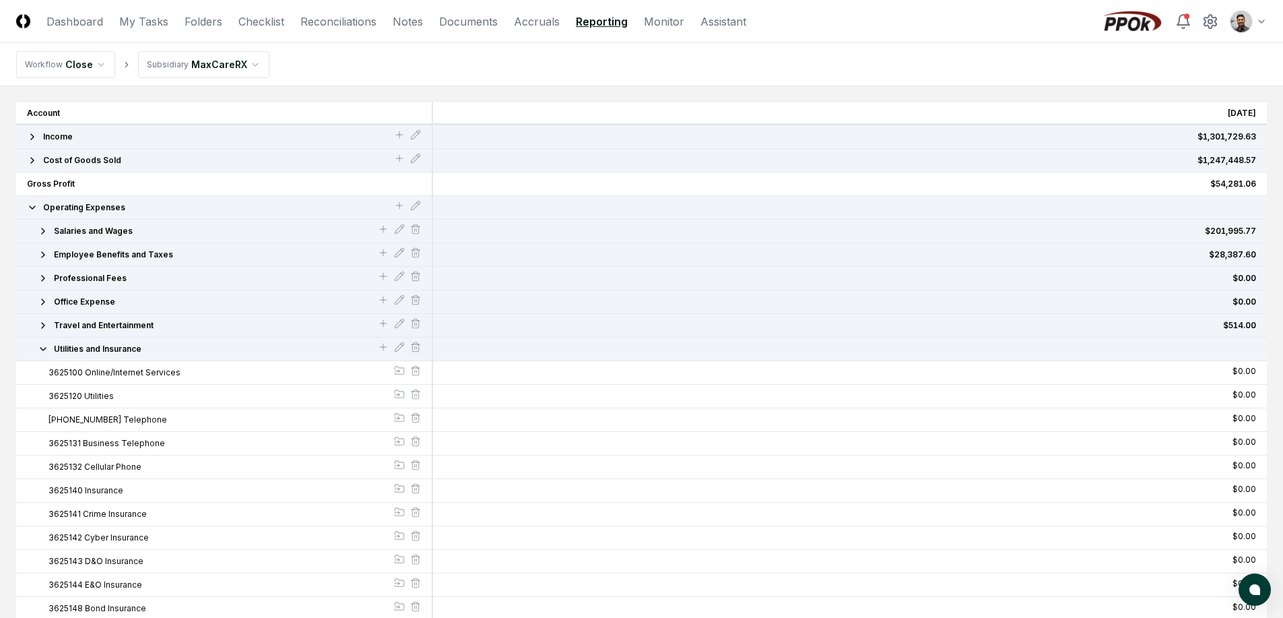
click at [116, 344] on span "Utilities and Insurance" at bounding box center [98, 349] width 88 height 12
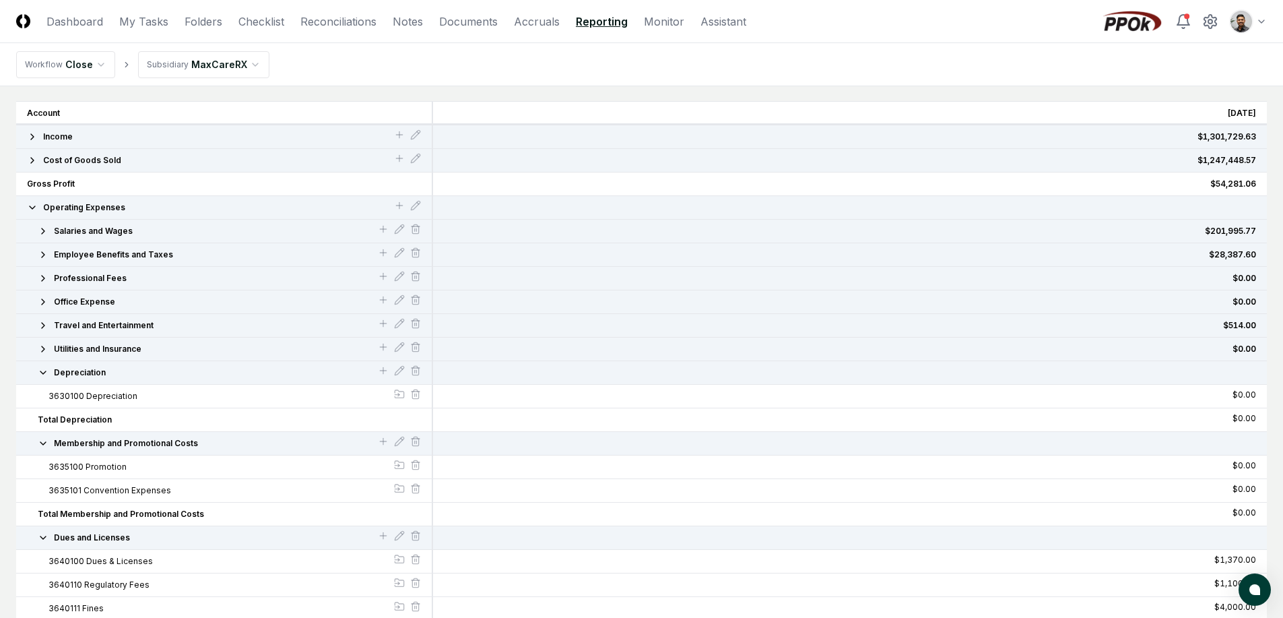
click at [119, 374] on button "Depreciation" at bounding box center [208, 372] width 340 height 12
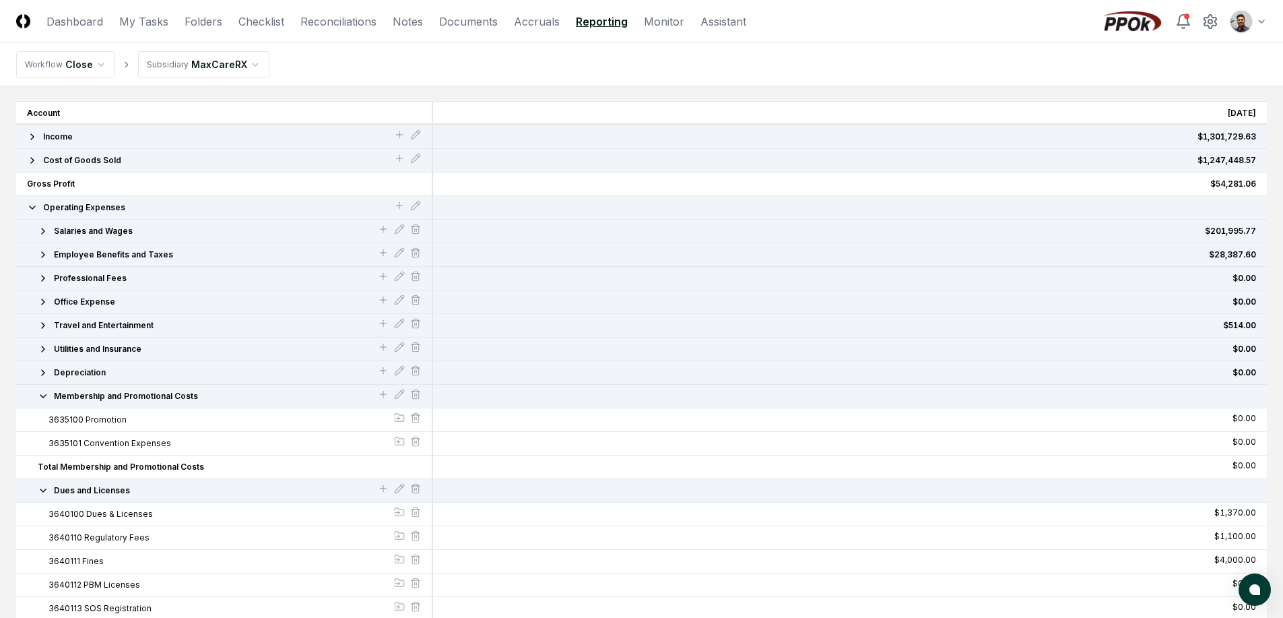
scroll to position [67, 0]
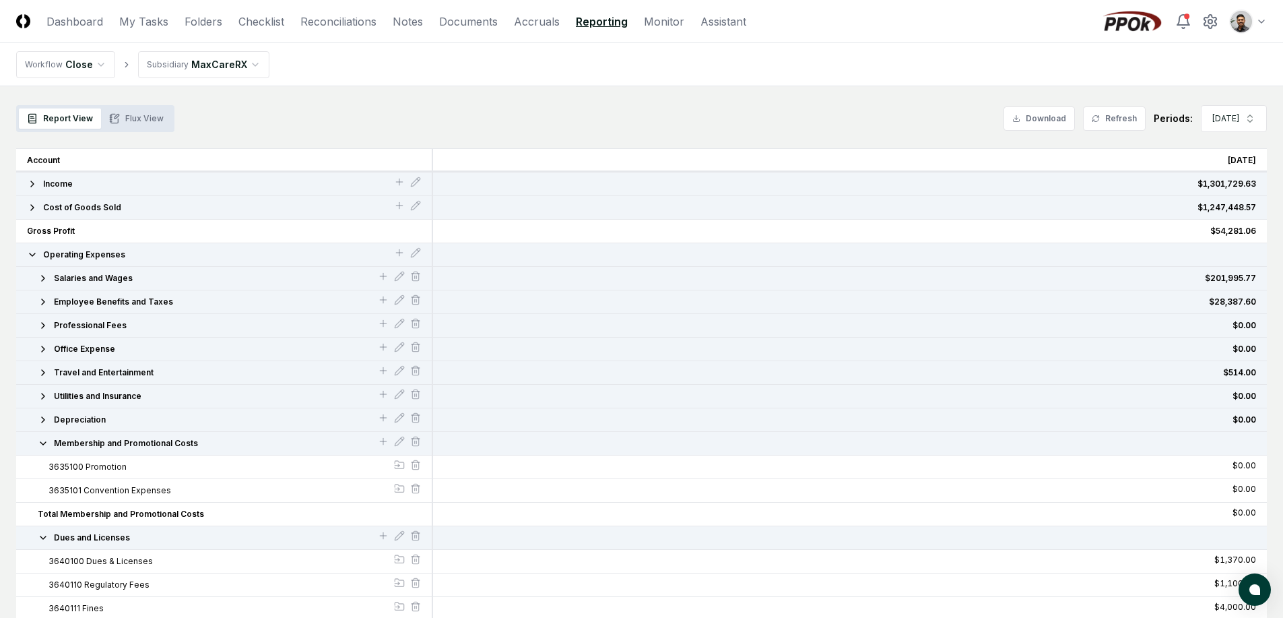
click at [110, 440] on span "Membership and Promotional Costs" at bounding box center [126, 443] width 144 height 12
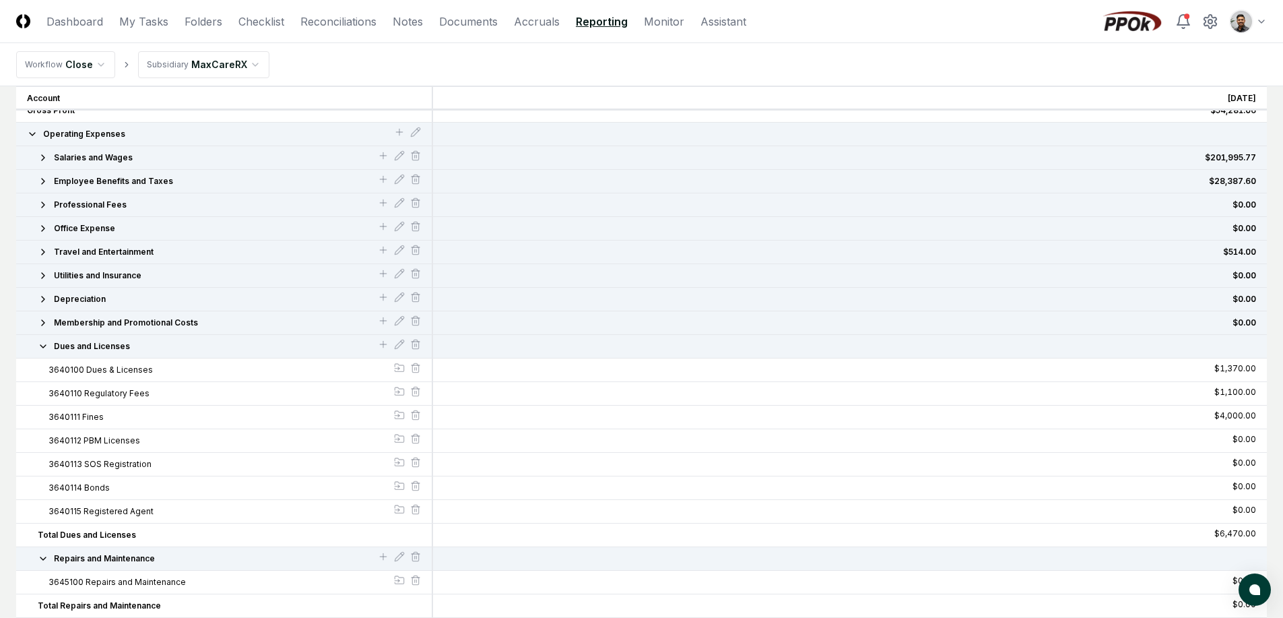
scroll to position [93, 0]
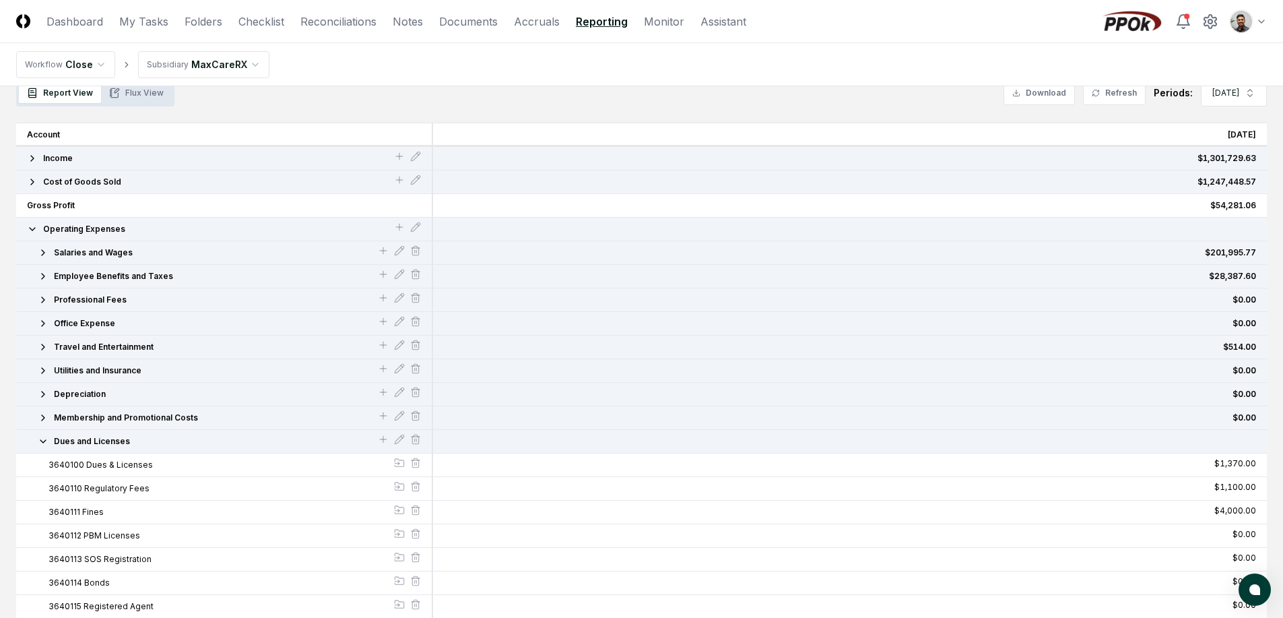
click at [106, 226] on span "Operating Expenses" at bounding box center [84, 229] width 82 height 12
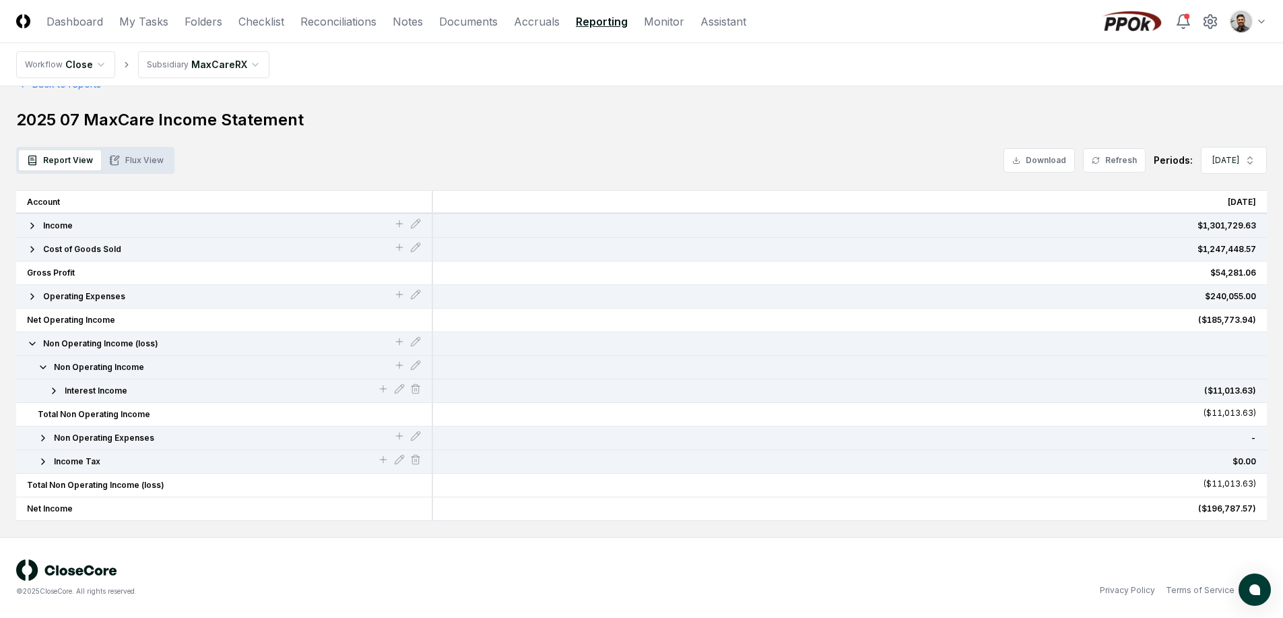
click at [102, 300] on span "Operating Expenses" at bounding box center [84, 296] width 82 height 12
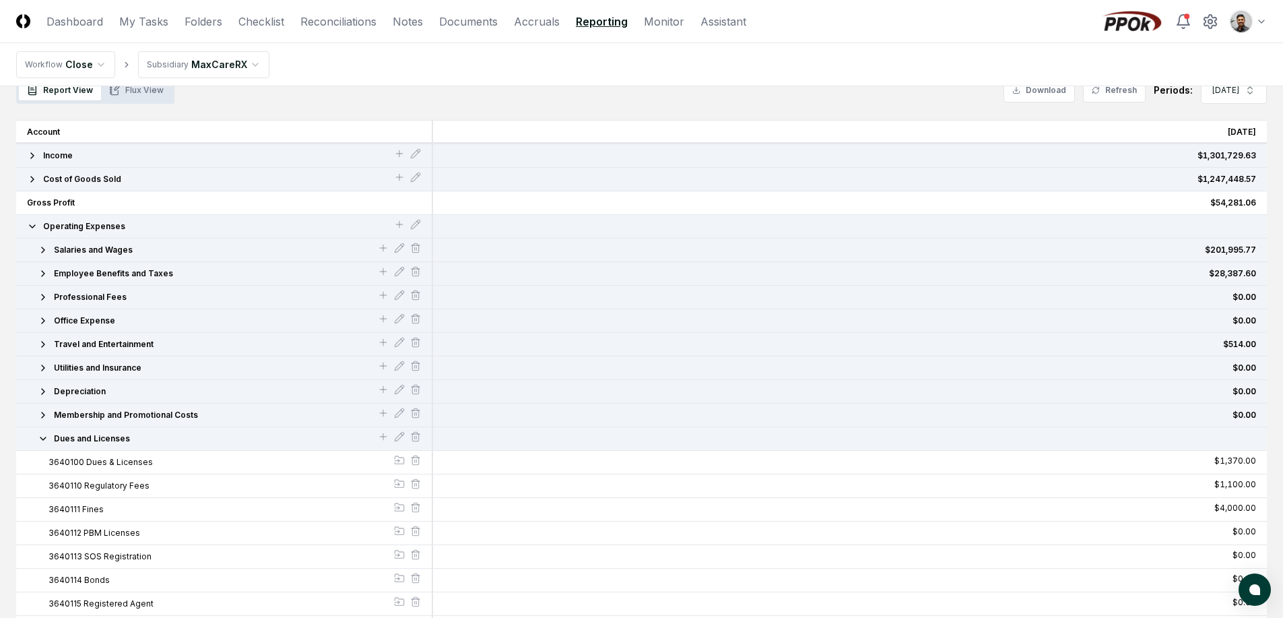
click at [95, 231] on span "Operating Expenses" at bounding box center [84, 226] width 82 height 12
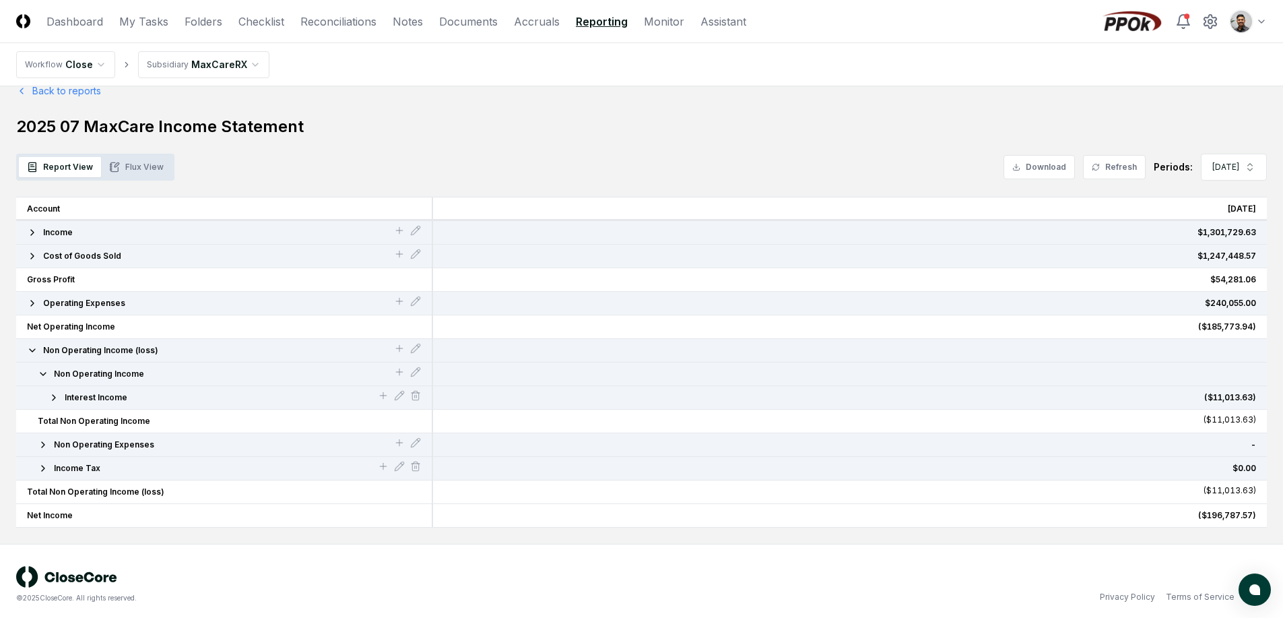
scroll to position [17, 0]
drag, startPoint x: 130, startPoint y: 332, endPoint x: 86, endPoint y: 335, distance: 43.9
click at [63, 330] on button "Net Operating Income" at bounding box center [224, 329] width 394 height 12
click at [95, 347] on span "Non Operating Income (loss)" at bounding box center [100, 352] width 115 height 12
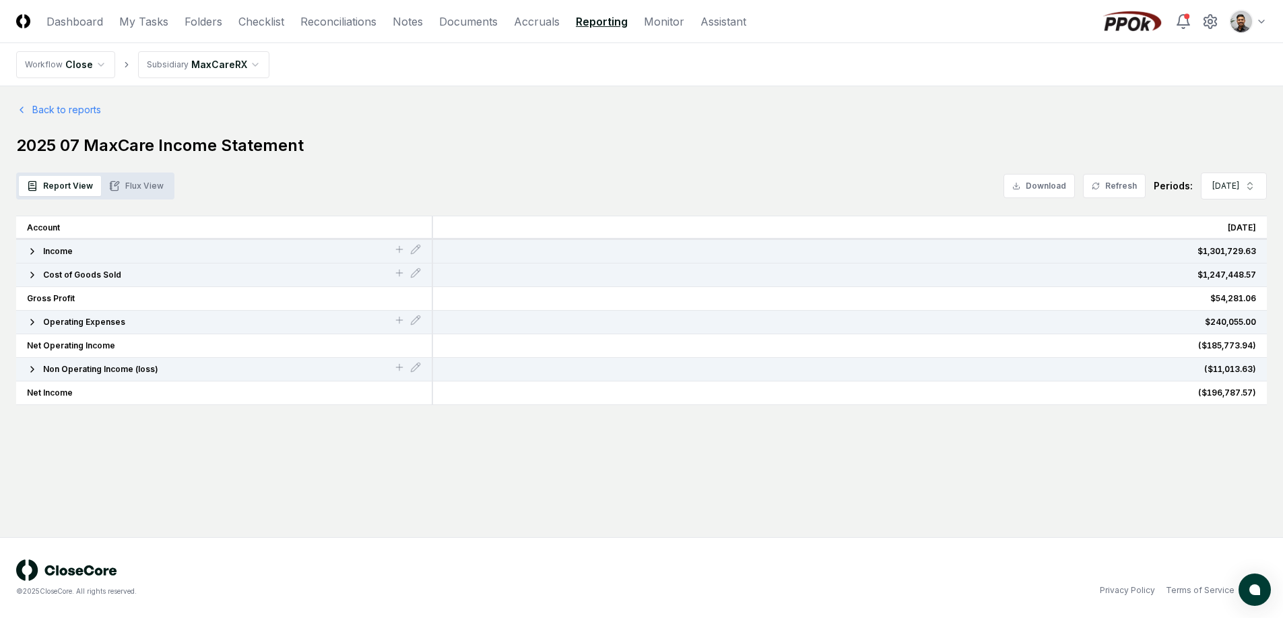
scroll to position [0, 0]
click at [68, 253] on span "Income" at bounding box center [58, 251] width 30 height 12
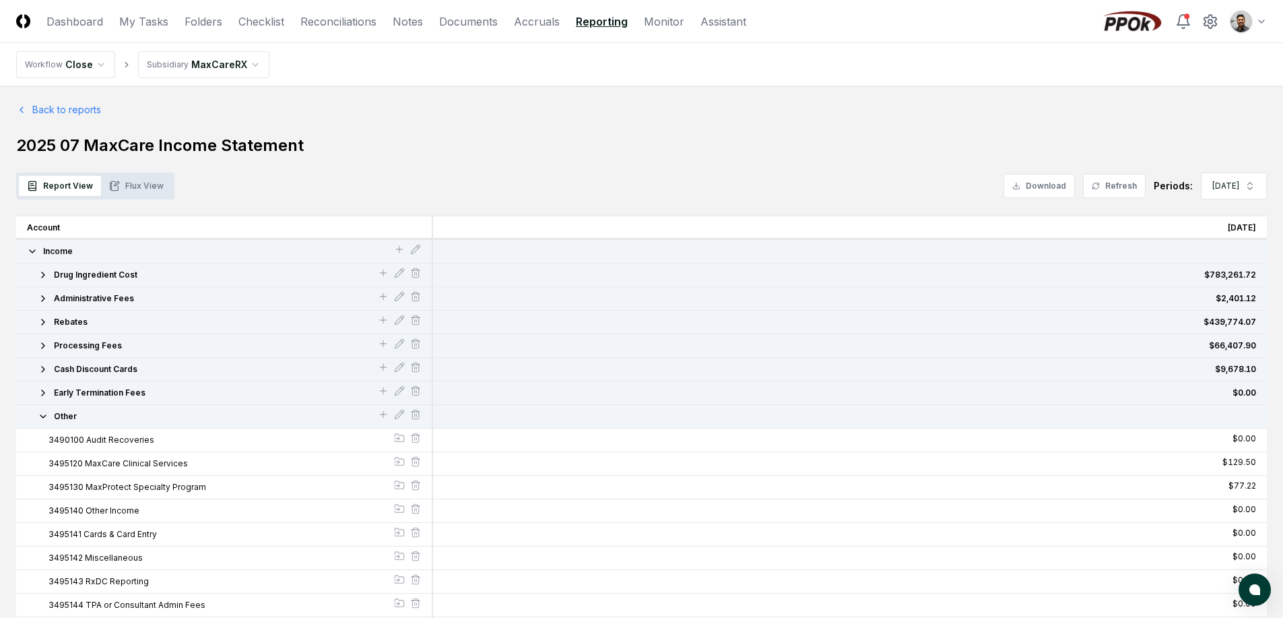
click at [66, 255] on span "Income" at bounding box center [58, 251] width 30 height 12
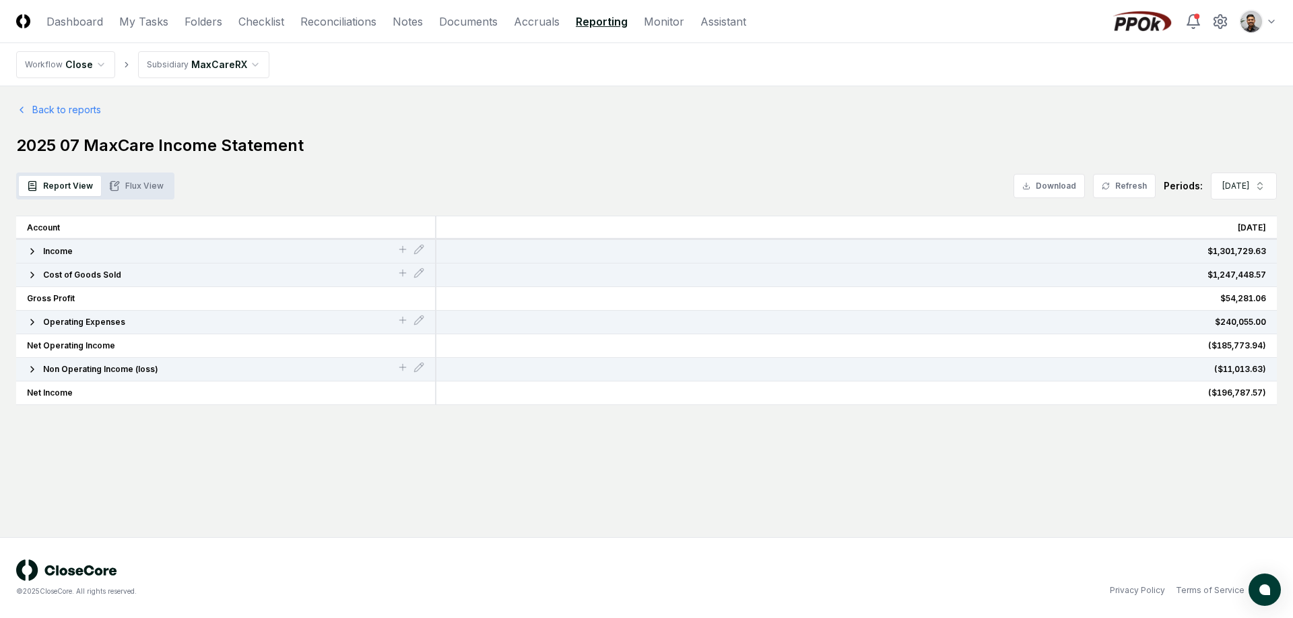
click at [98, 249] on button "Income" at bounding box center [212, 251] width 370 height 12
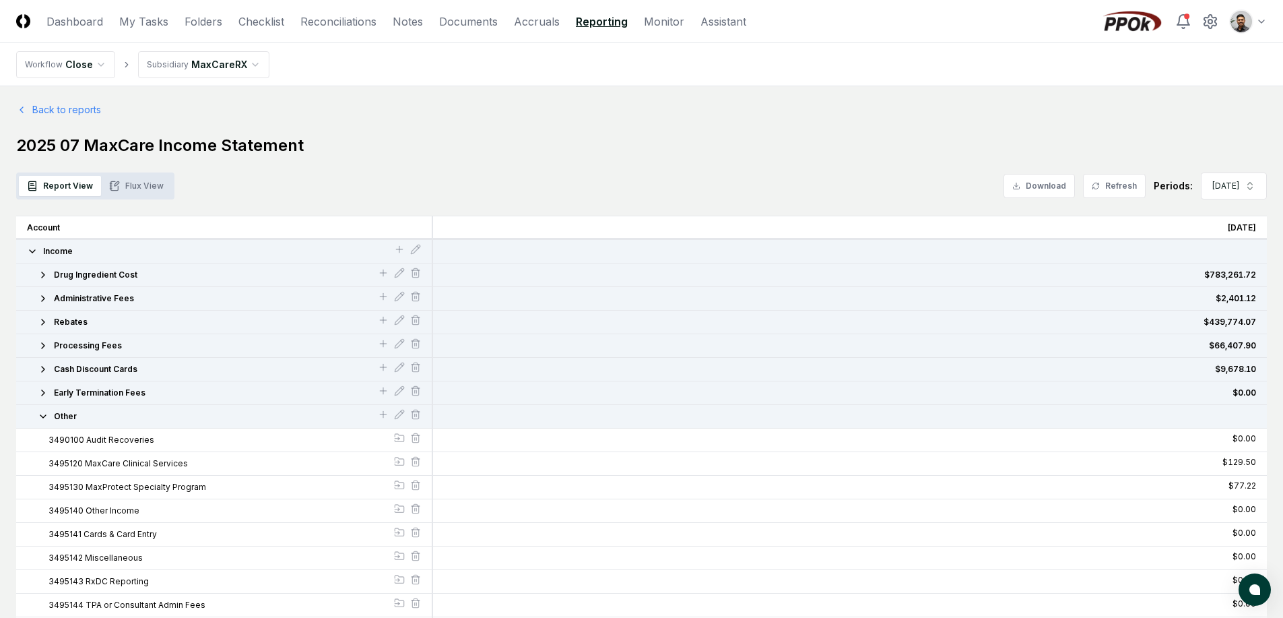
click at [96, 248] on button "Income" at bounding box center [210, 251] width 367 height 12
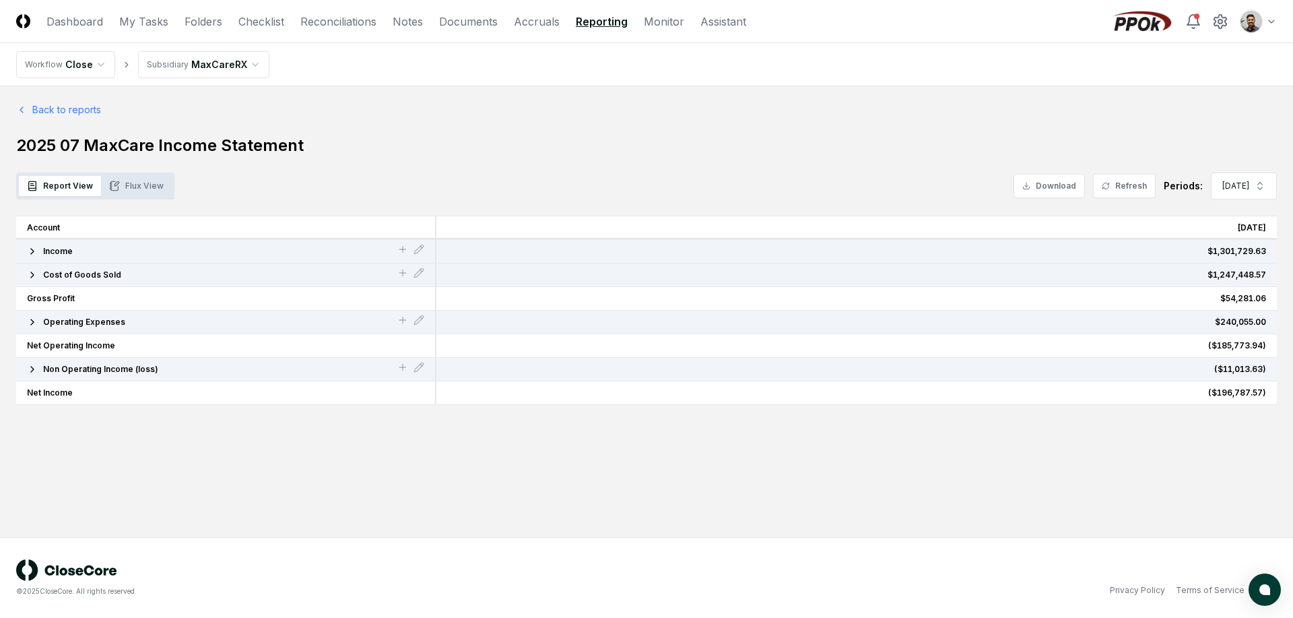
click at [83, 257] on div "Income" at bounding box center [226, 252] width 420 height 24
click at [88, 246] on button "Income" at bounding box center [212, 251] width 370 height 12
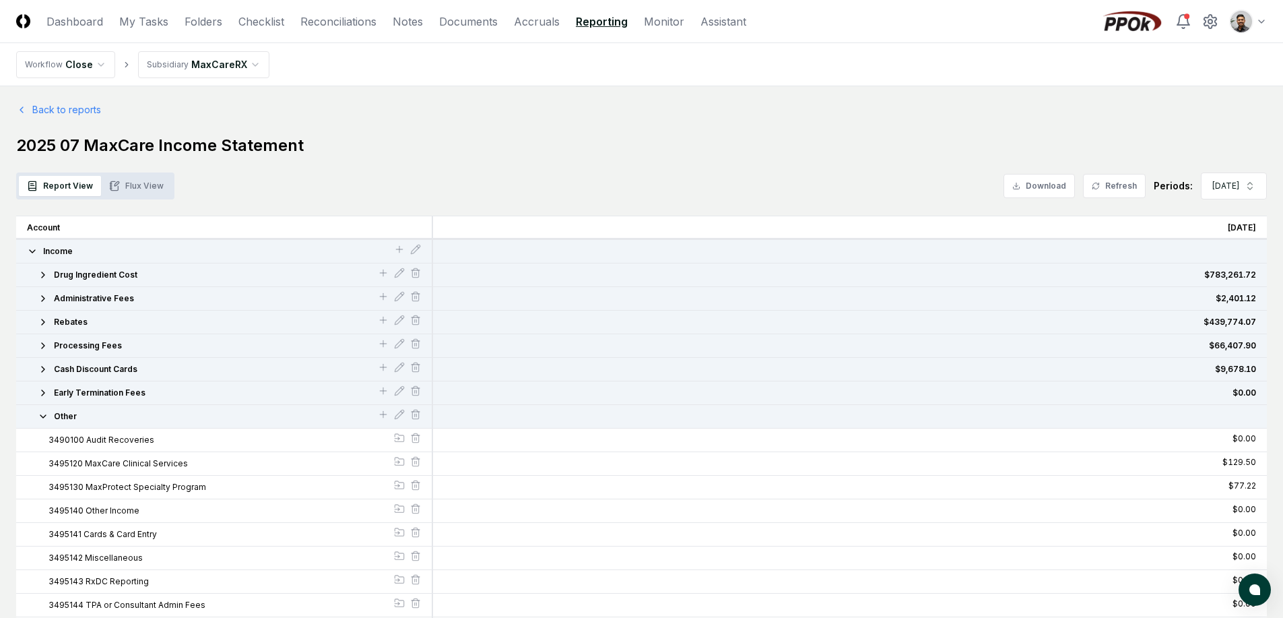
click at [90, 279] on span "Drug Ingredient Cost" at bounding box center [96, 275] width 84 height 12
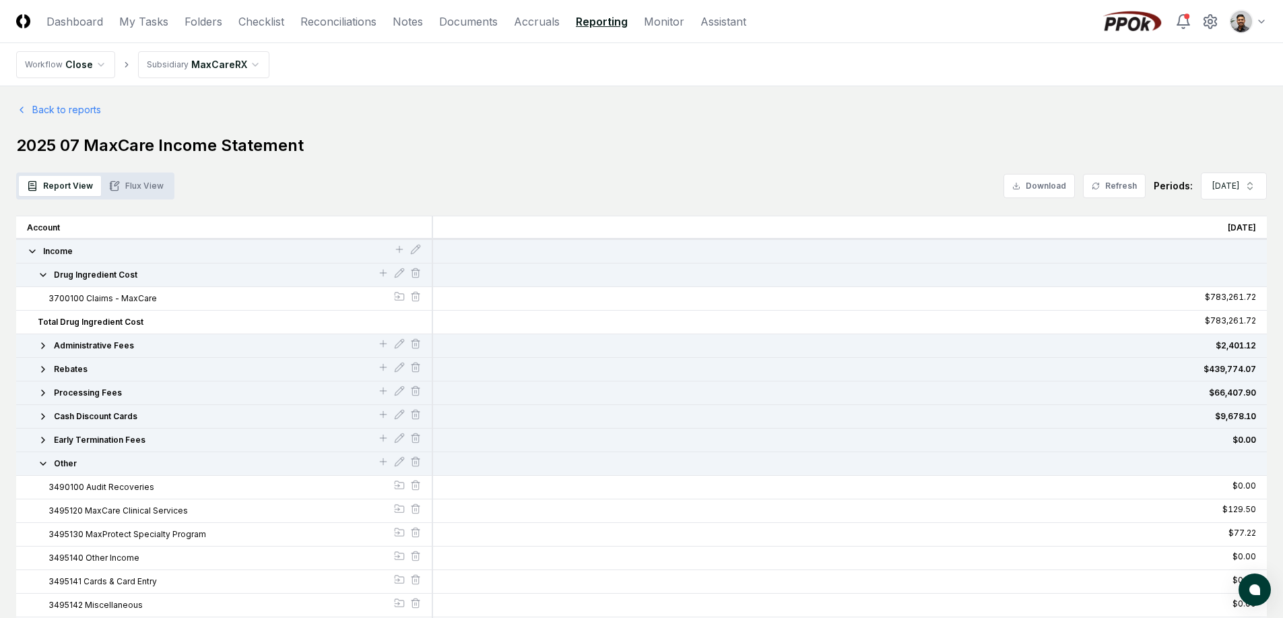
click at [99, 347] on span "Administrative Fees" at bounding box center [94, 345] width 80 height 12
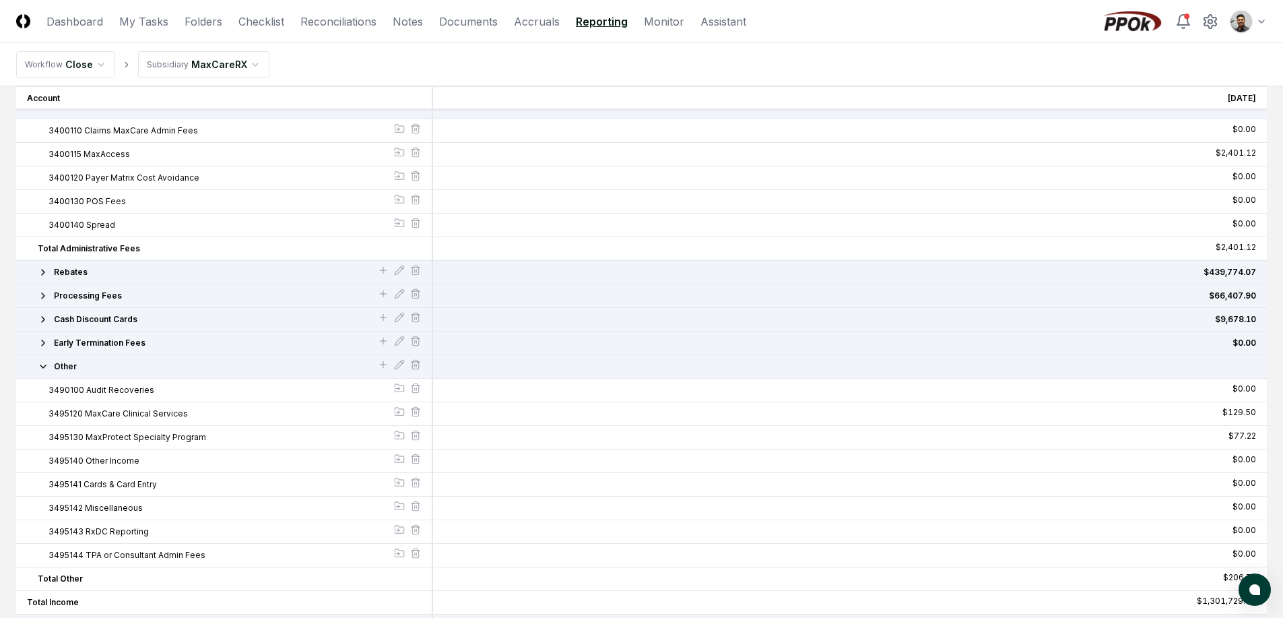
scroll to position [283, 0]
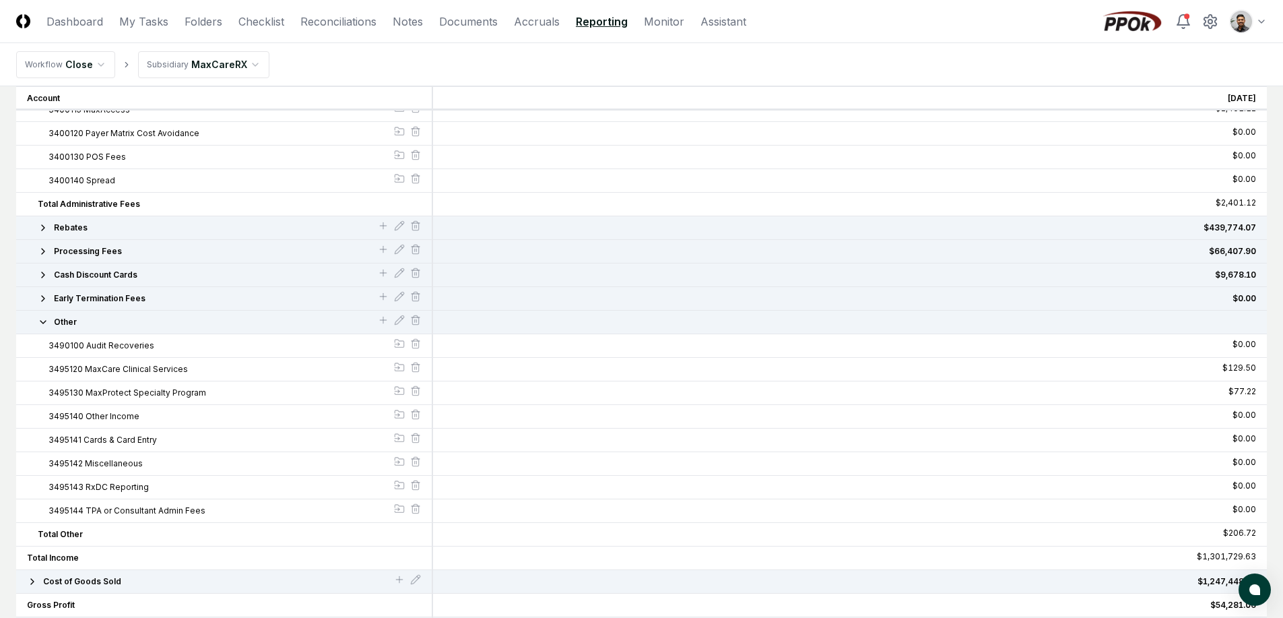
click at [100, 222] on button "Rebates" at bounding box center [208, 228] width 340 height 12
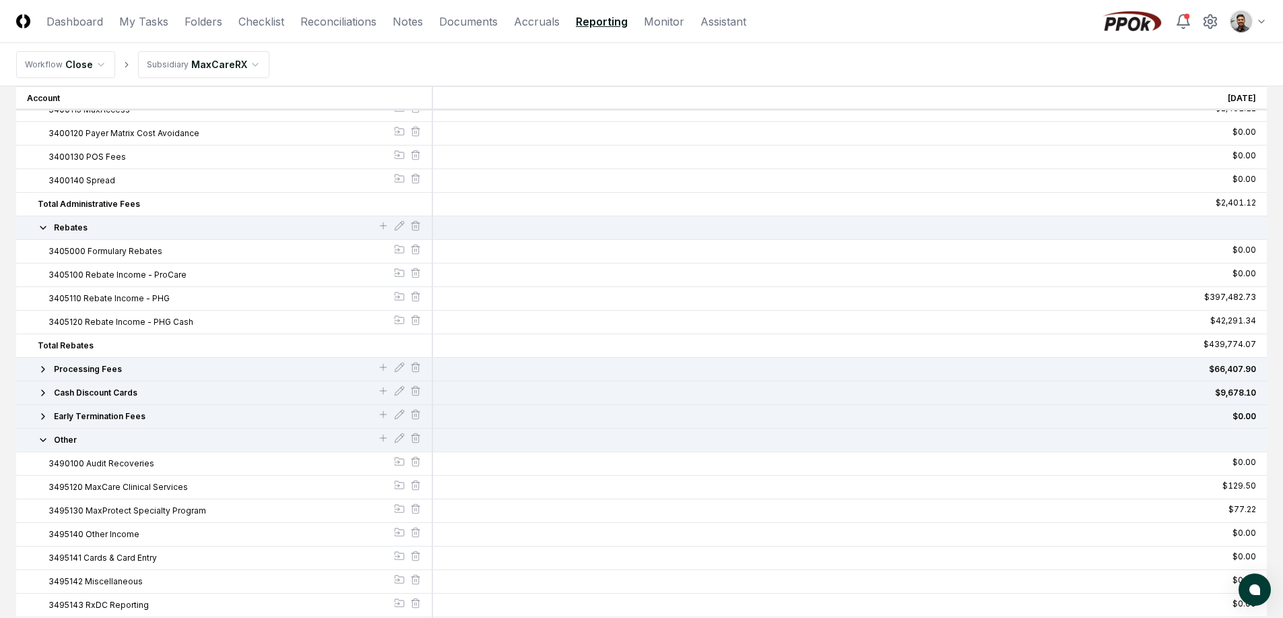
click at [109, 371] on span "Processing Fees" at bounding box center [88, 369] width 68 height 12
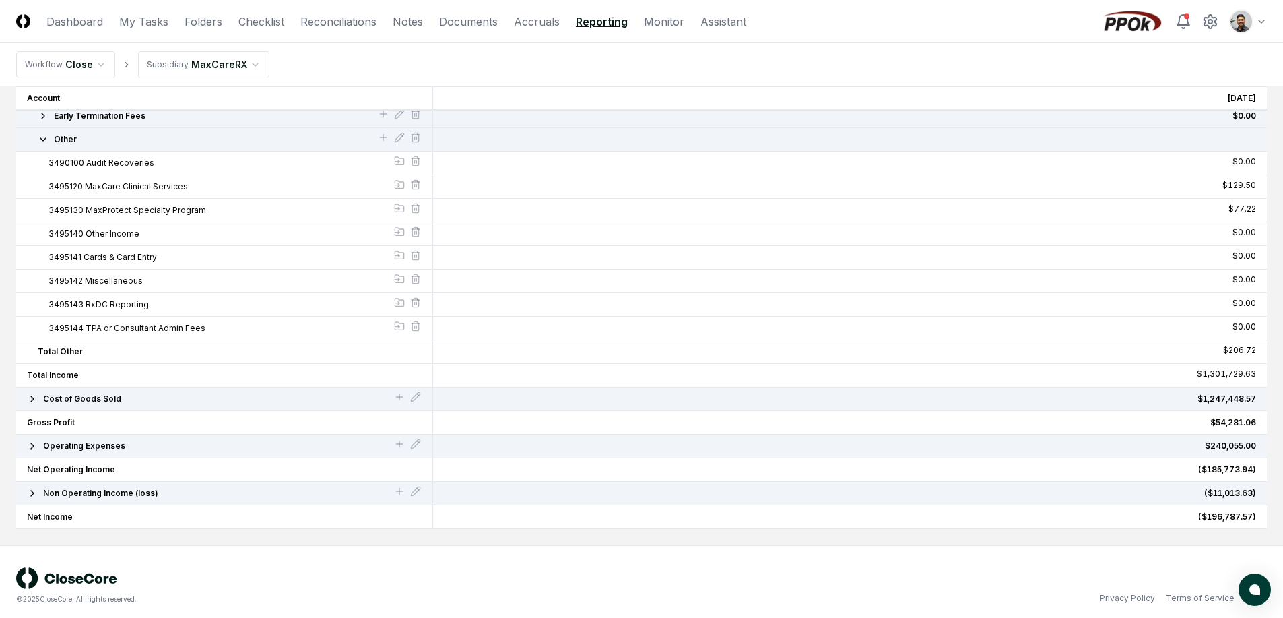
scroll to position [780, 0]
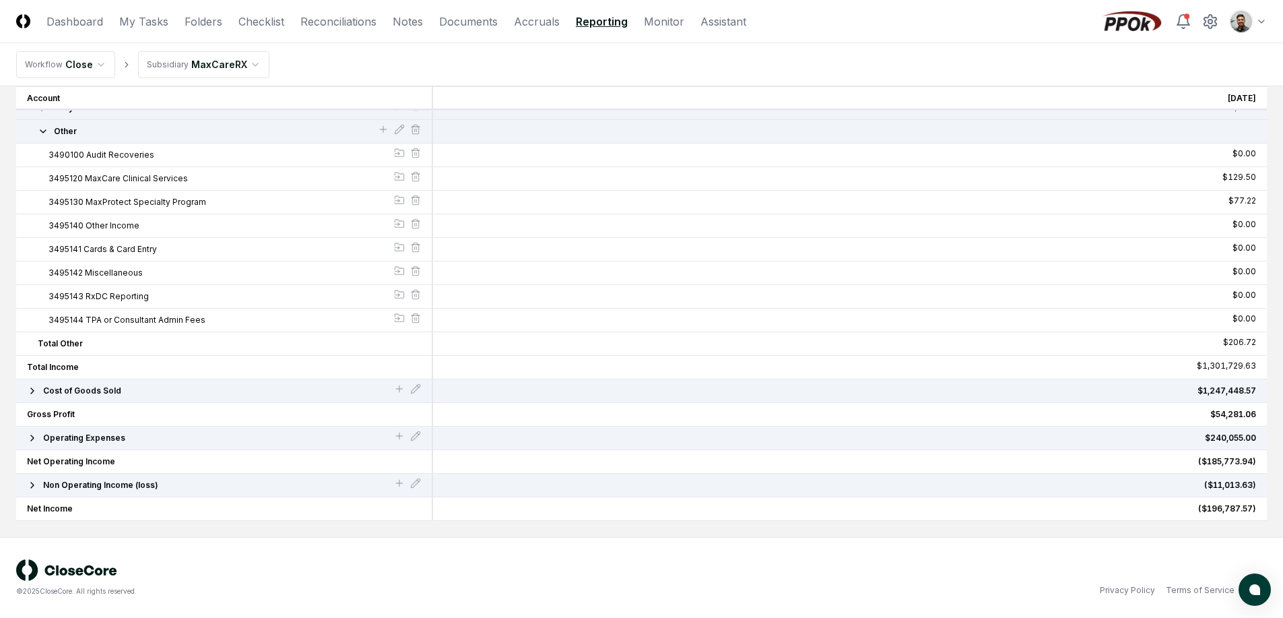
click at [102, 444] on div "Operating Expenses" at bounding box center [224, 438] width 417 height 24
click at [102, 440] on span "Operating Expenses" at bounding box center [84, 438] width 82 height 12
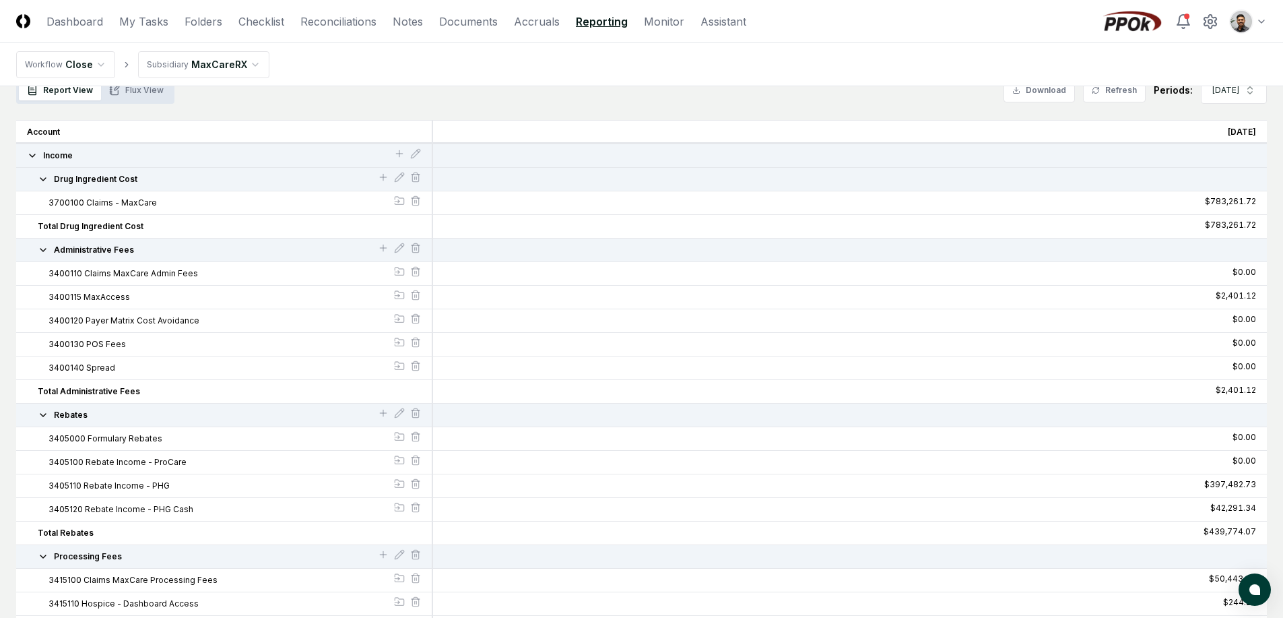
scroll to position [0, 0]
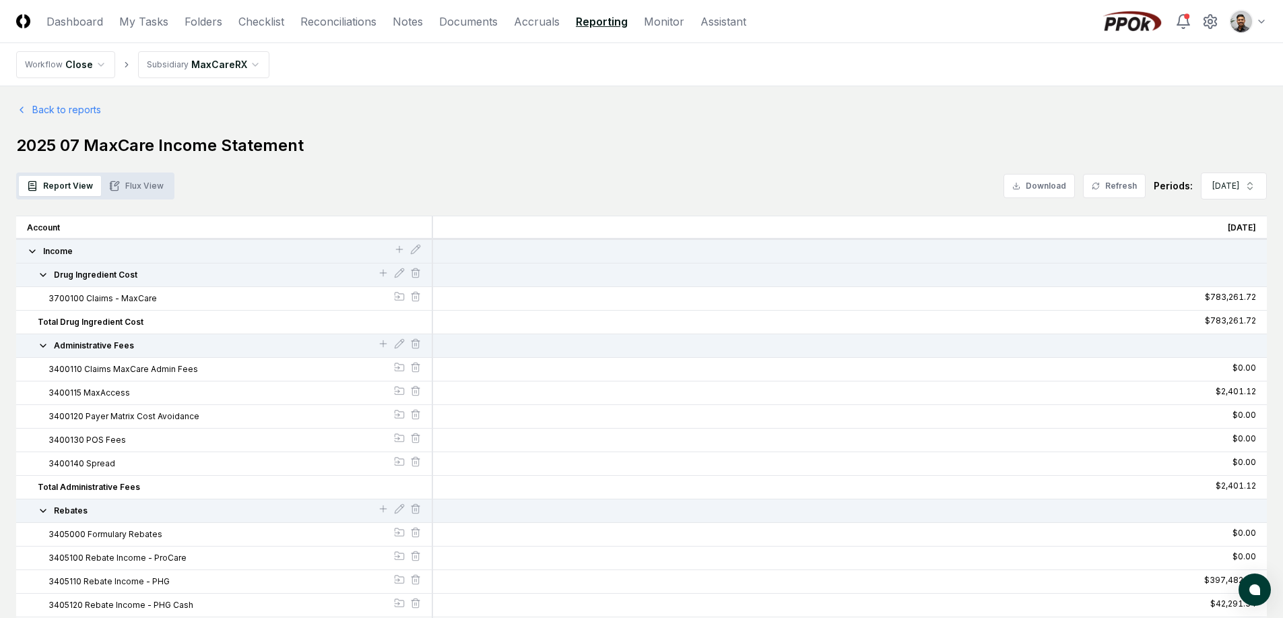
click at [90, 247] on button "Income" at bounding box center [210, 251] width 367 height 12
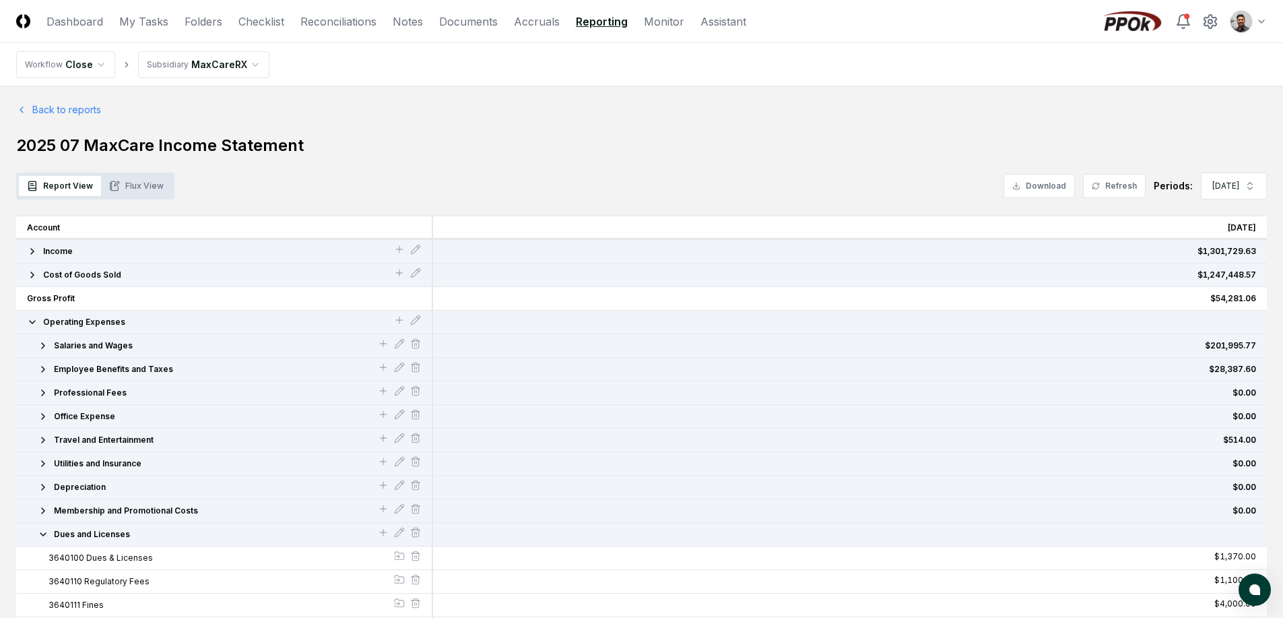
click at [104, 347] on span "Salaries and Wages" at bounding box center [93, 345] width 79 height 12
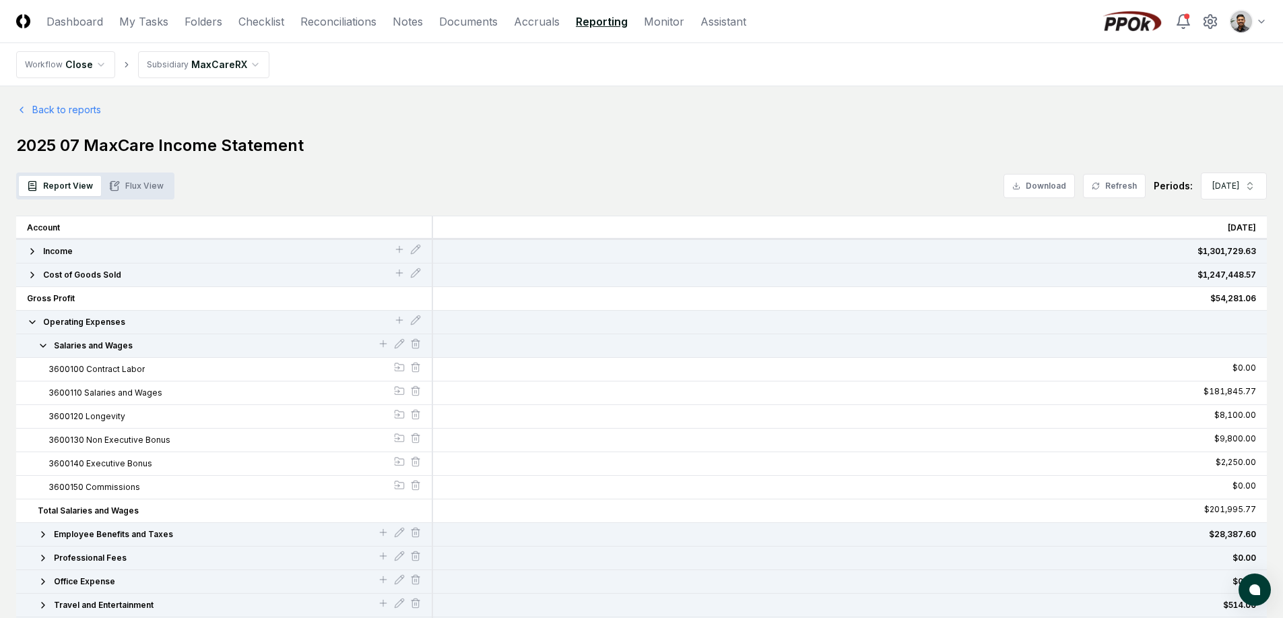
click at [120, 537] on span "Employee Benefits and Taxes" at bounding box center [113, 534] width 119 height 12
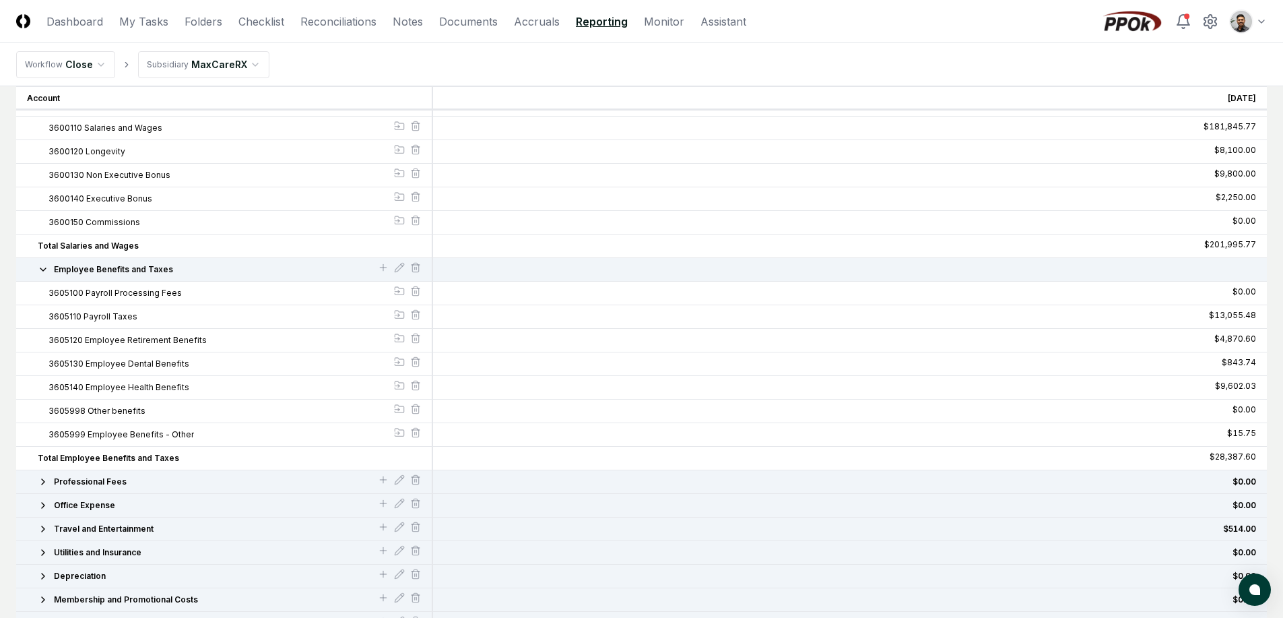
click at [114, 485] on span "Professional Fees" at bounding box center [90, 481] width 73 height 12
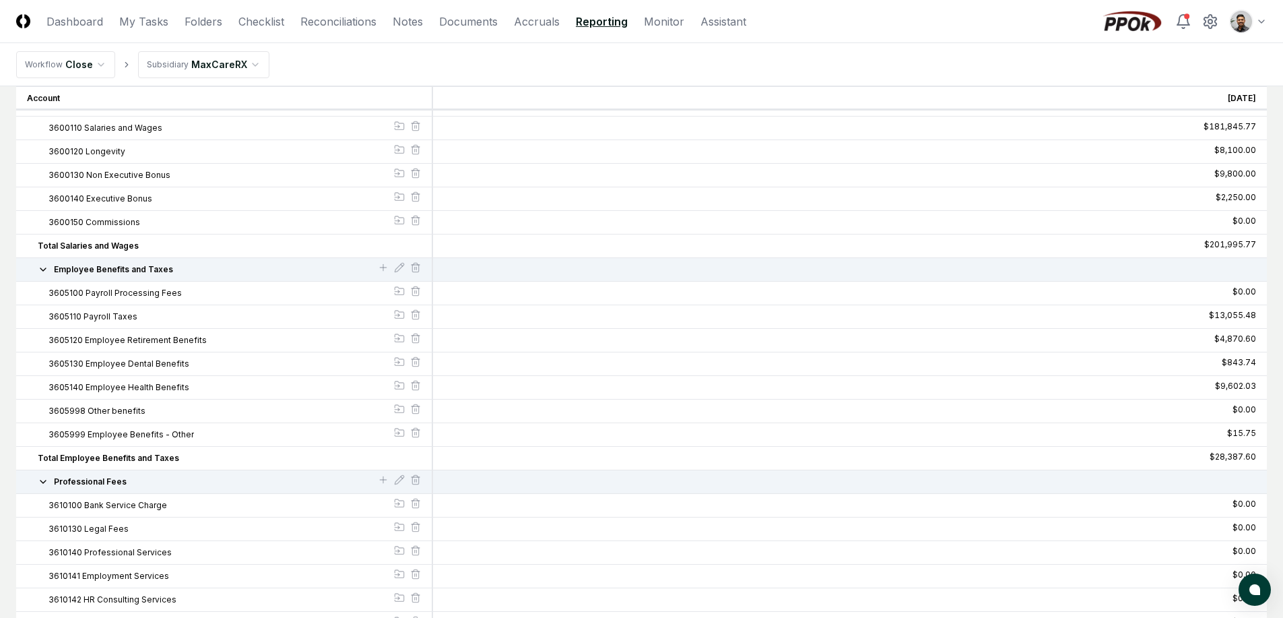
scroll to position [522, 0]
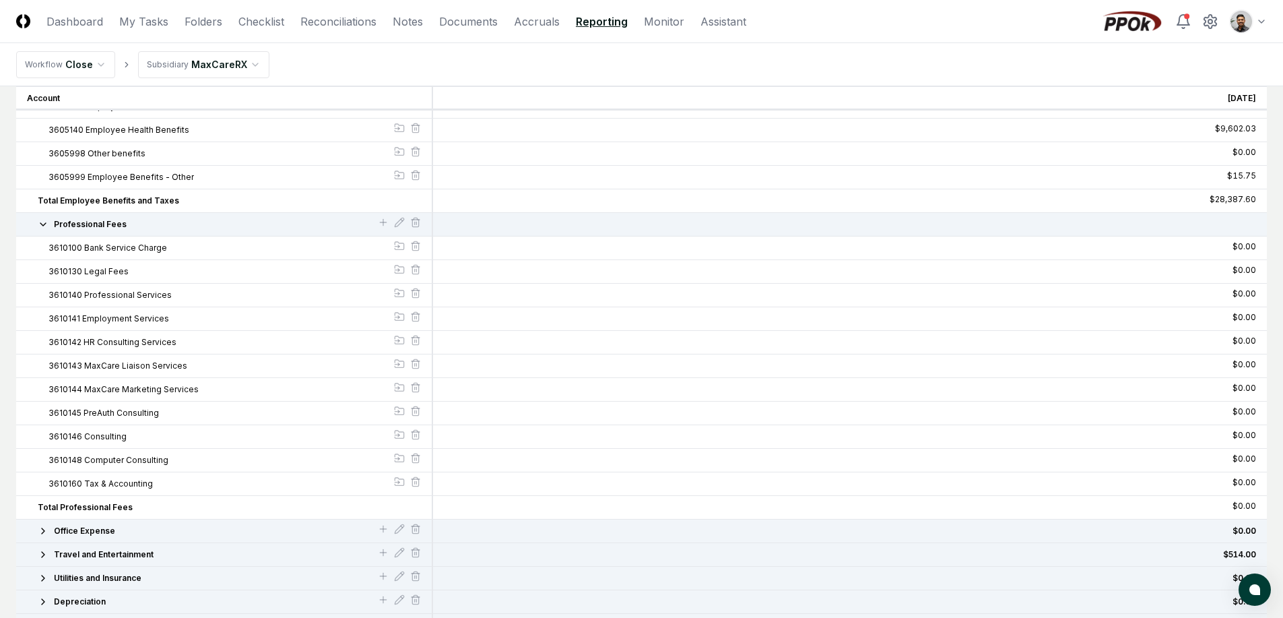
click at [114, 532] on button "Office Expense" at bounding box center [208, 531] width 340 height 12
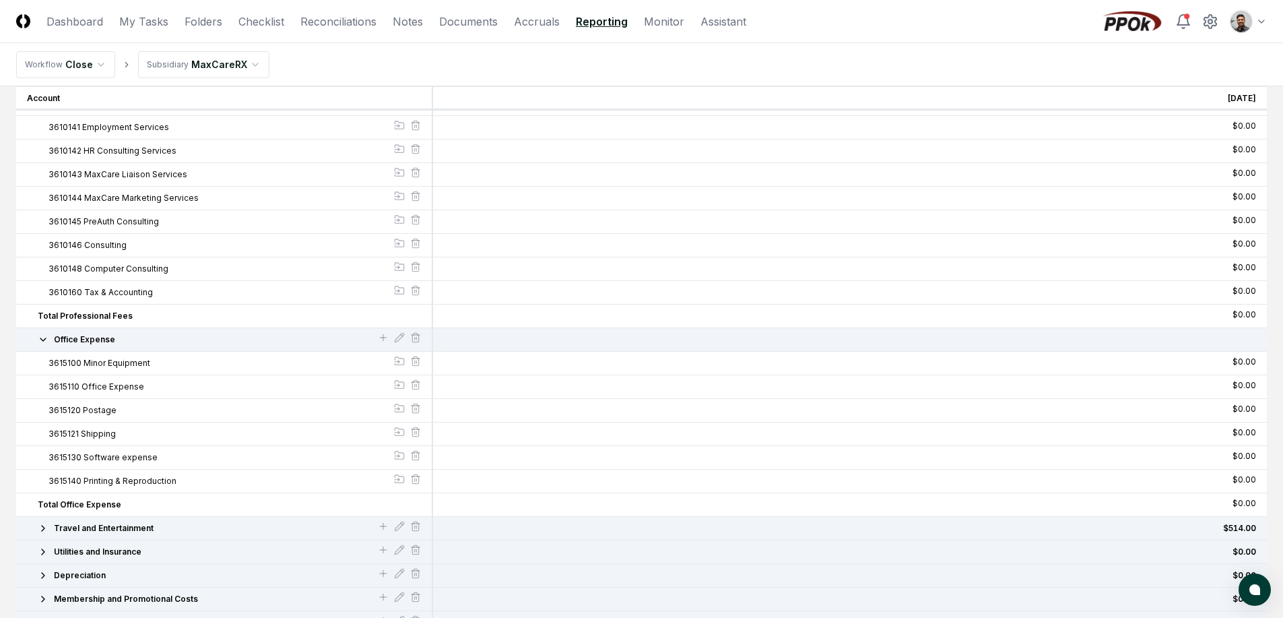
scroll to position [797, 0]
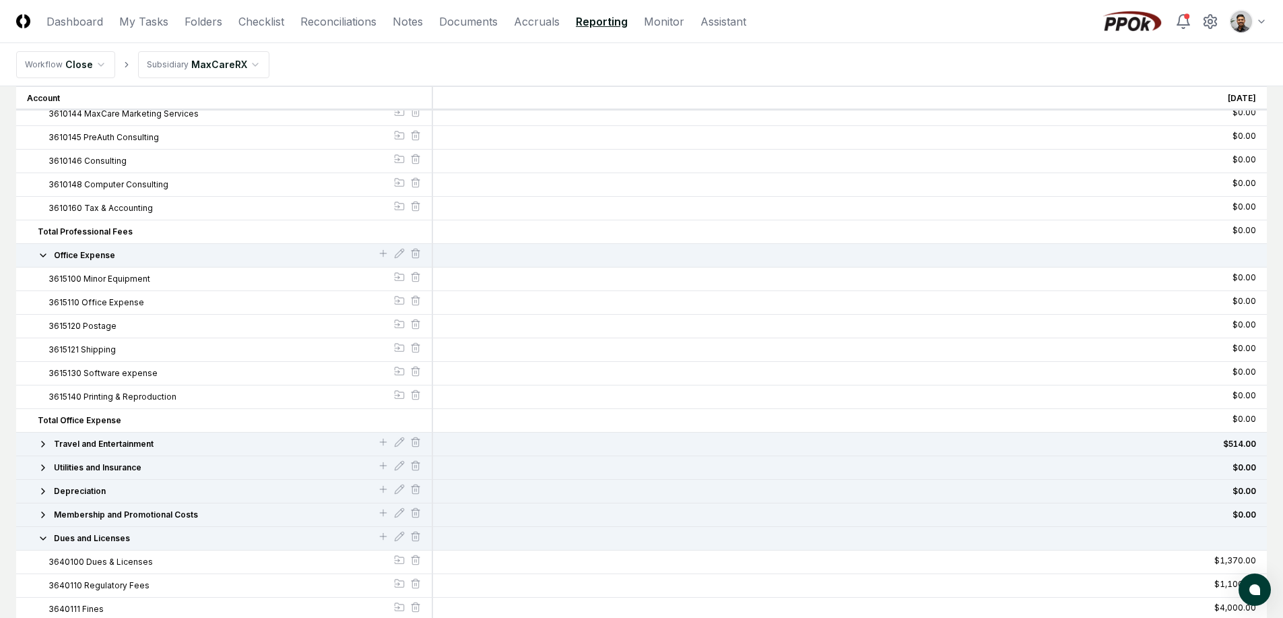
click at [108, 444] on span "Travel and Entertainment" at bounding box center [104, 444] width 100 height 12
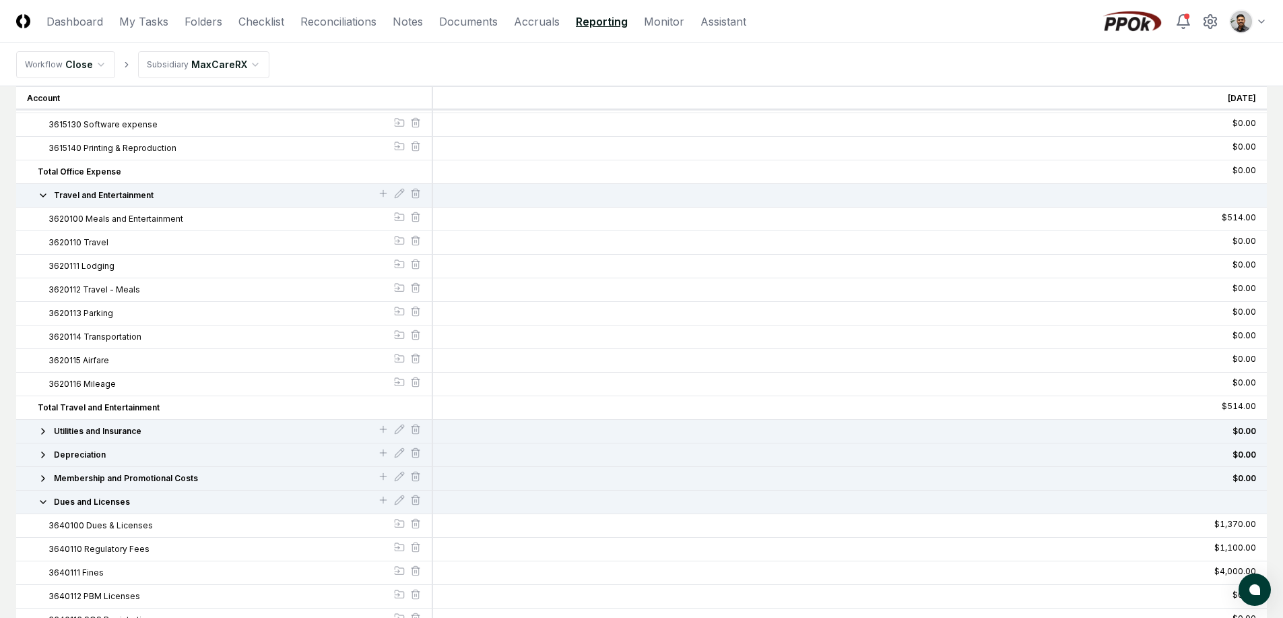
click at [110, 432] on span "Utilities and Insurance" at bounding box center [98, 431] width 88 height 12
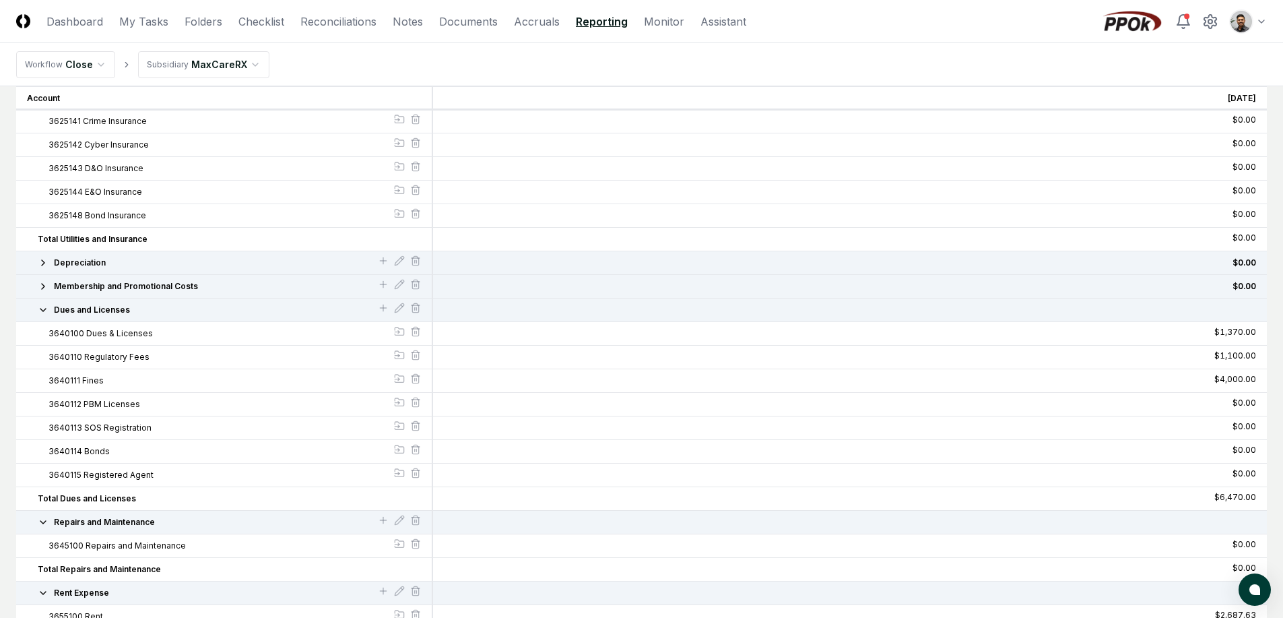
scroll to position [1408, 0]
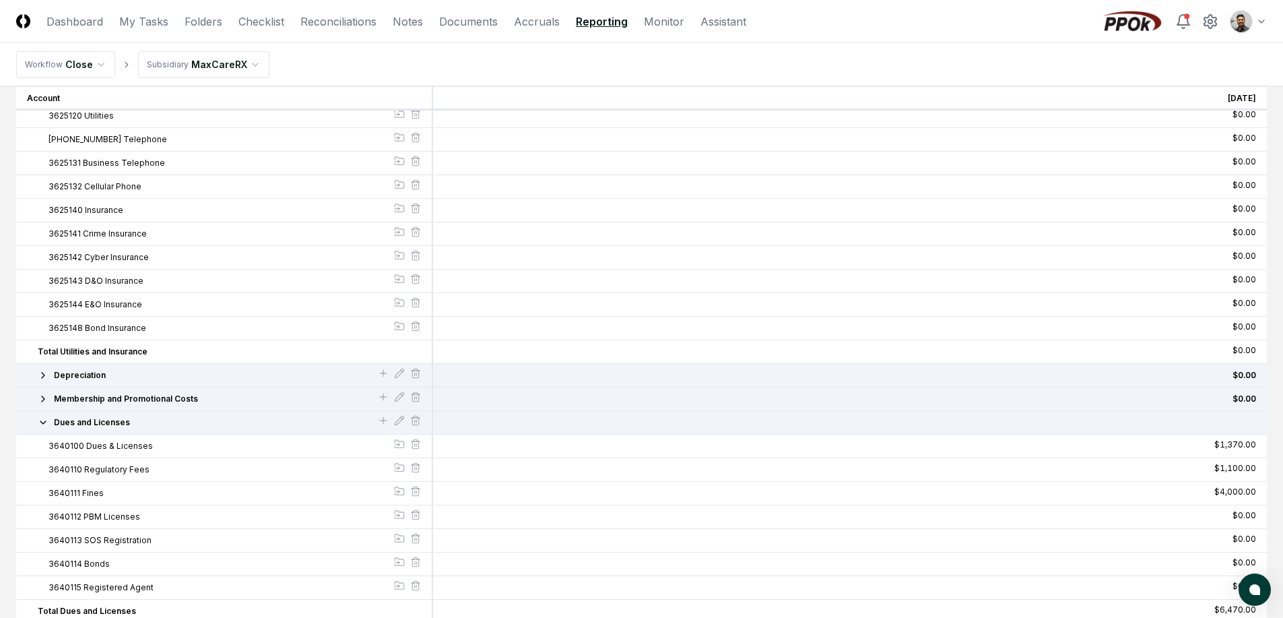
click at [100, 403] on span "Membership and Promotional Costs" at bounding box center [126, 399] width 144 height 12
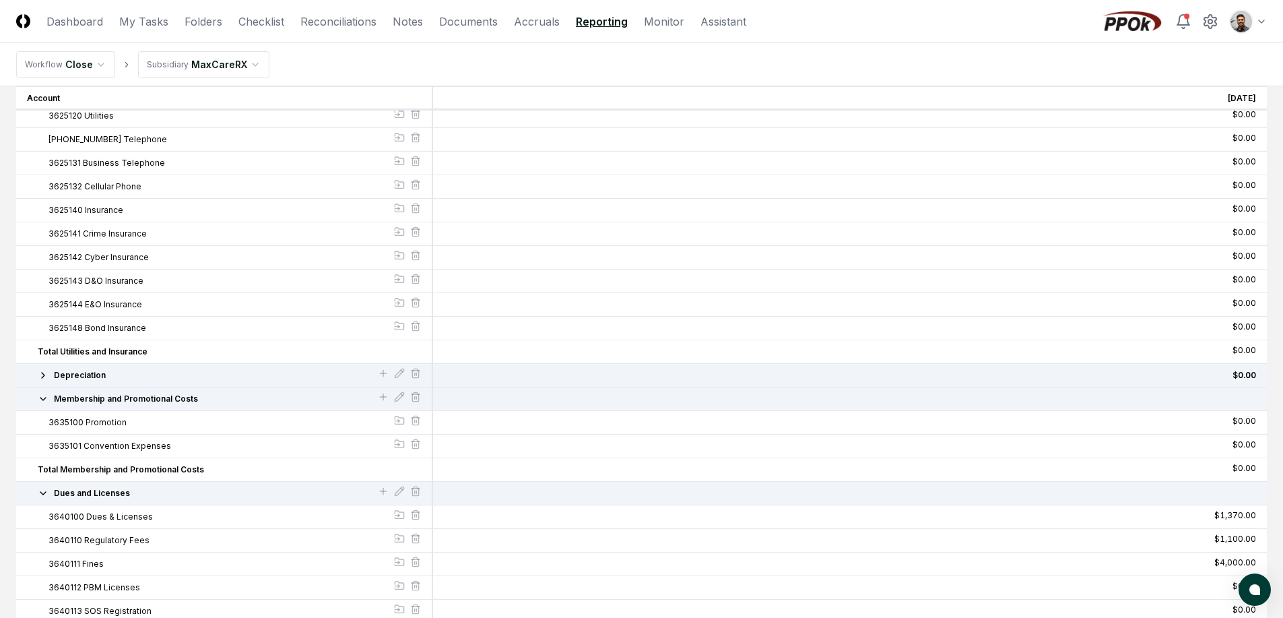
click at [102, 376] on span "Depreciation" at bounding box center [80, 375] width 52 height 12
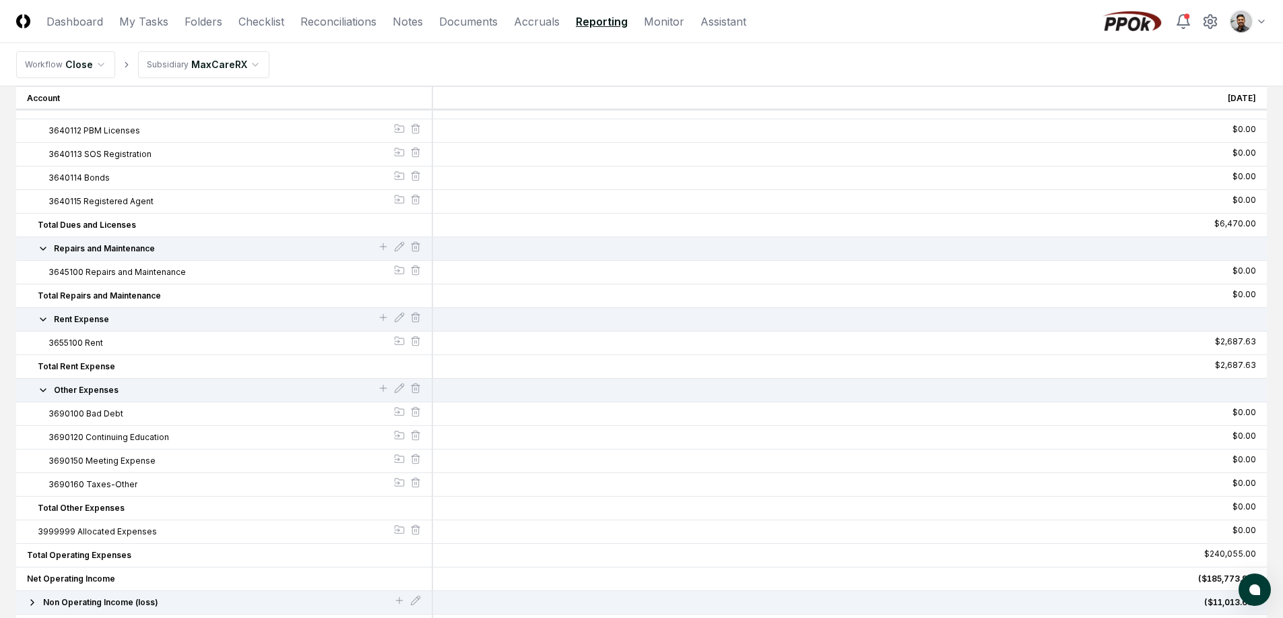
scroll to position [2029, 0]
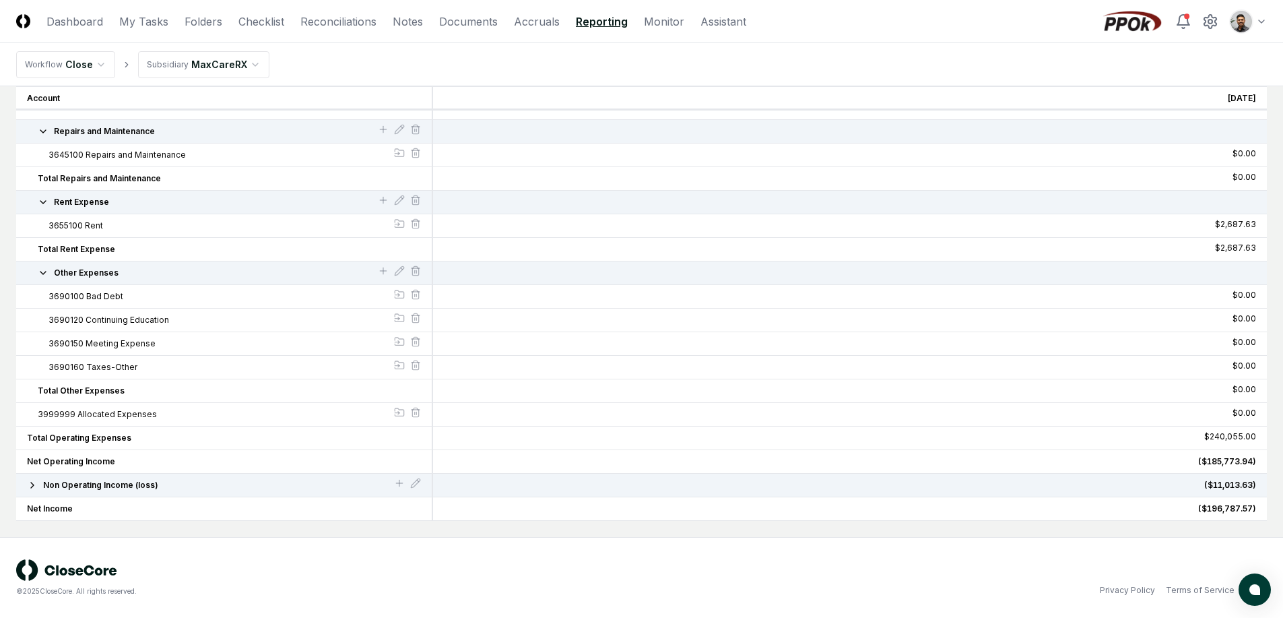
click at [89, 481] on span "Non Operating Income (loss)" at bounding box center [100, 485] width 115 height 12
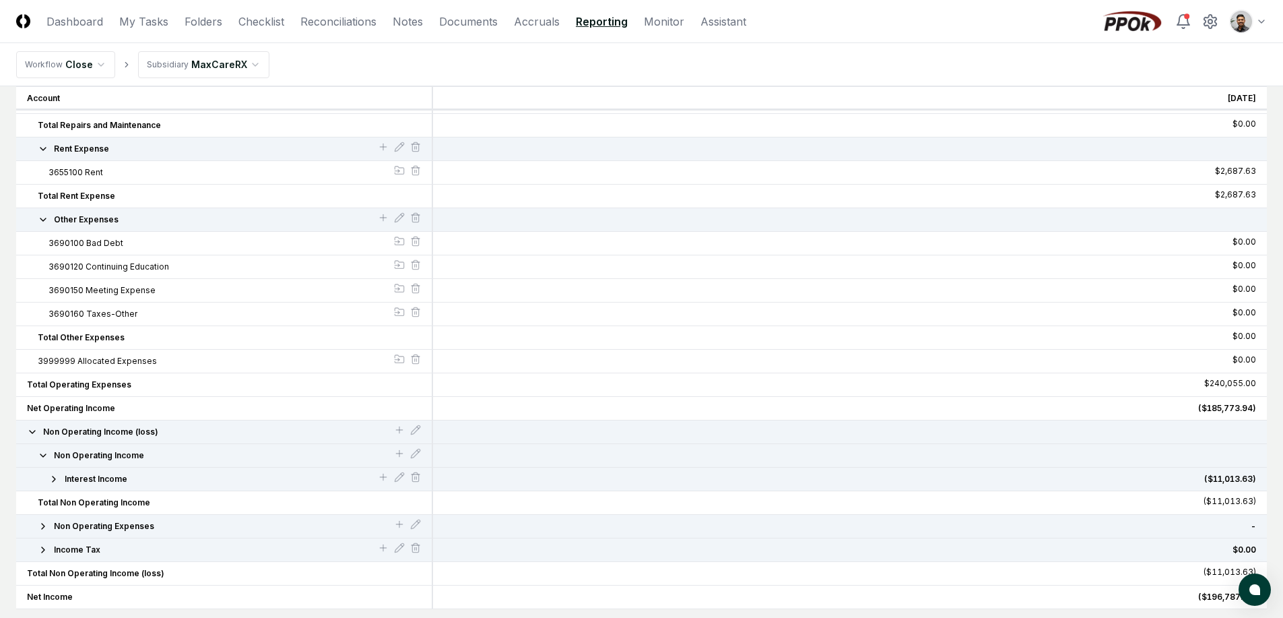
scroll to position [2170, 0]
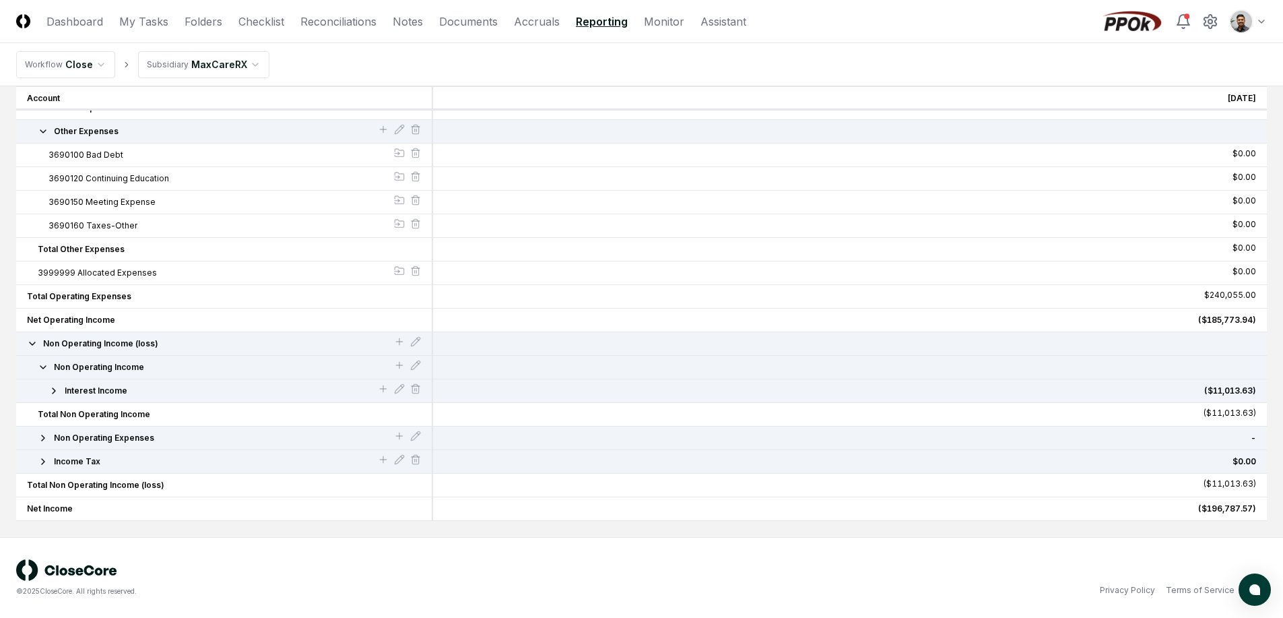
click at [104, 395] on span "Interest Income" at bounding box center [96, 391] width 63 height 12
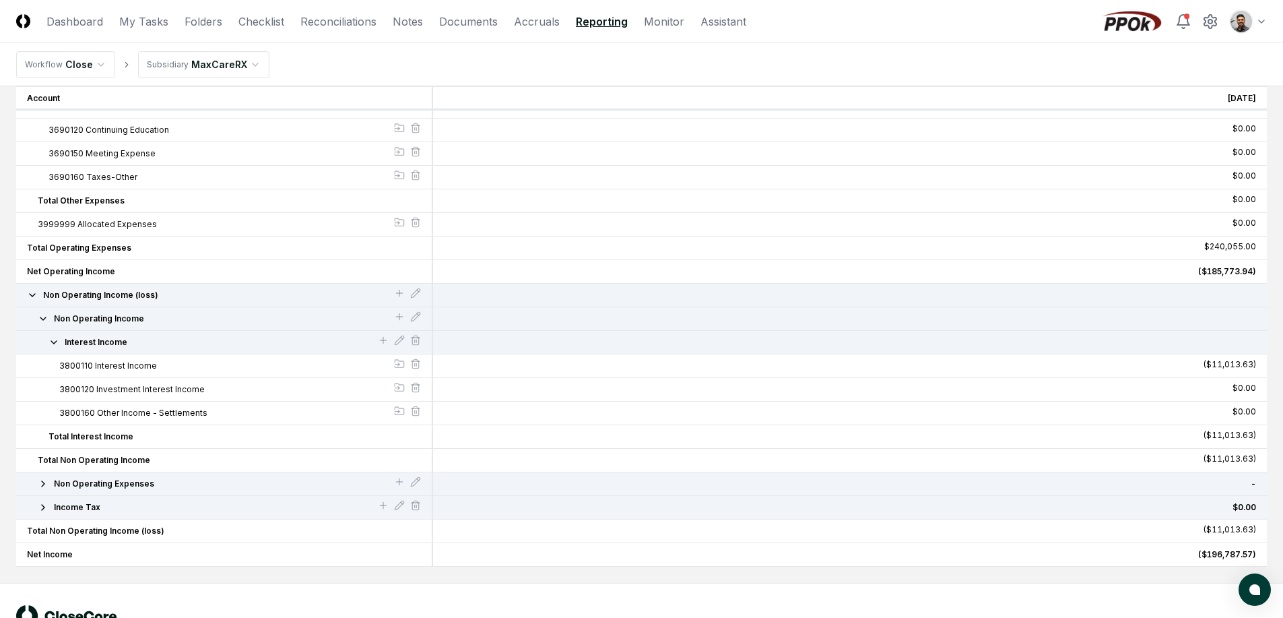
scroll to position [2265, 0]
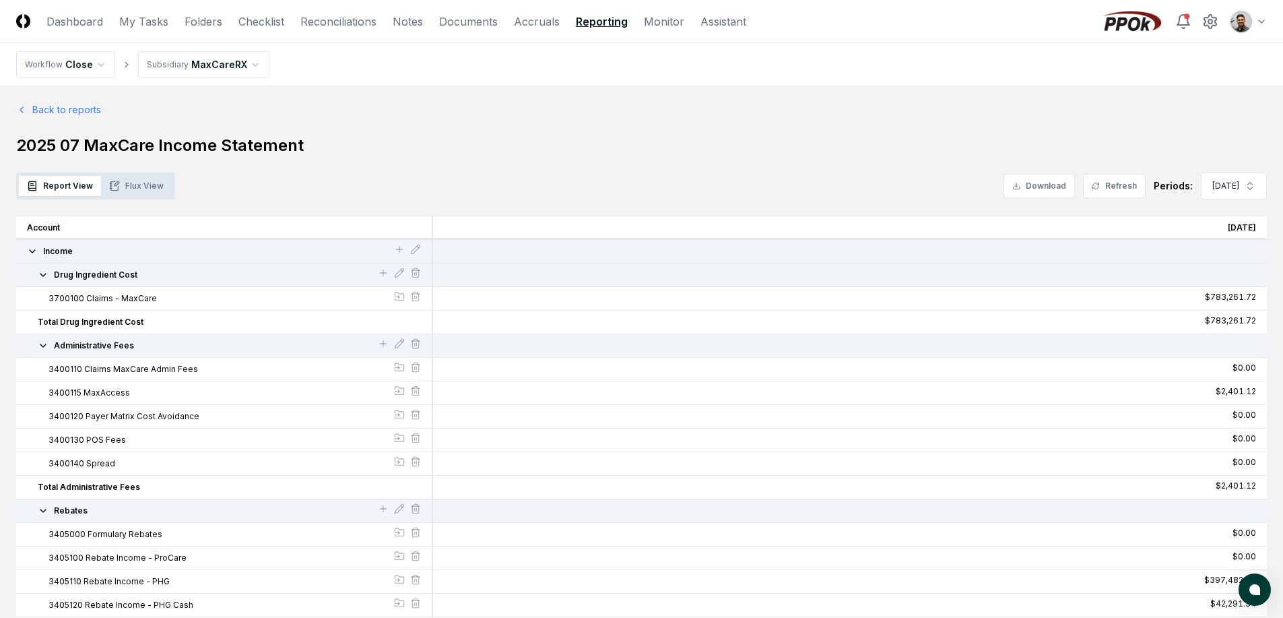
click at [92, 255] on button "Income" at bounding box center [210, 251] width 367 height 12
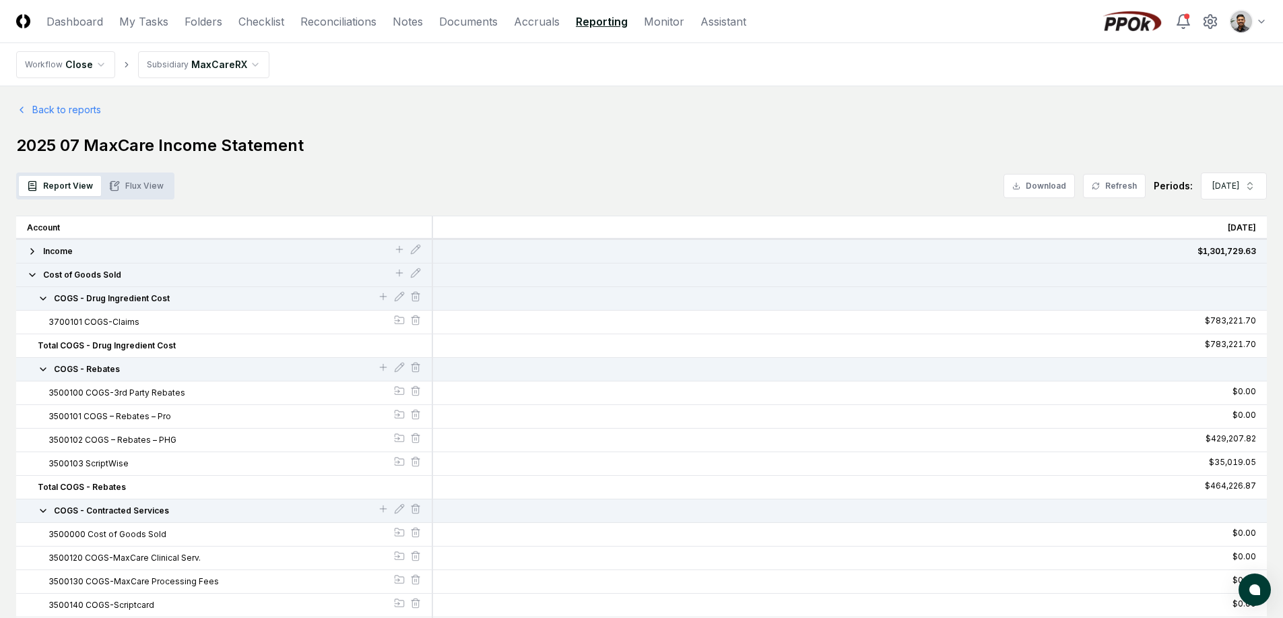
click at [96, 275] on span "Cost of Goods Sold" at bounding box center [82, 275] width 78 height 12
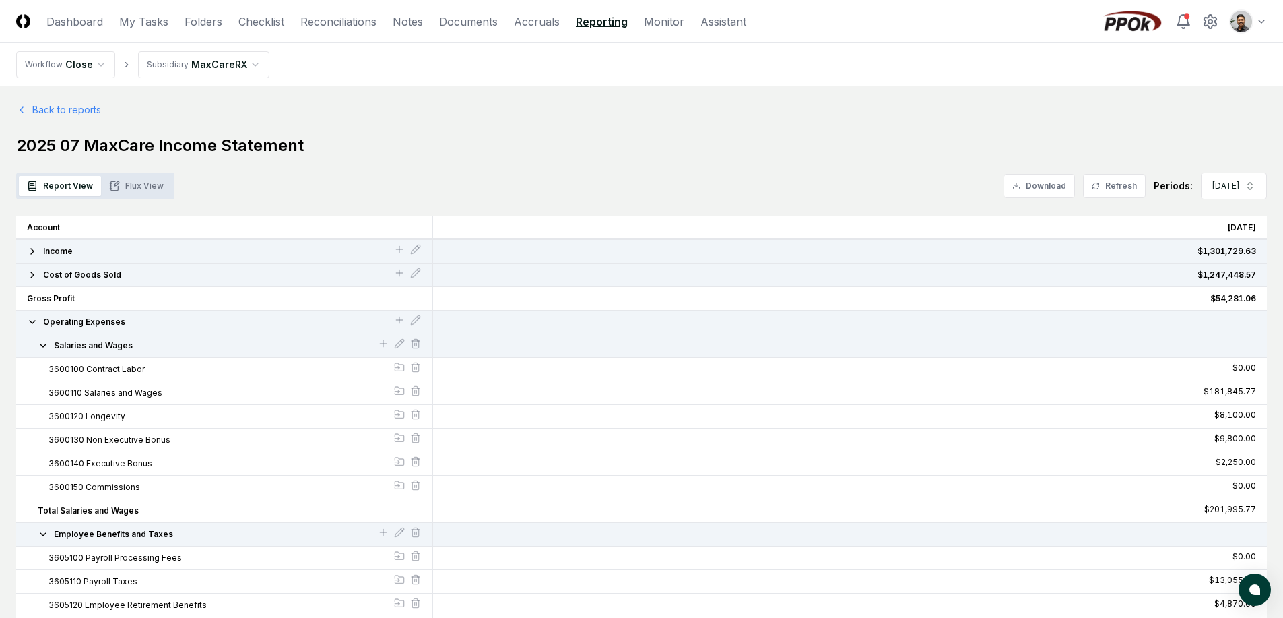
click at [97, 321] on span "Operating Expenses" at bounding box center [84, 322] width 82 height 12
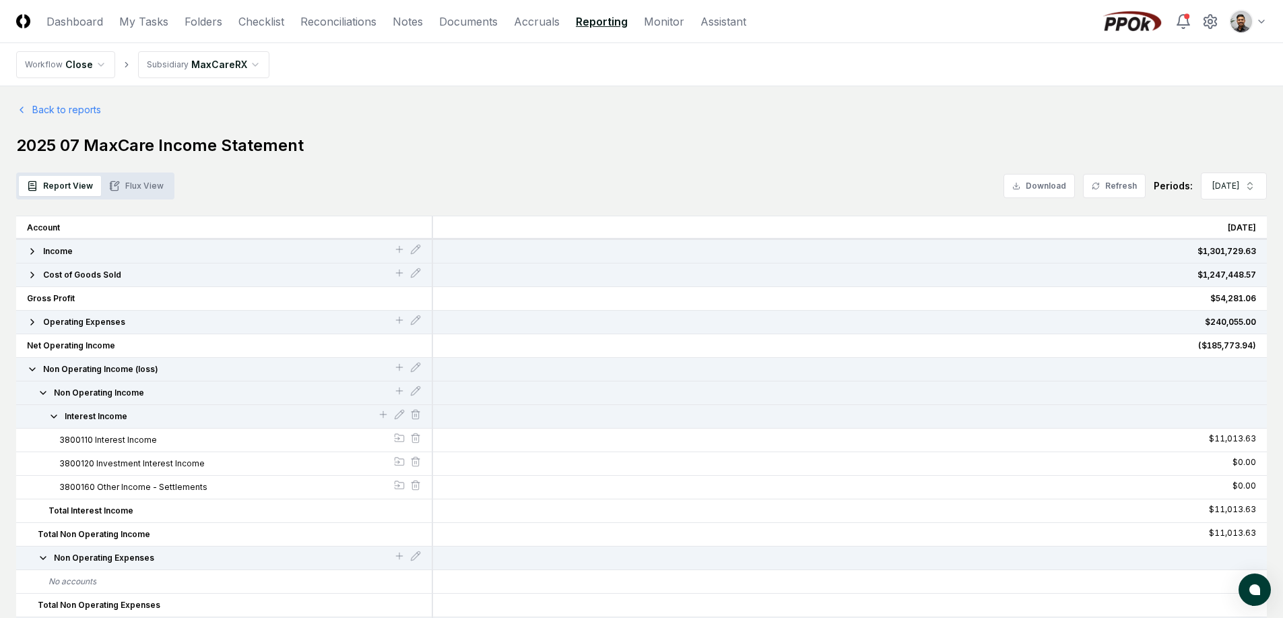
click at [107, 370] on span "Non Operating Income (loss)" at bounding box center [100, 369] width 115 height 12
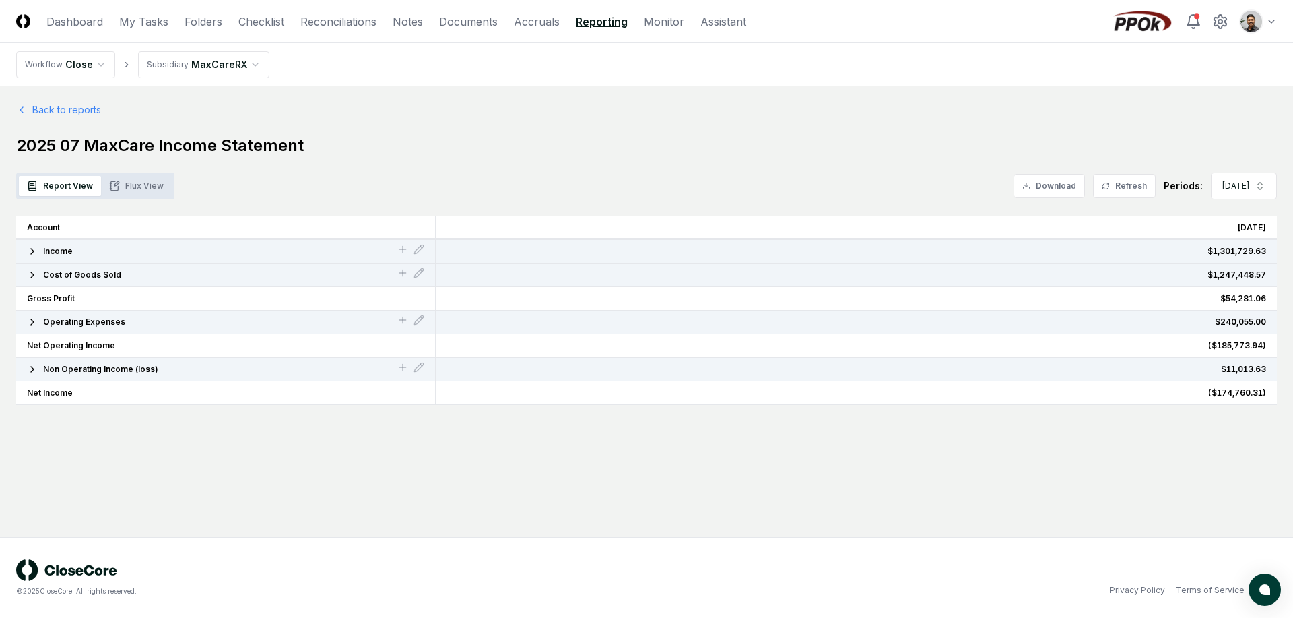
click at [109, 368] on span "Non Operating Income (loss)" at bounding box center [100, 369] width 115 height 12
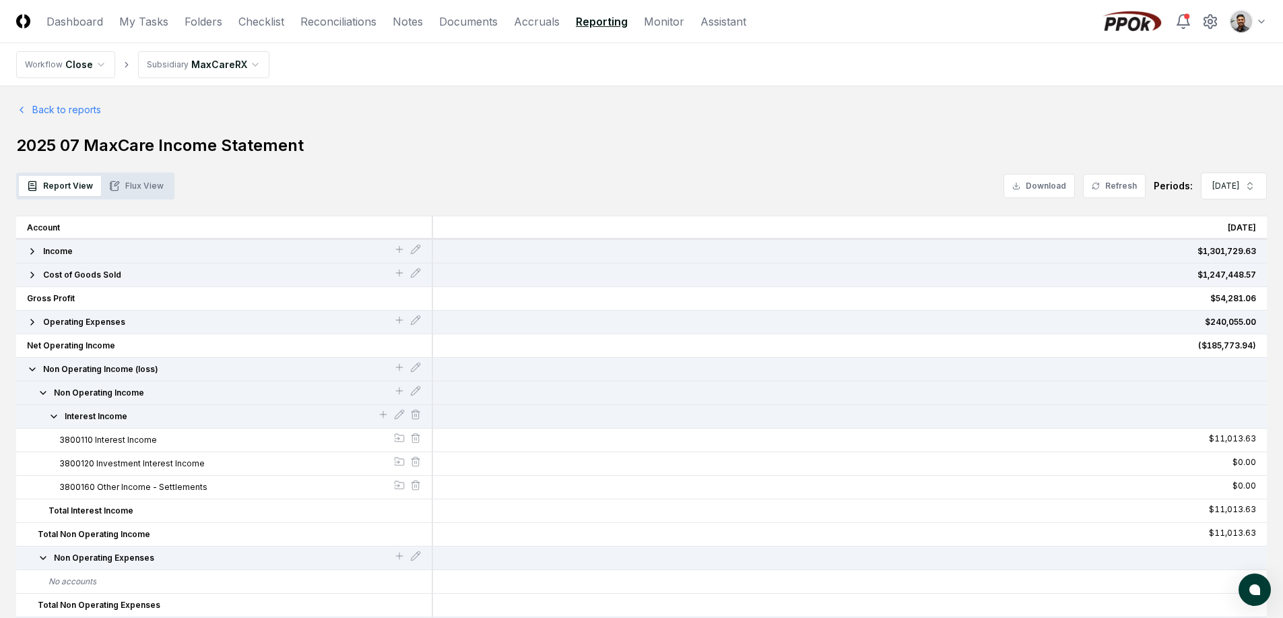
click at [109, 368] on span "Non Operating Income (loss)" at bounding box center [100, 369] width 115 height 12
